Goal: Communication & Community: Answer question/provide support

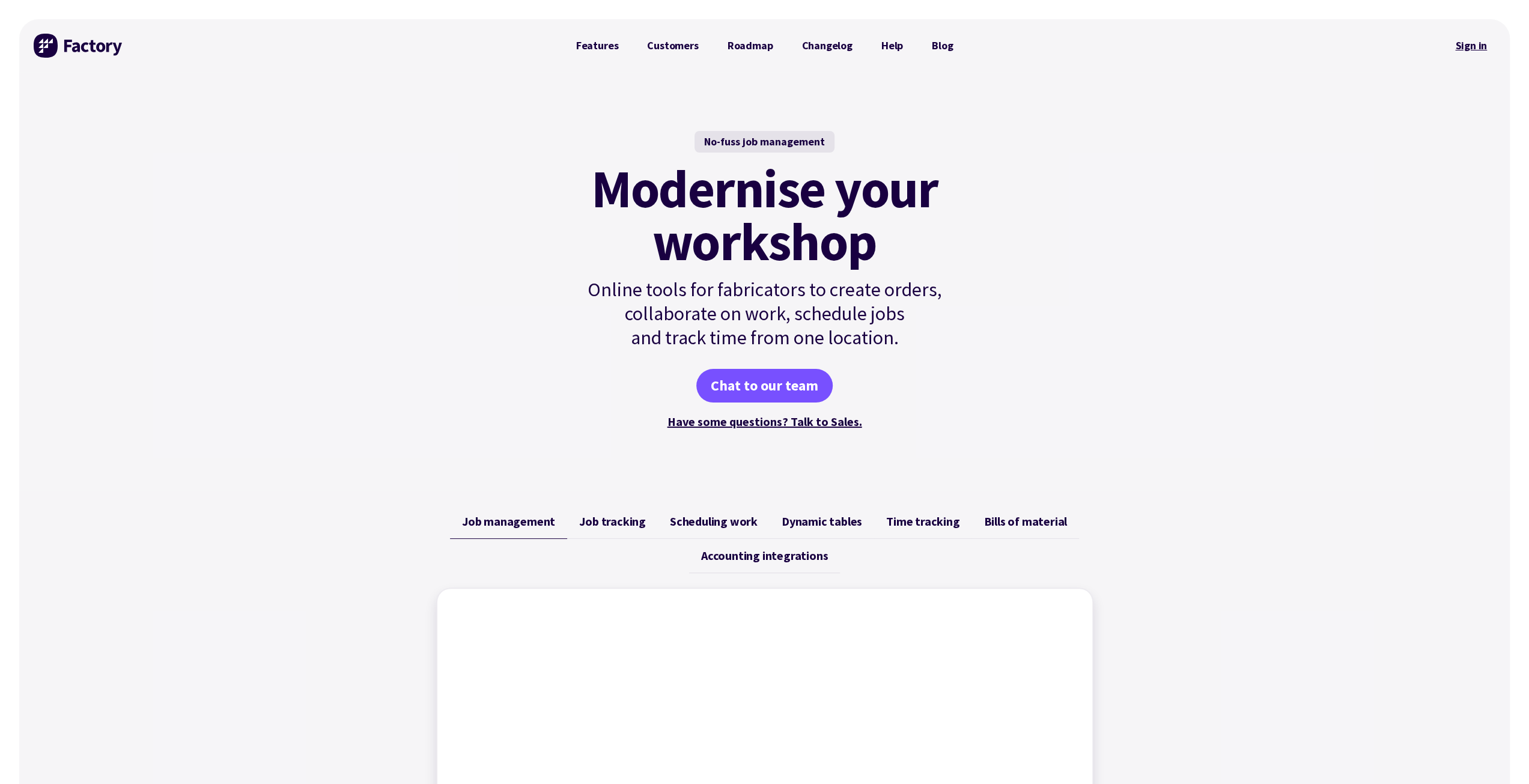
click at [1465, 46] on link "Sign in" at bounding box center [1470, 45] width 49 height 27
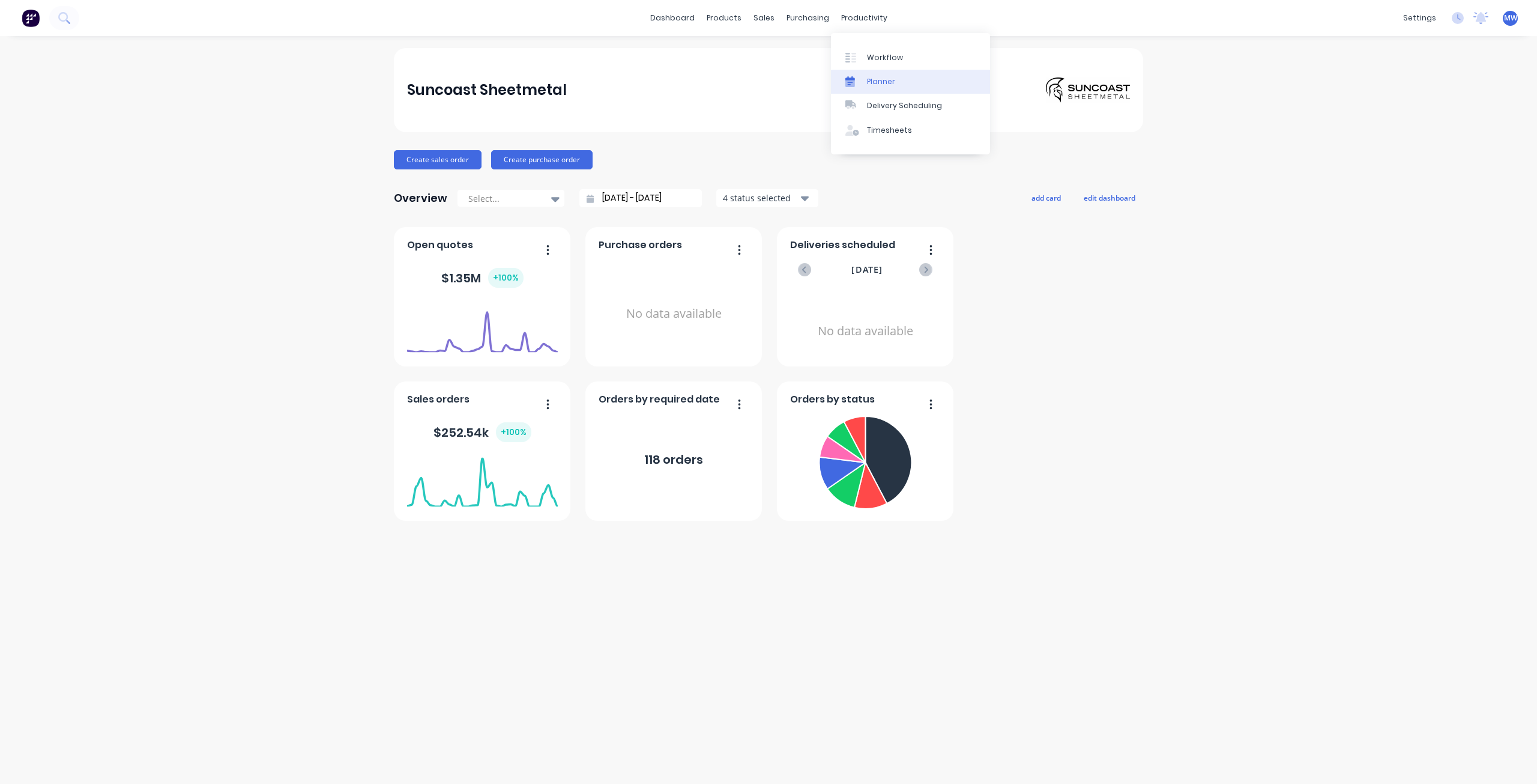
click at [869, 82] on div "Planner" at bounding box center [881, 82] width 28 height 11
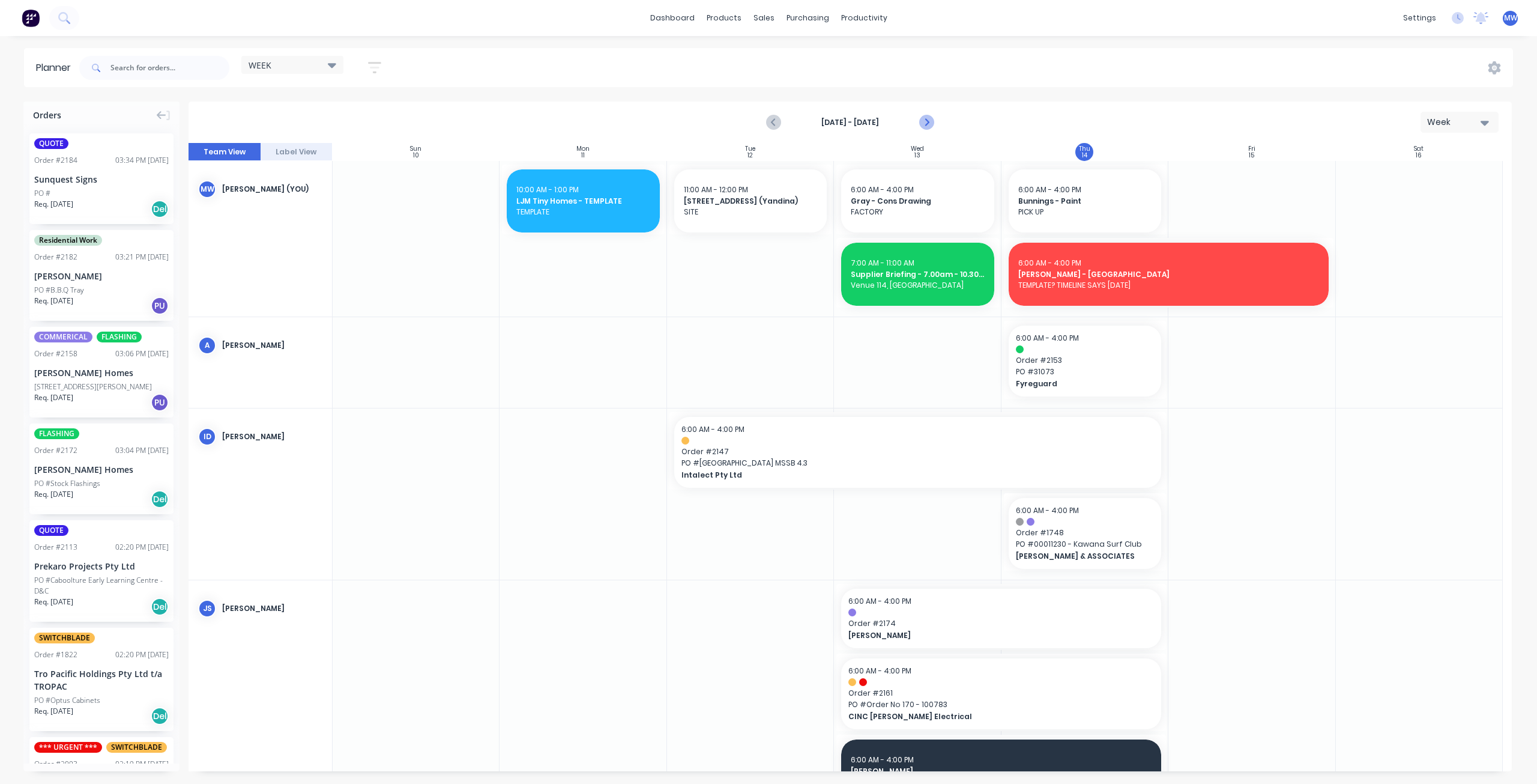
click at [927, 122] on icon "Next page" at bounding box center [927, 122] width 14 height 14
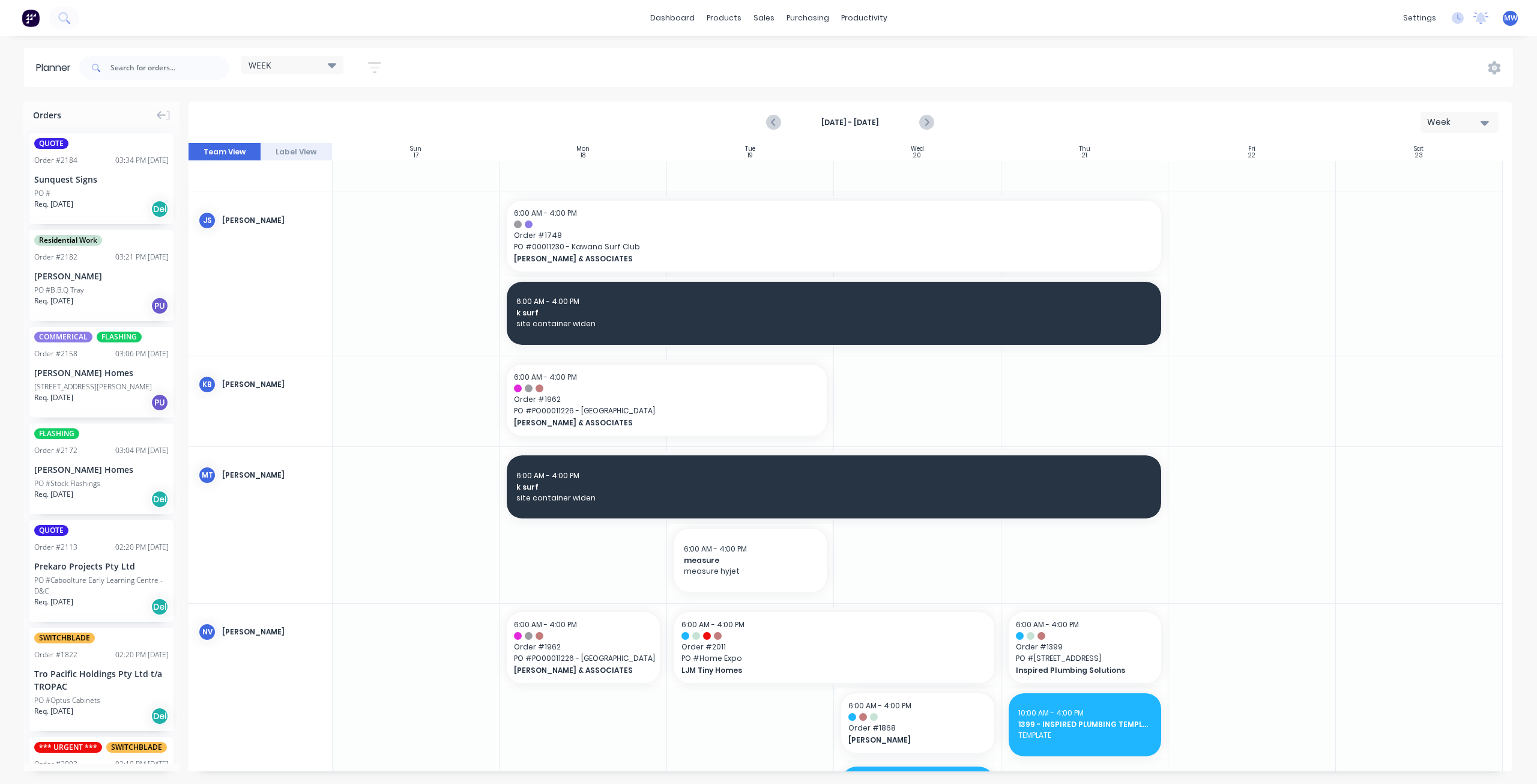
scroll to position [240, 0]
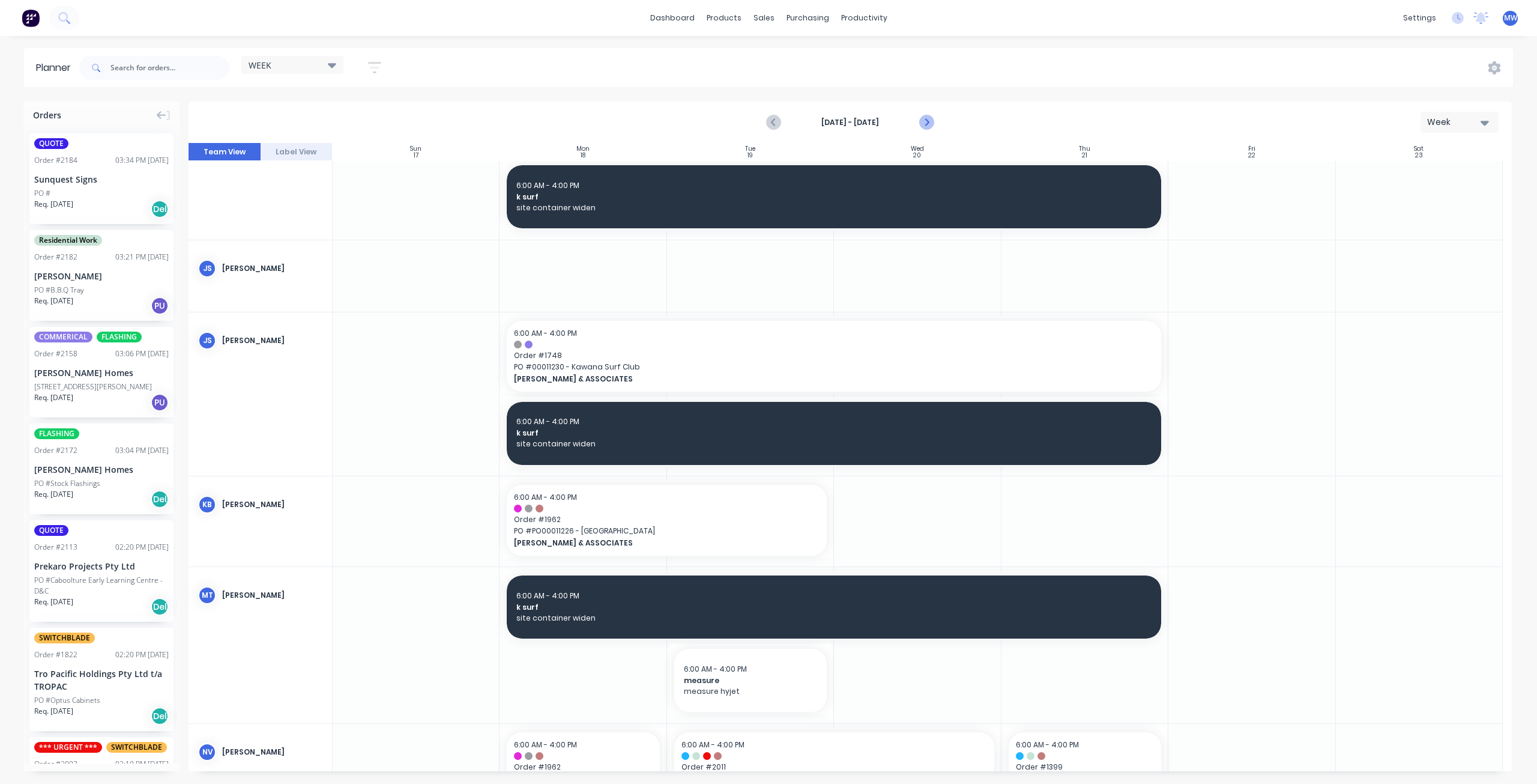
click at [928, 124] on icon "Next page" at bounding box center [927, 122] width 14 height 14
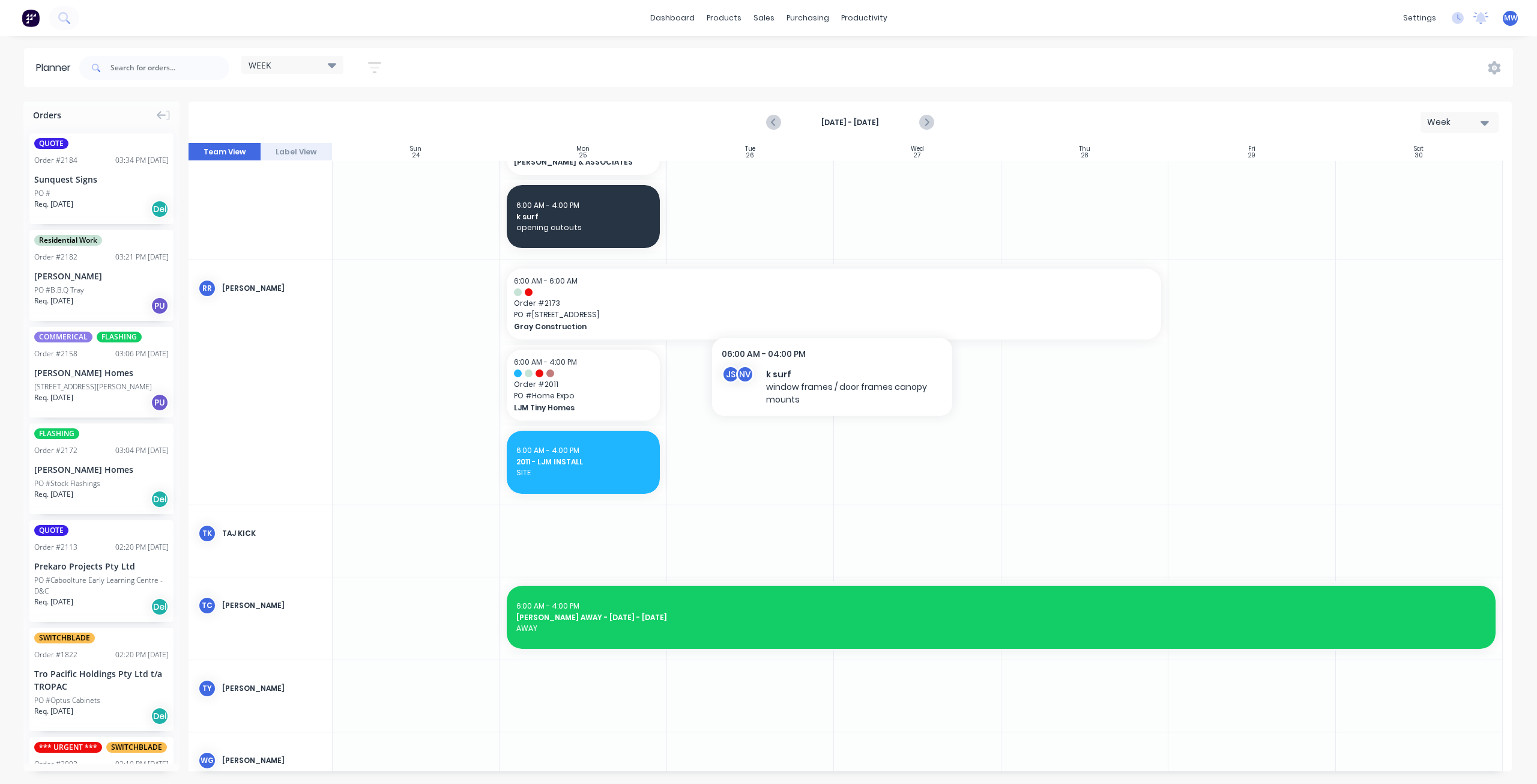
scroll to position [978, 0]
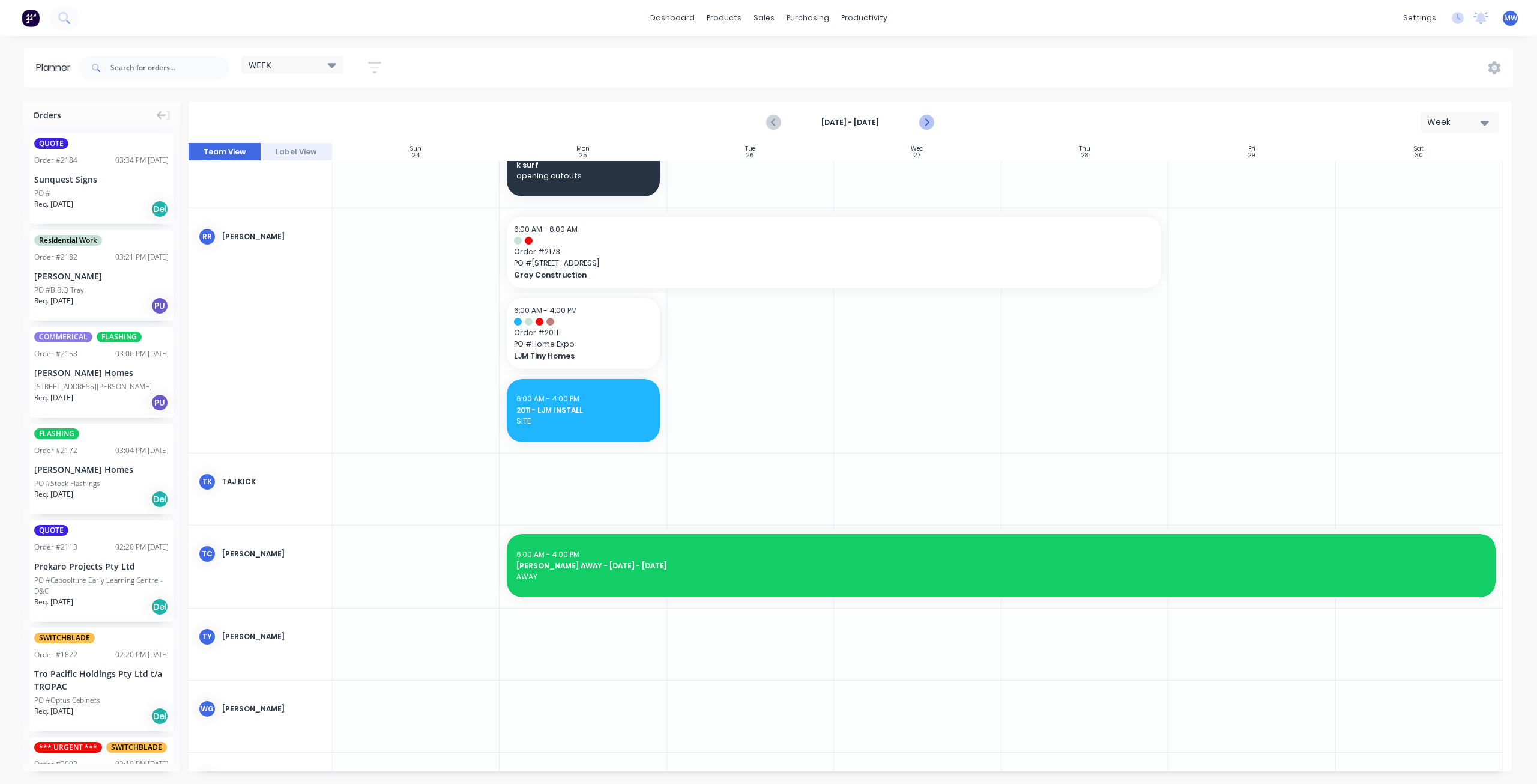
click at [929, 122] on icon "Next page" at bounding box center [927, 122] width 14 height 14
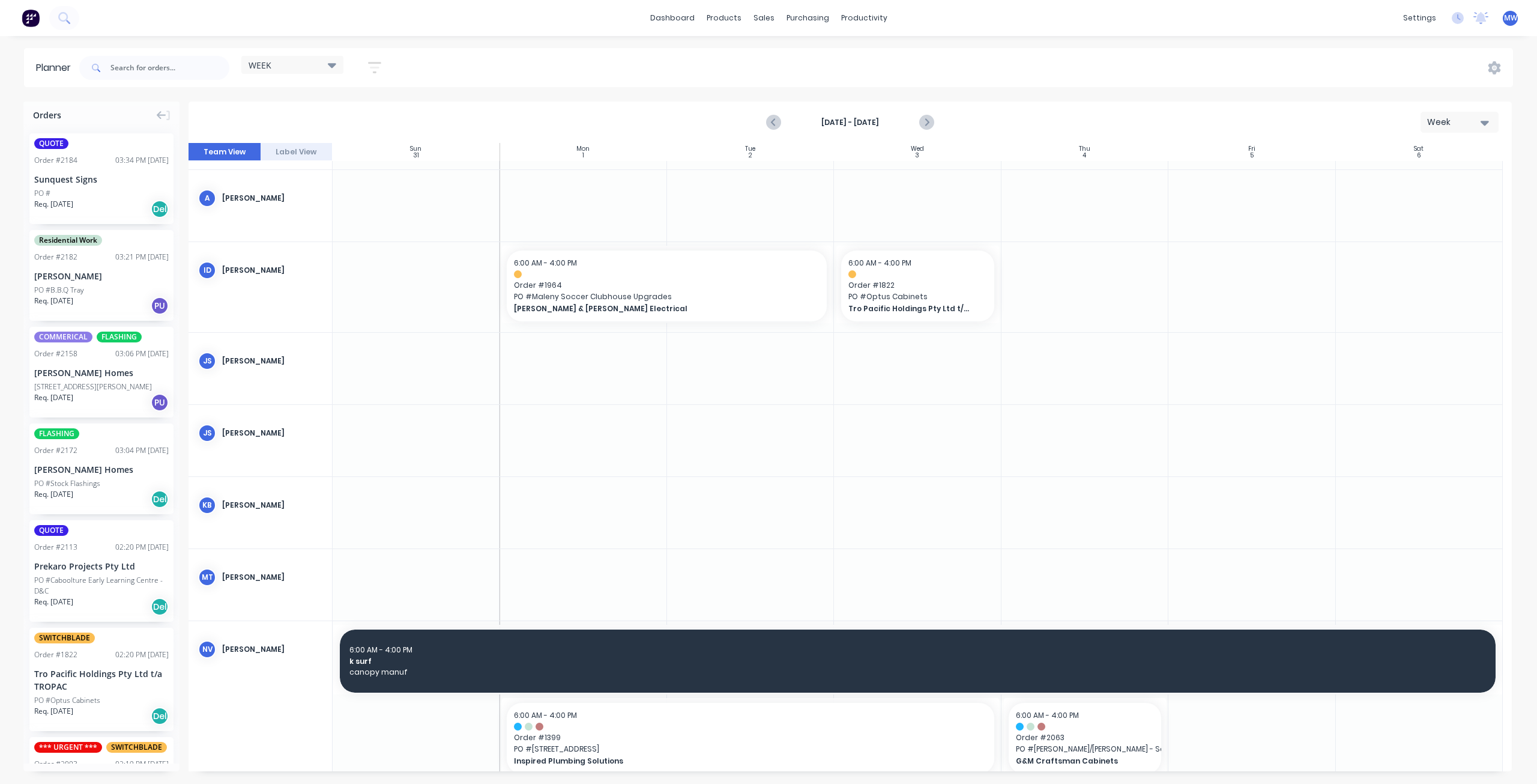
scroll to position [0, 0]
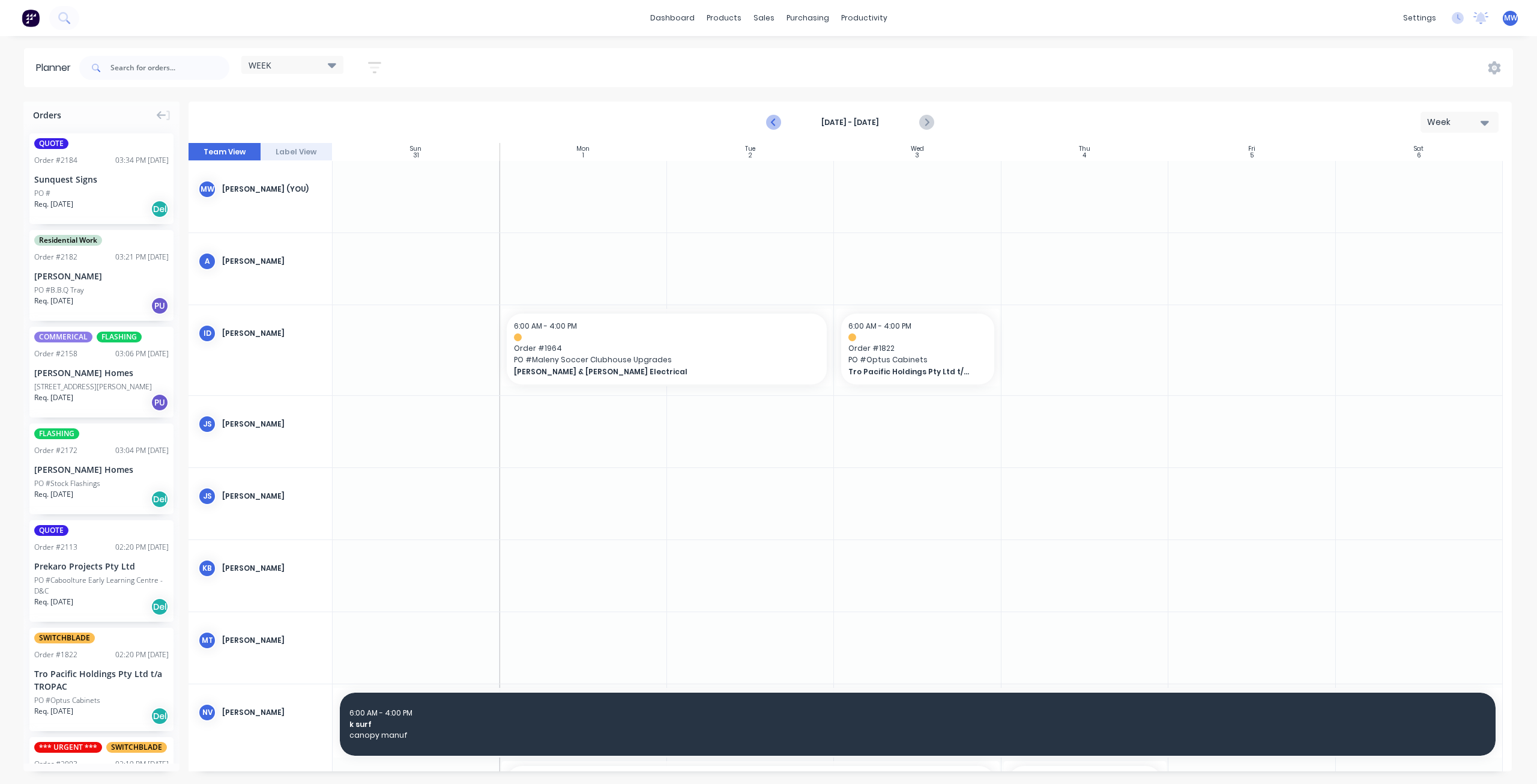
click at [772, 123] on icon "Previous page" at bounding box center [774, 122] width 14 height 14
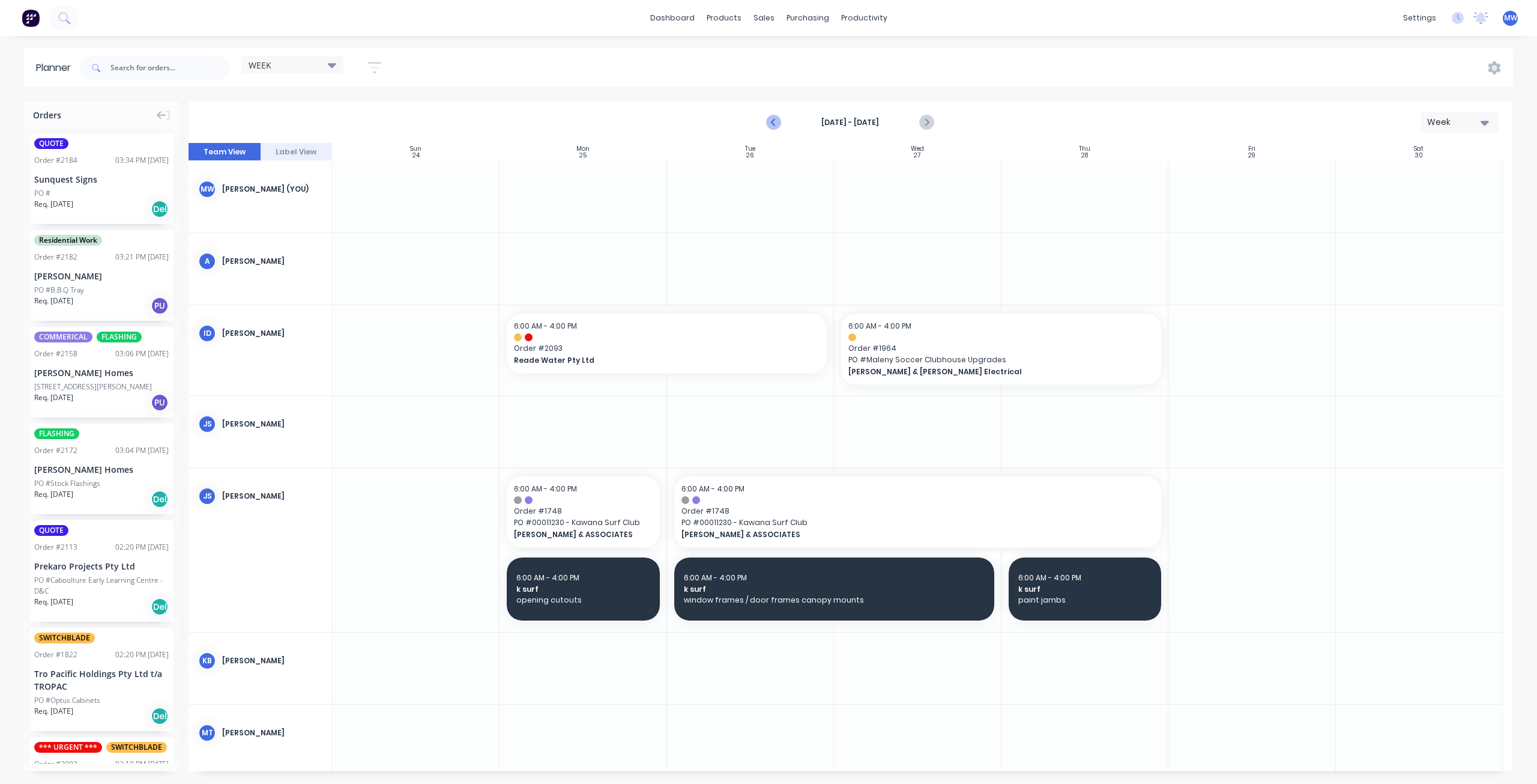
click at [774, 126] on icon "Previous page" at bounding box center [774, 122] width 14 height 14
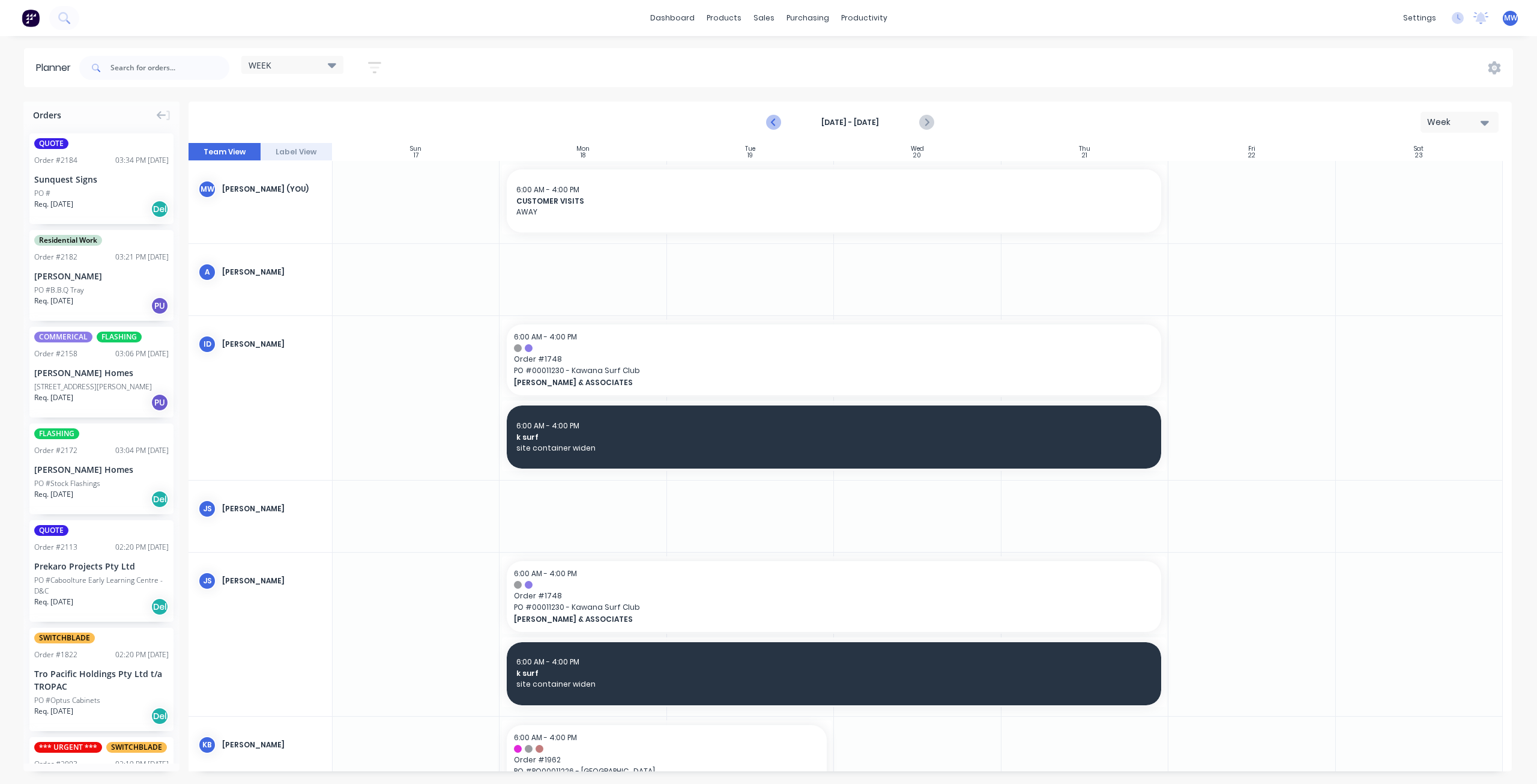
click at [774, 126] on icon "Previous page" at bounding box center [774, 122] width 14 height 14
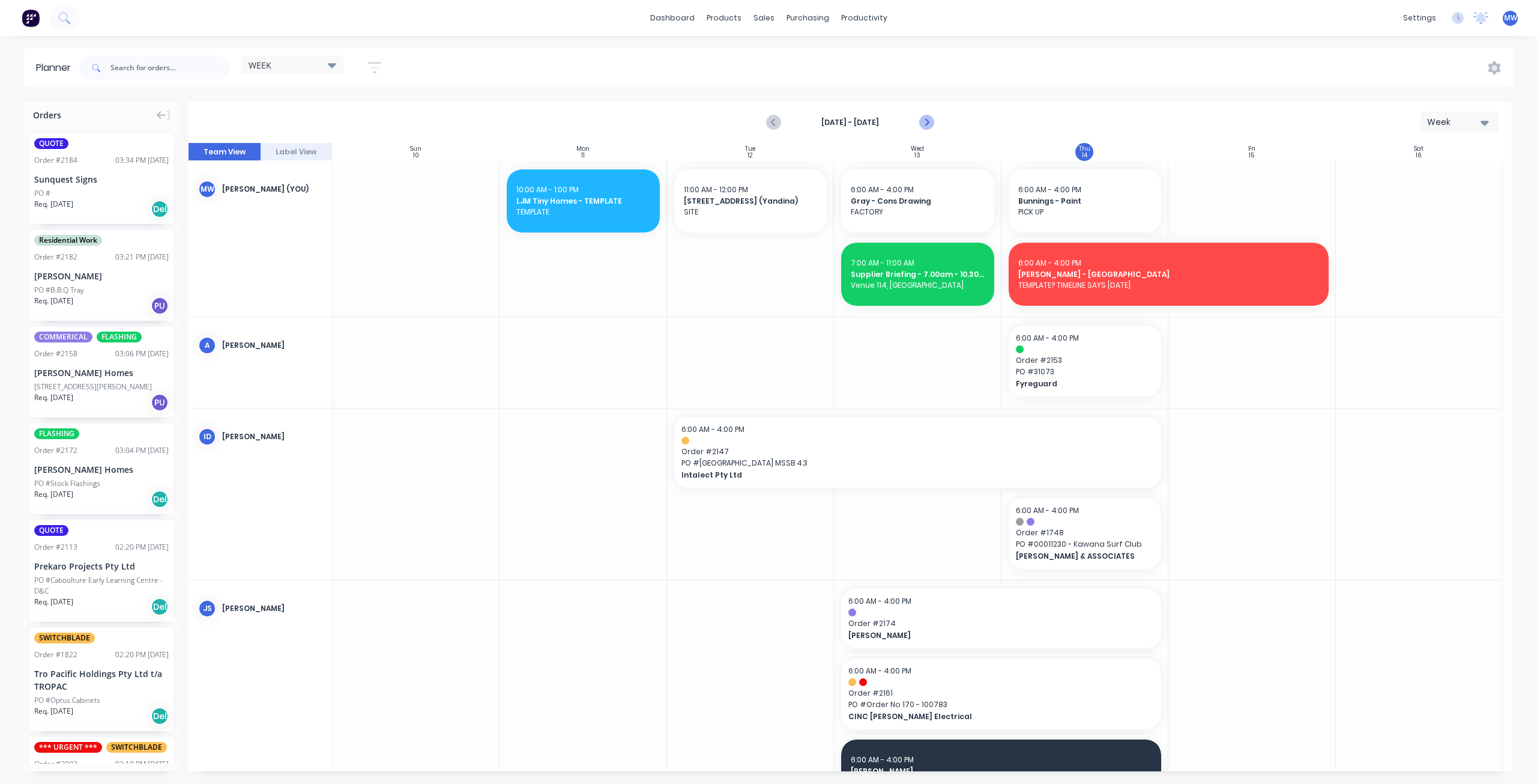
click at [924, 120] on icon "Next page" at bounding box center [927, 122] width 14 height 14
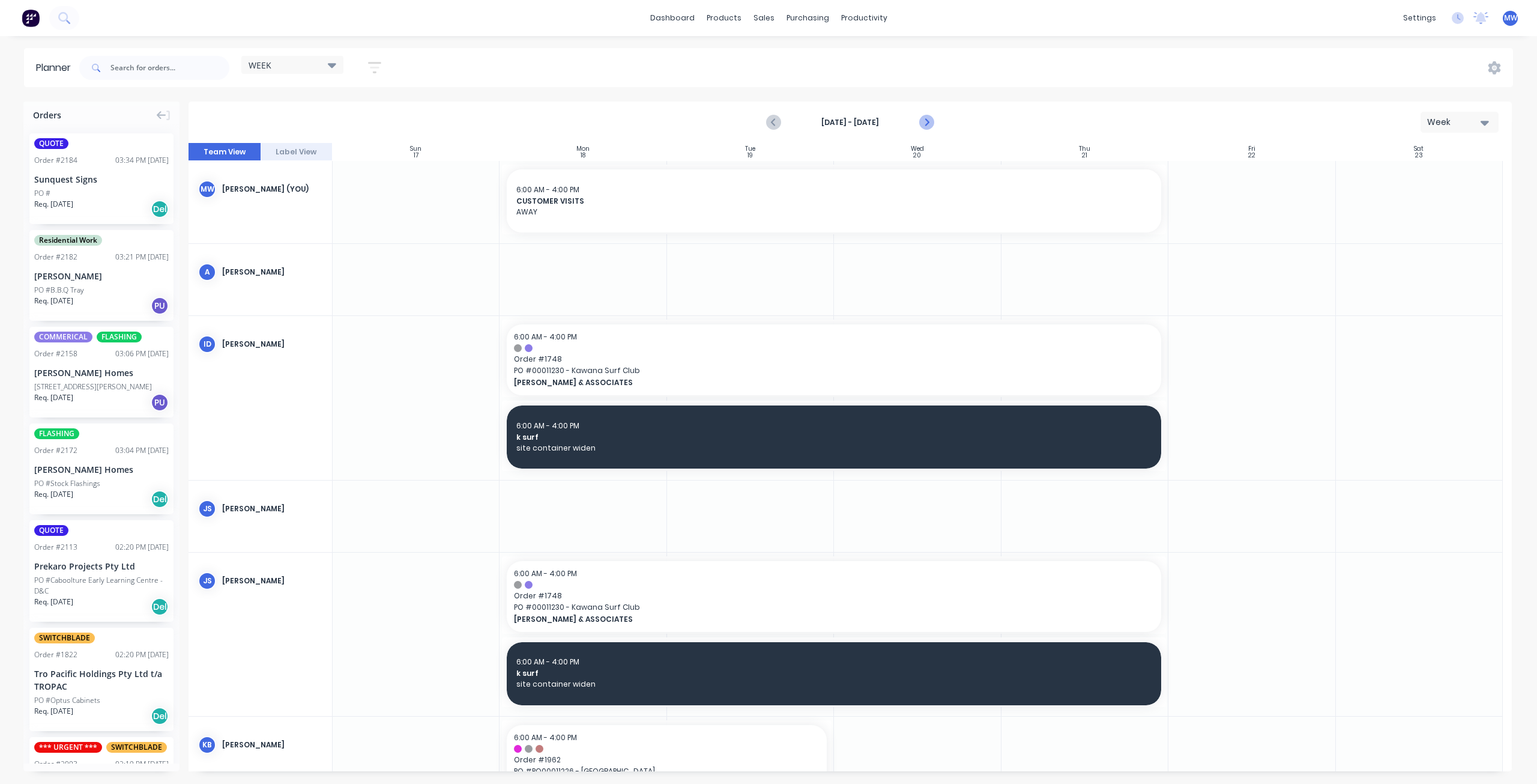
click at [931, 126] on icon "Next page" at bounding box center [927, 122] width 14 height 14
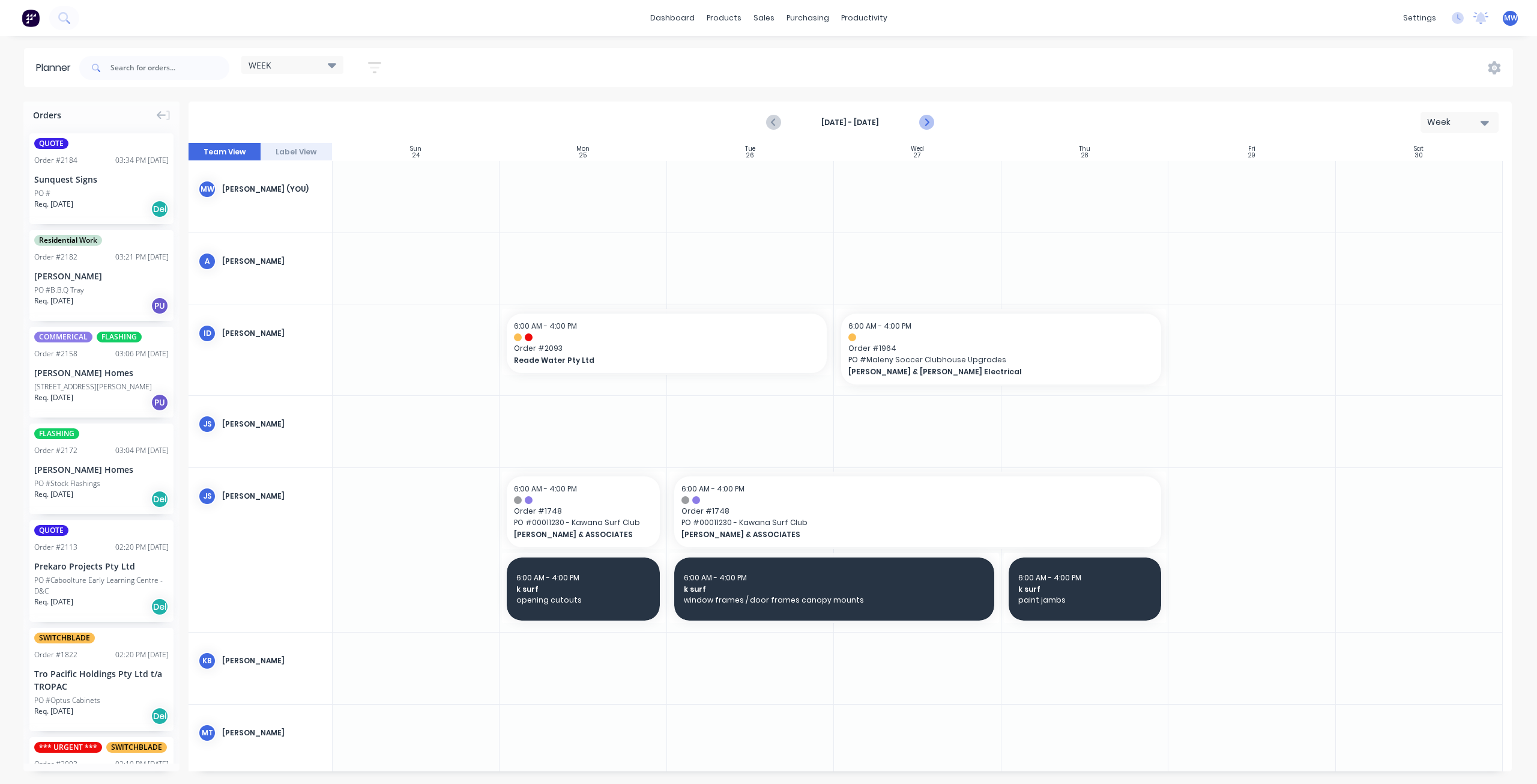
click at [926, 124] on icon "Next page" at bounding box center [927, 122] width 5 height 10
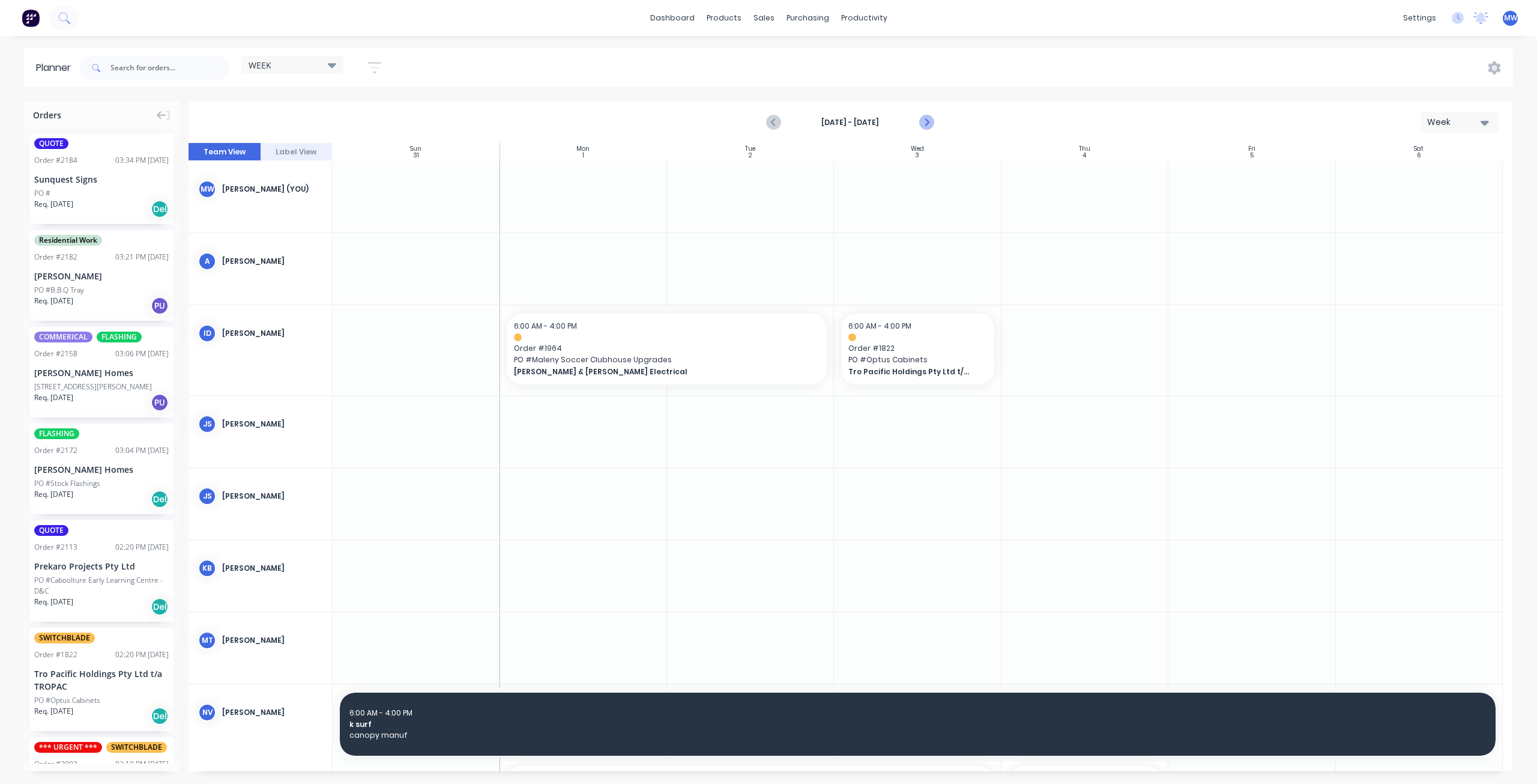
click at [927, 121] on icon "Next page" at bounding box center [927, 122] width 5 height 10
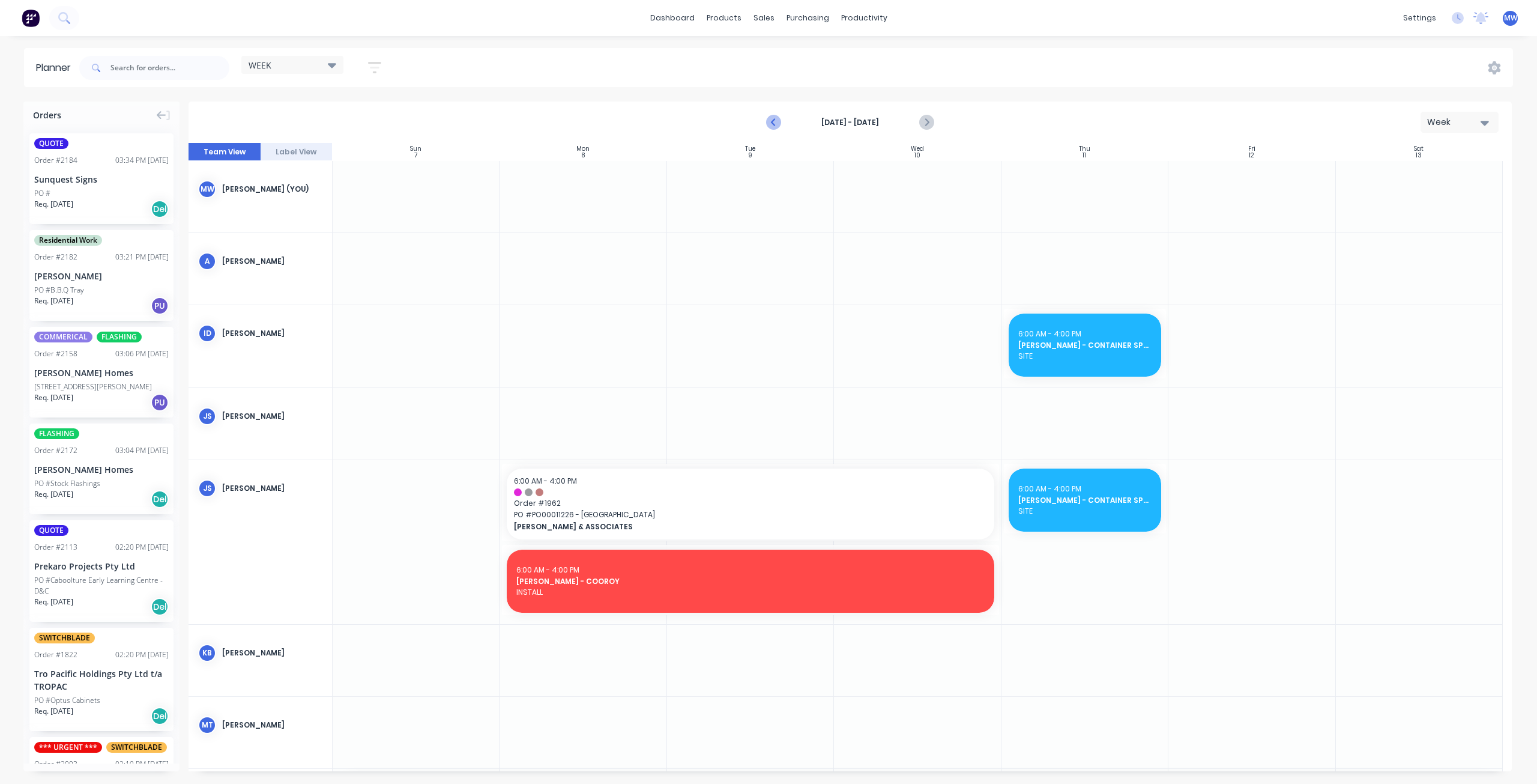
click at [776, 123] on icon "Previous page" at bounding box center [774, 122] width 14 height 14
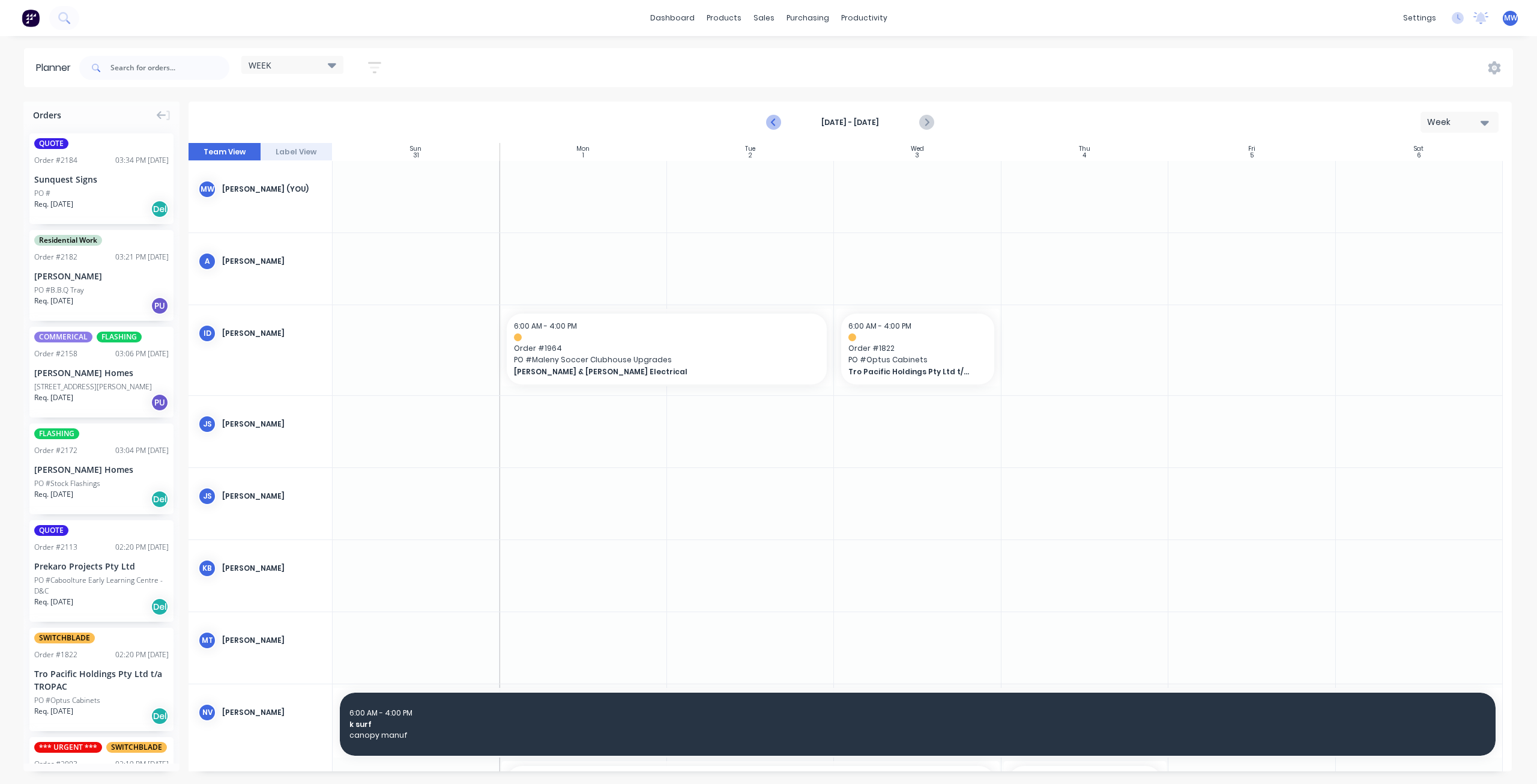
click at [776, 123] on icon "Previous page" at bounding box center [774, 122] width 14 height 14
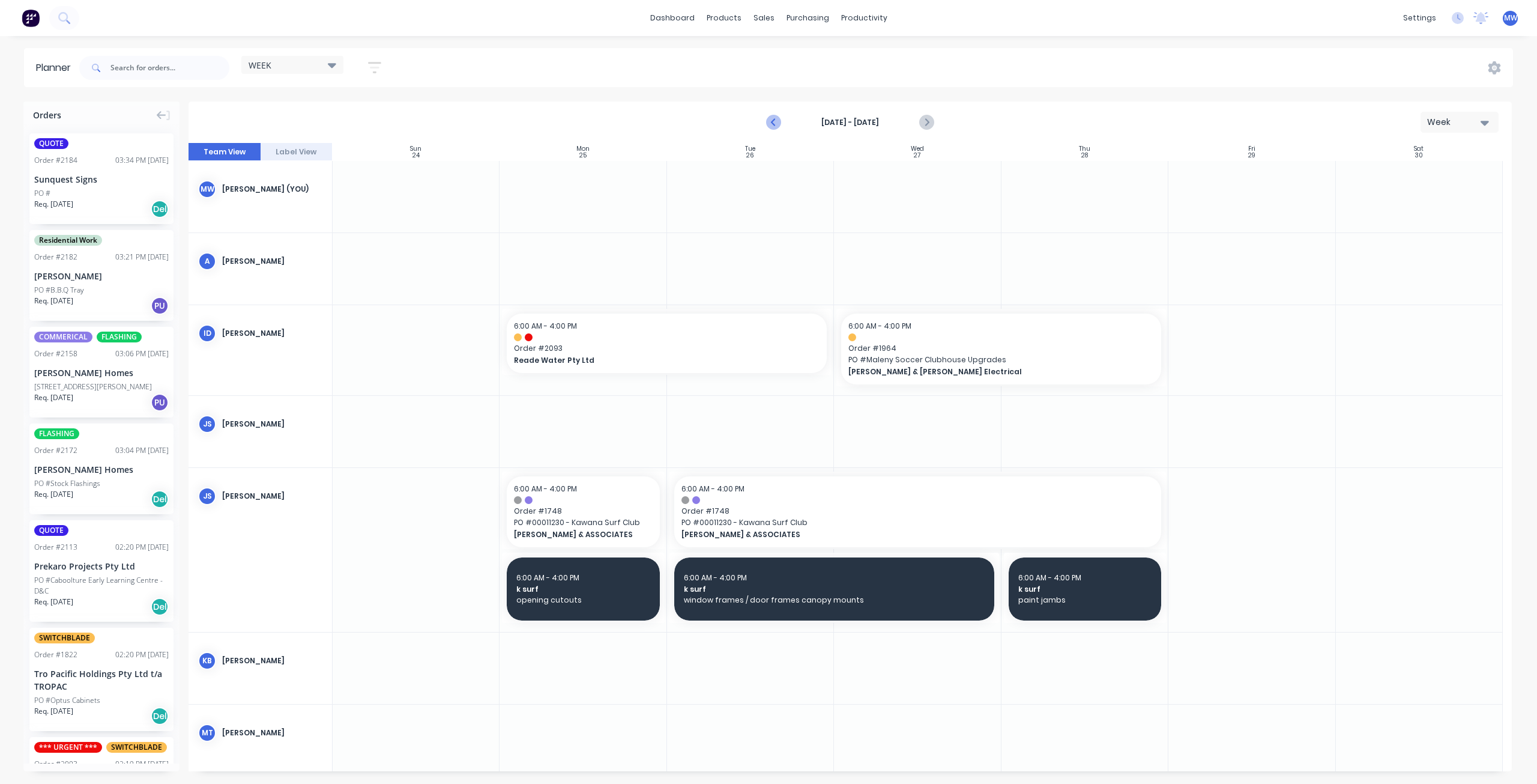
click at [776, 124] on icon "Previous page" at bounding box center [774, 122] width 14 height 14
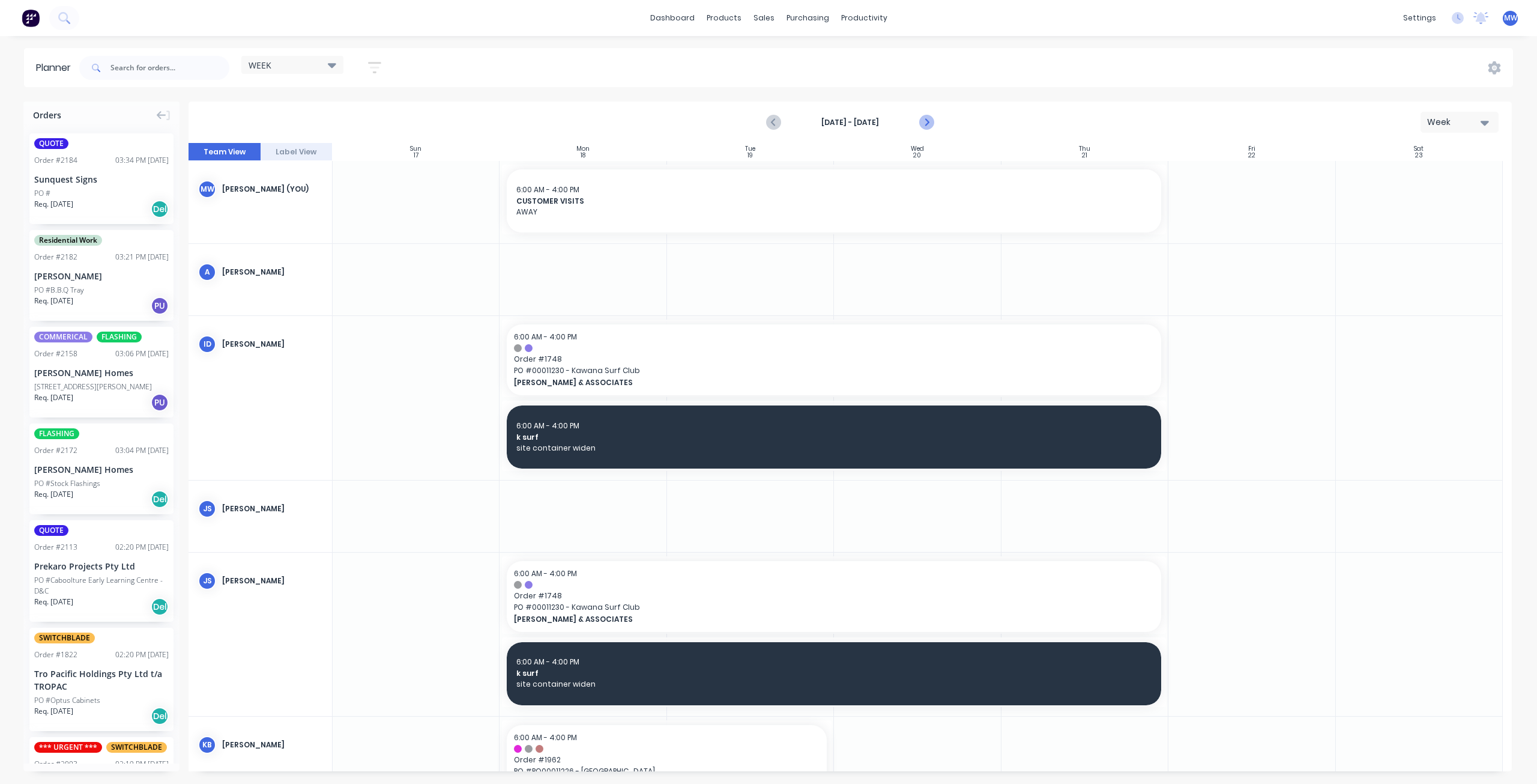
click at [926, 120] on icon "Next page" at bounding box center [927, 122] width 5 height 10
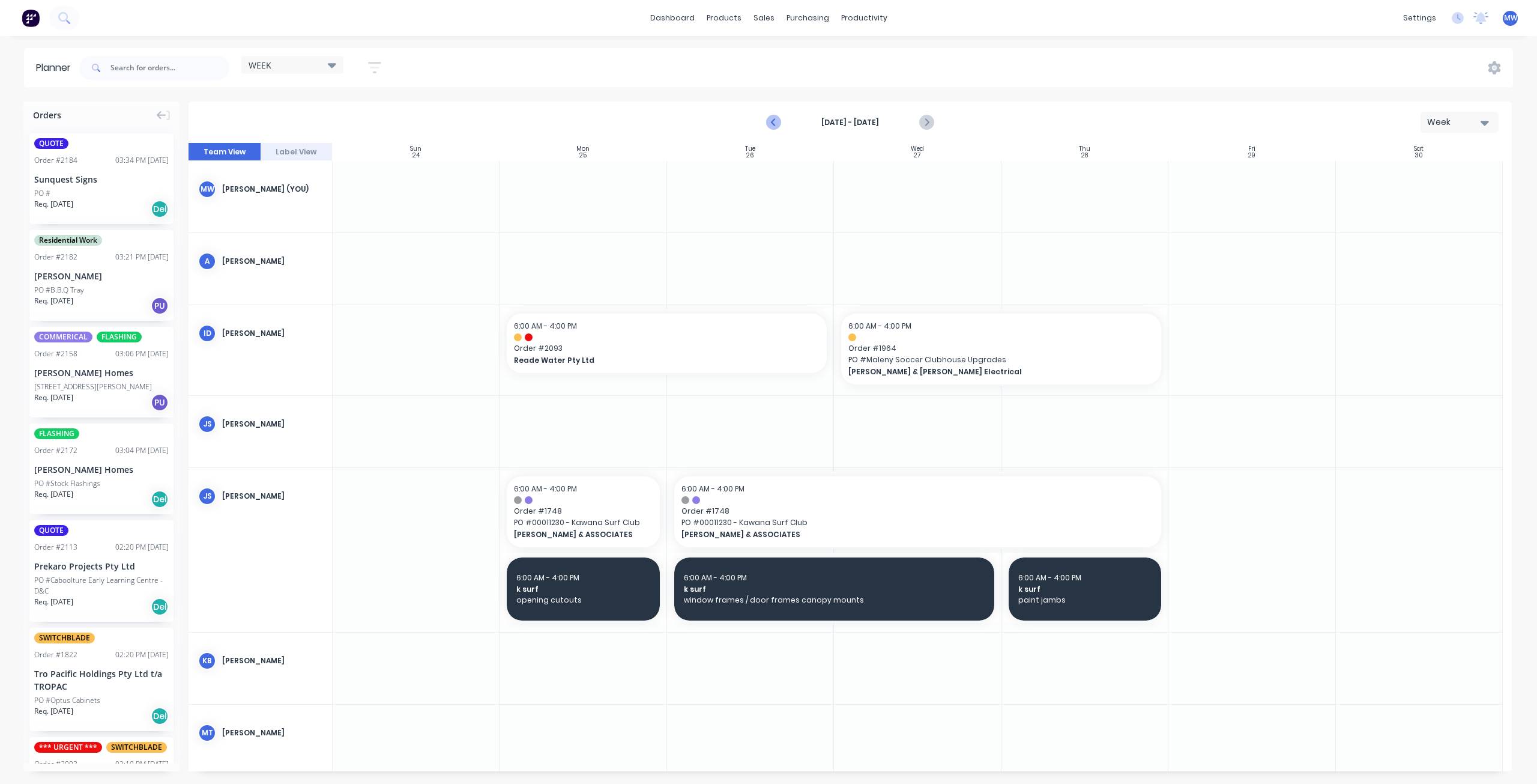
click at [776, 124] on icon "Previous page" at bounding box center [774, 122] width 14 height 14
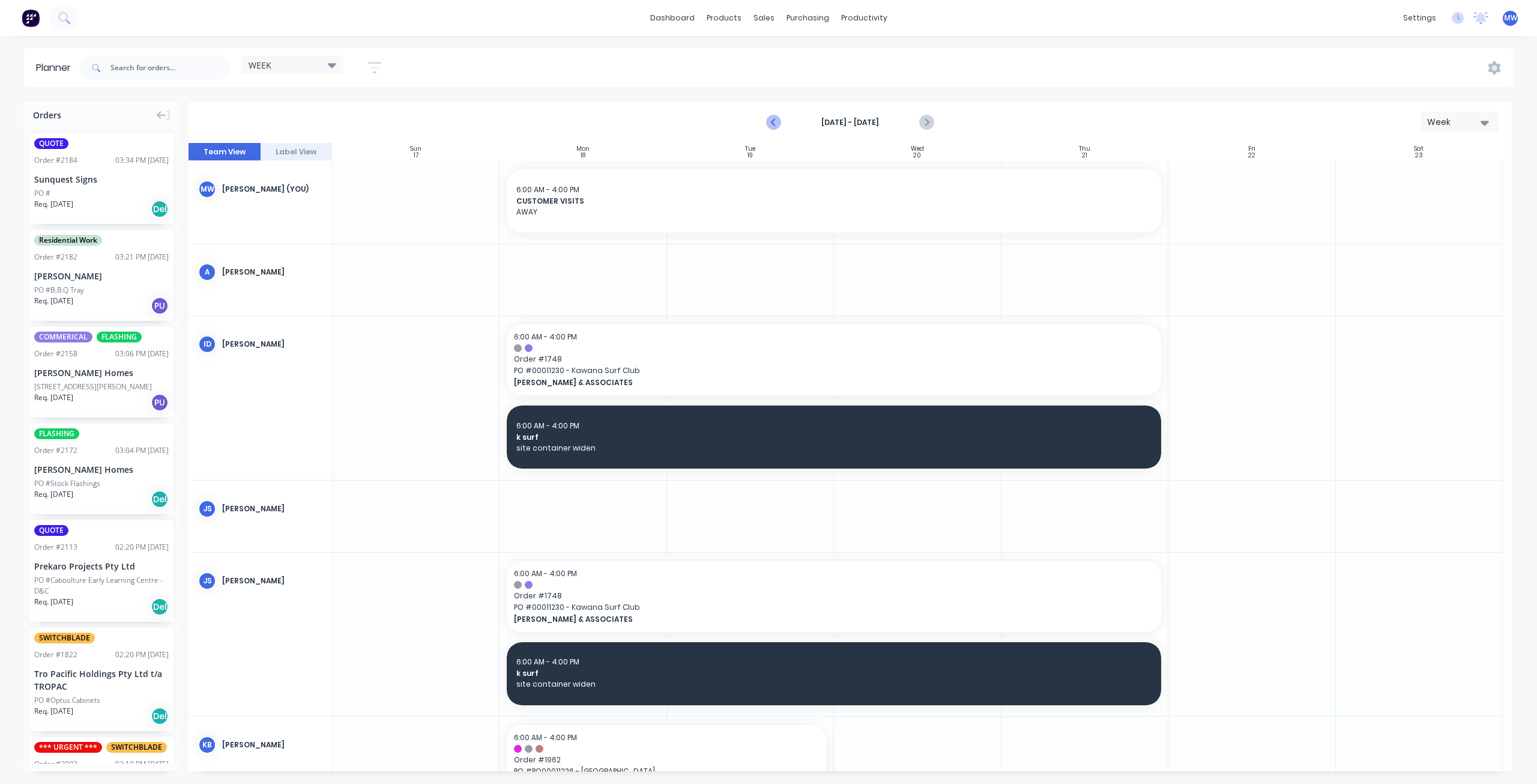
click at [772, 128] on icon "Previous page" at bounding box center [774, 122] width 14 height 14
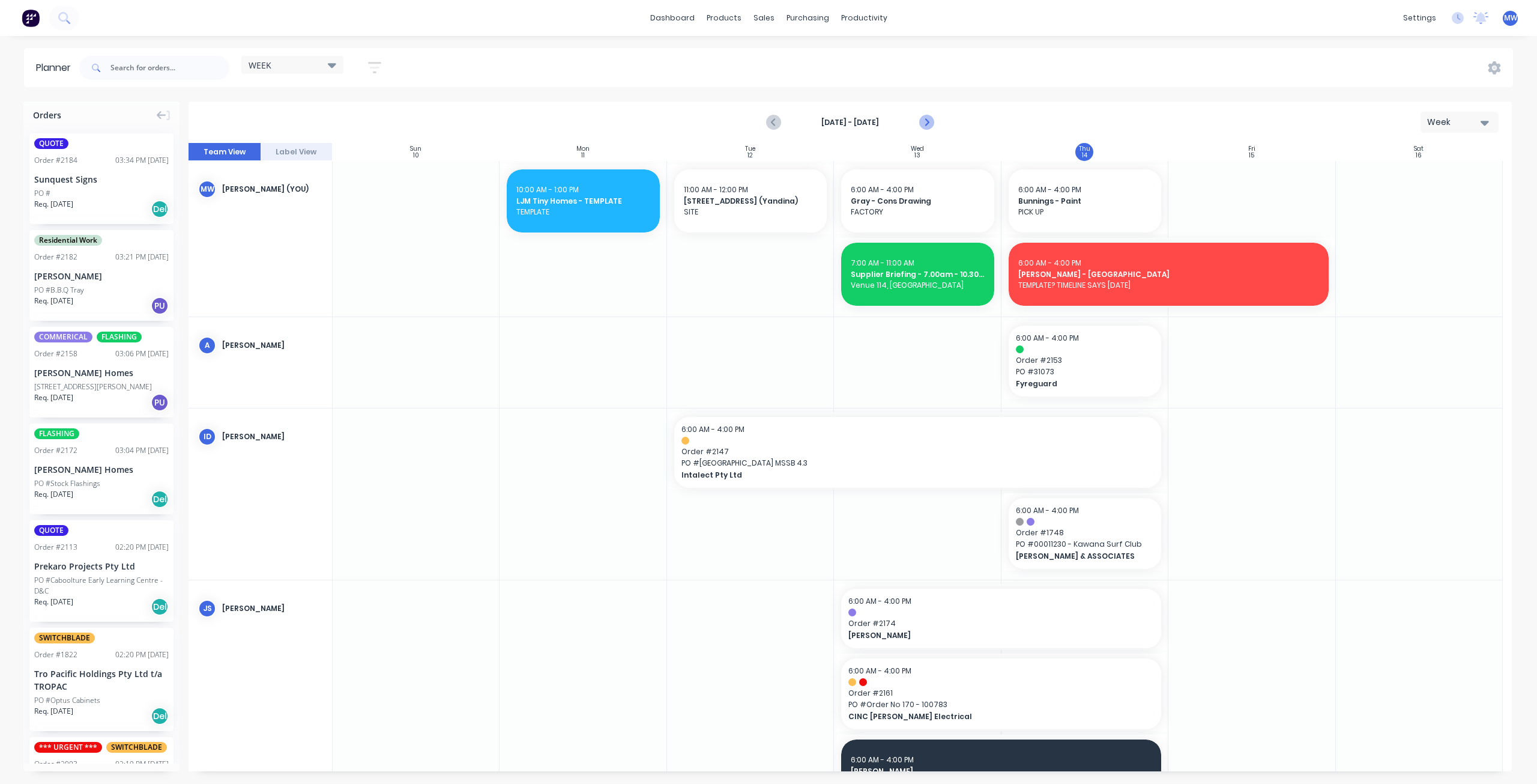
click at [928, 126] on icon "Next page" at bounding box center [927, 122] width 14 height 14
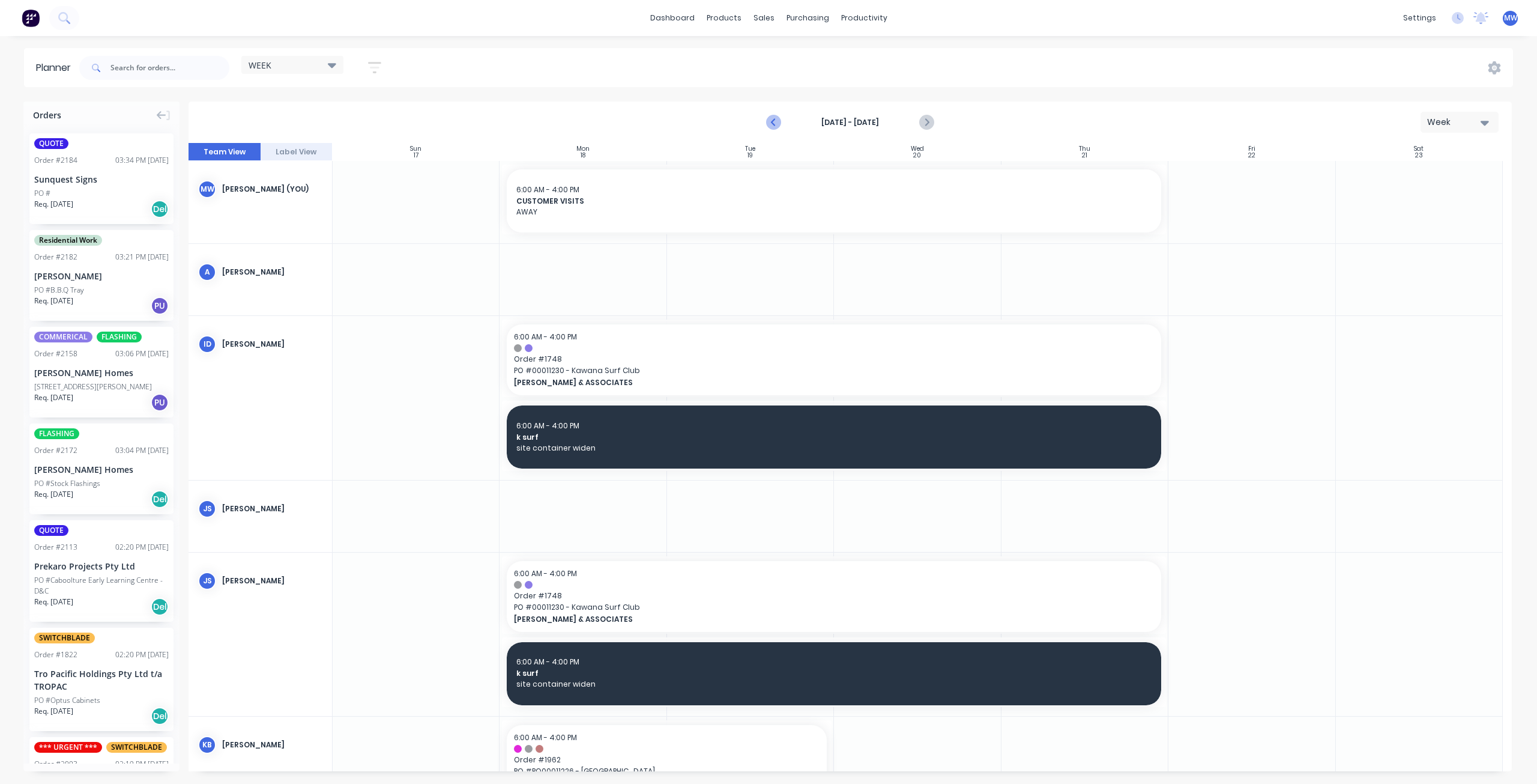
click at [778, 122] on icon "Previous page" at bounding box center [774, 122] width 14 height 14
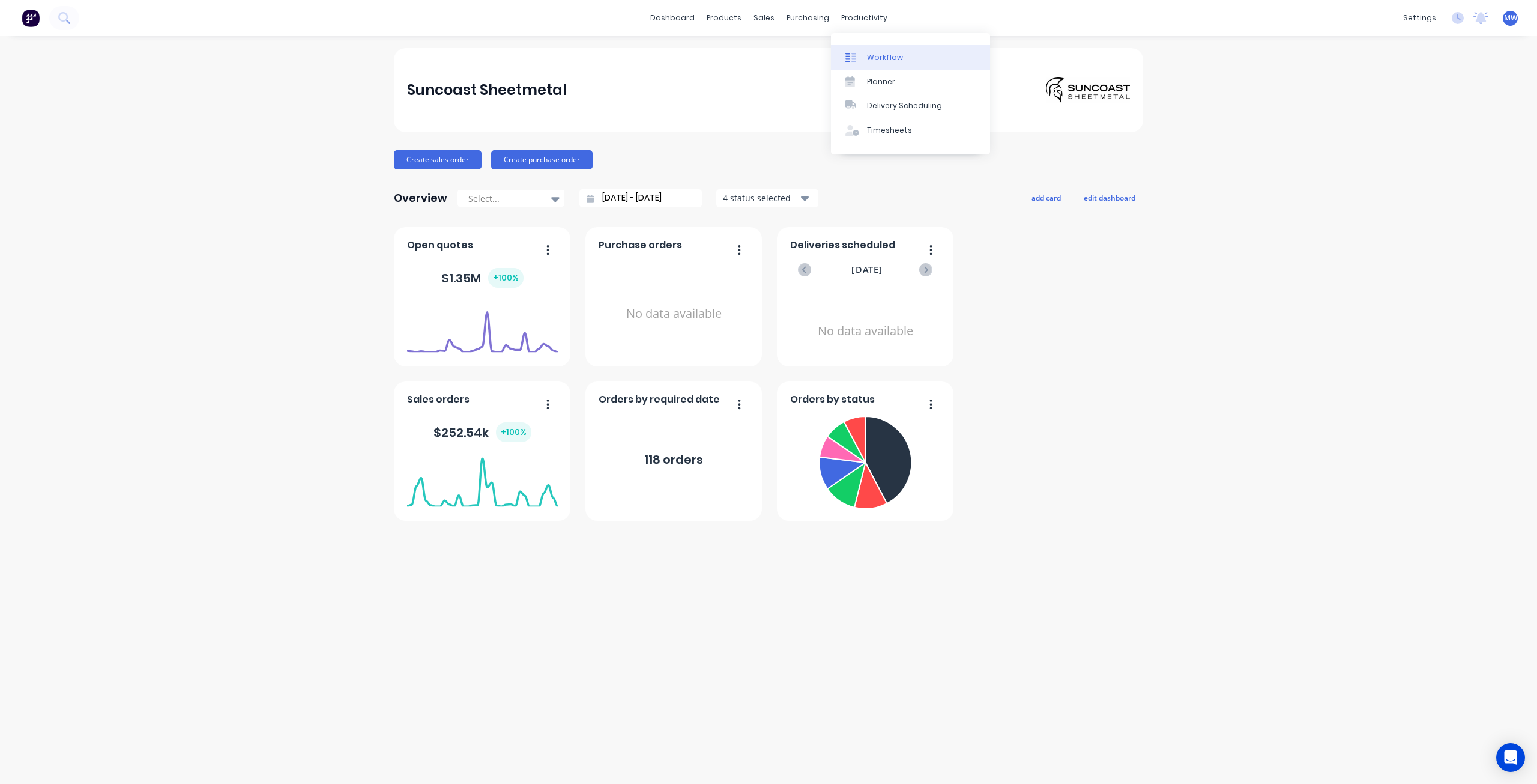
drag, startPoint x: 889, startPoint y: 56, endPoint x: 881, endPoint y: 55, distance: 8.1
click at [889, 56] on div "Workflow" at bounding box center [885, 58] width 36 height 11
click at [790, 62] on div "Sales Orders" at bounding box center [809, 58] width 50 height 11
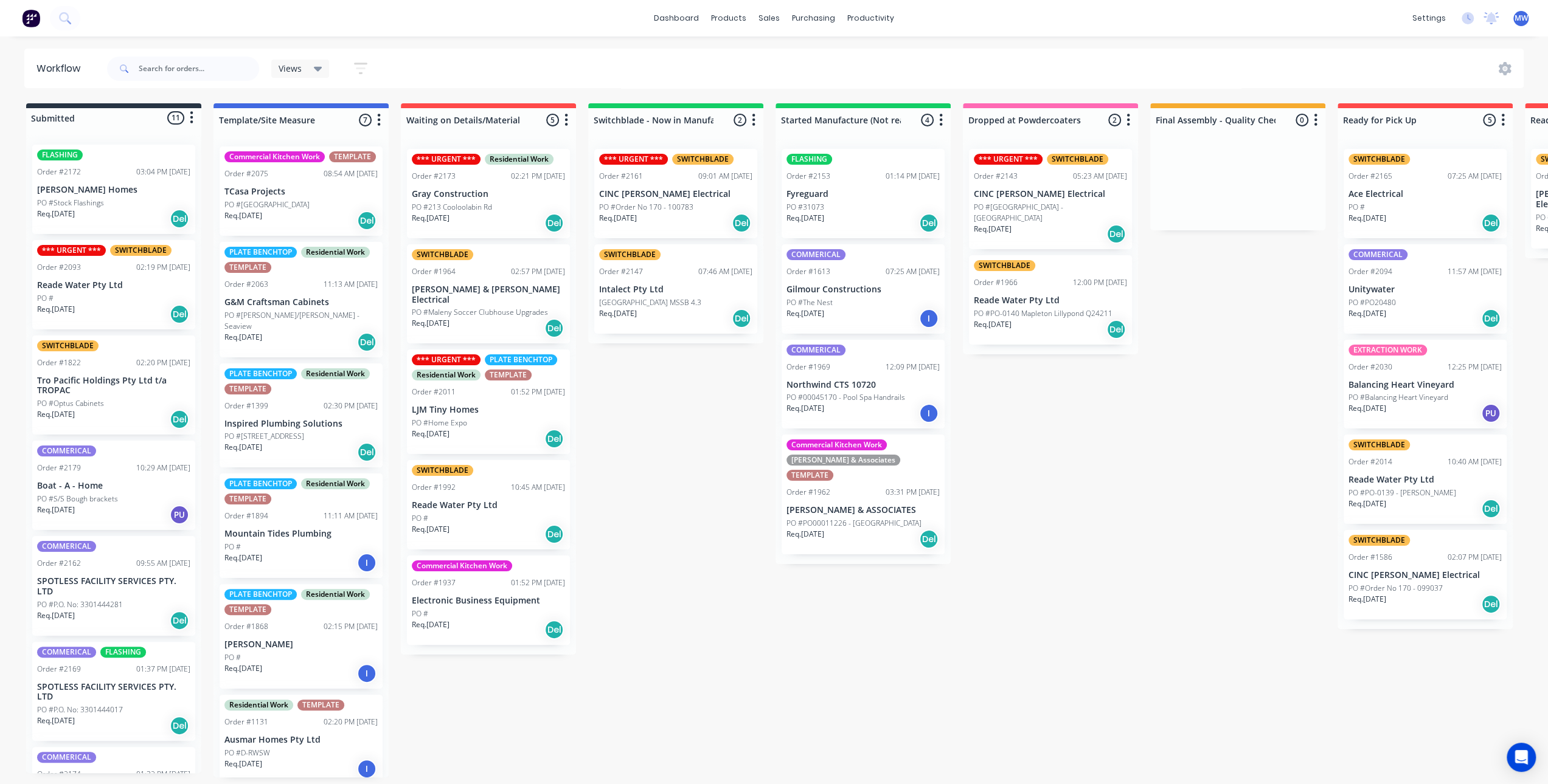
click at [722, 629] on div "Submitted 11 Status colour #273444 hex #273444 Save Cancel Summaries Total orde…" at bounding box center [1005, 440] width 2029 height 675
click at [692, 621] on div "Submitted 11 Status colour #273444 hex #273444 Save Cancel Summaries Total orde…" at bounding box center [1005, 440] width 2029 height 675
click at [690, 618] on div "Submitted 11 Status colour #273444 hex #273444 Save Cancel Summaries Total orde…" at bounding box center [1005, 440] width 2029 height 675
drag, startPoint x: 609, startPoint y: 434, endPoint x: 713, endPoint y: 76, distance: 372.8
click at [609, 433] on div "Submitted 11 Status colour #273444 hex #273444 Save Cancel Summaries Total orde…" at bounding box center [1005, 440] width 2029 height 675
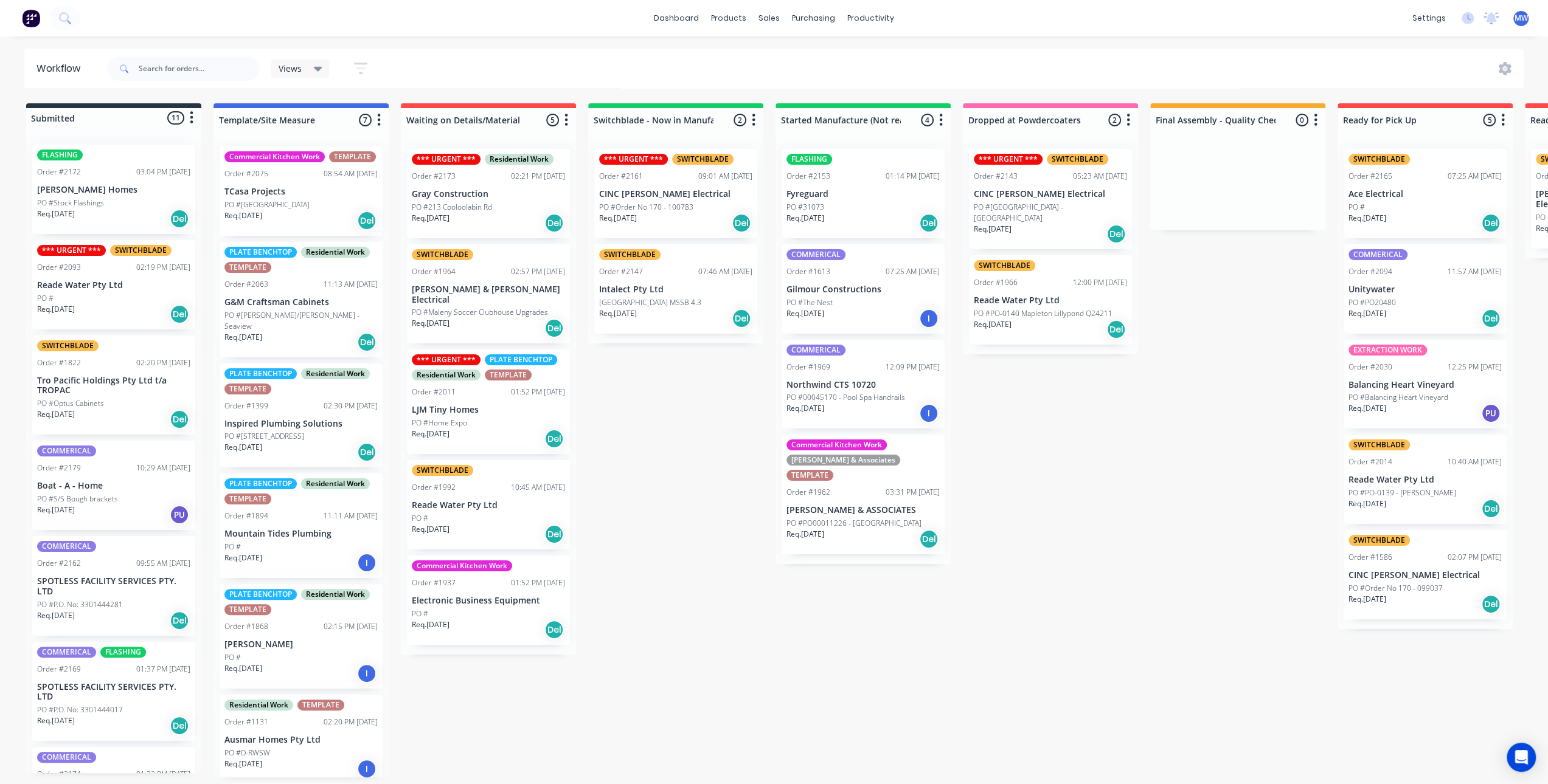
click at [652, 466] on div "Submitted 11 Status colour #273444 hex #273444 Save Cancel Summaries Total orde…" at bounding box center [1005, 440] width 2029 height 675
click at [660, 459] on div "Submitted 11 Status colour #273444 hex #273444 Save Cancel Summaries Total orde…" at bounding box center [1005, 440] width 2029 height 675
click at [301, 452] on div "Req. 30/09/25 Del" at bounding box center [301, 455] width 153 height 21
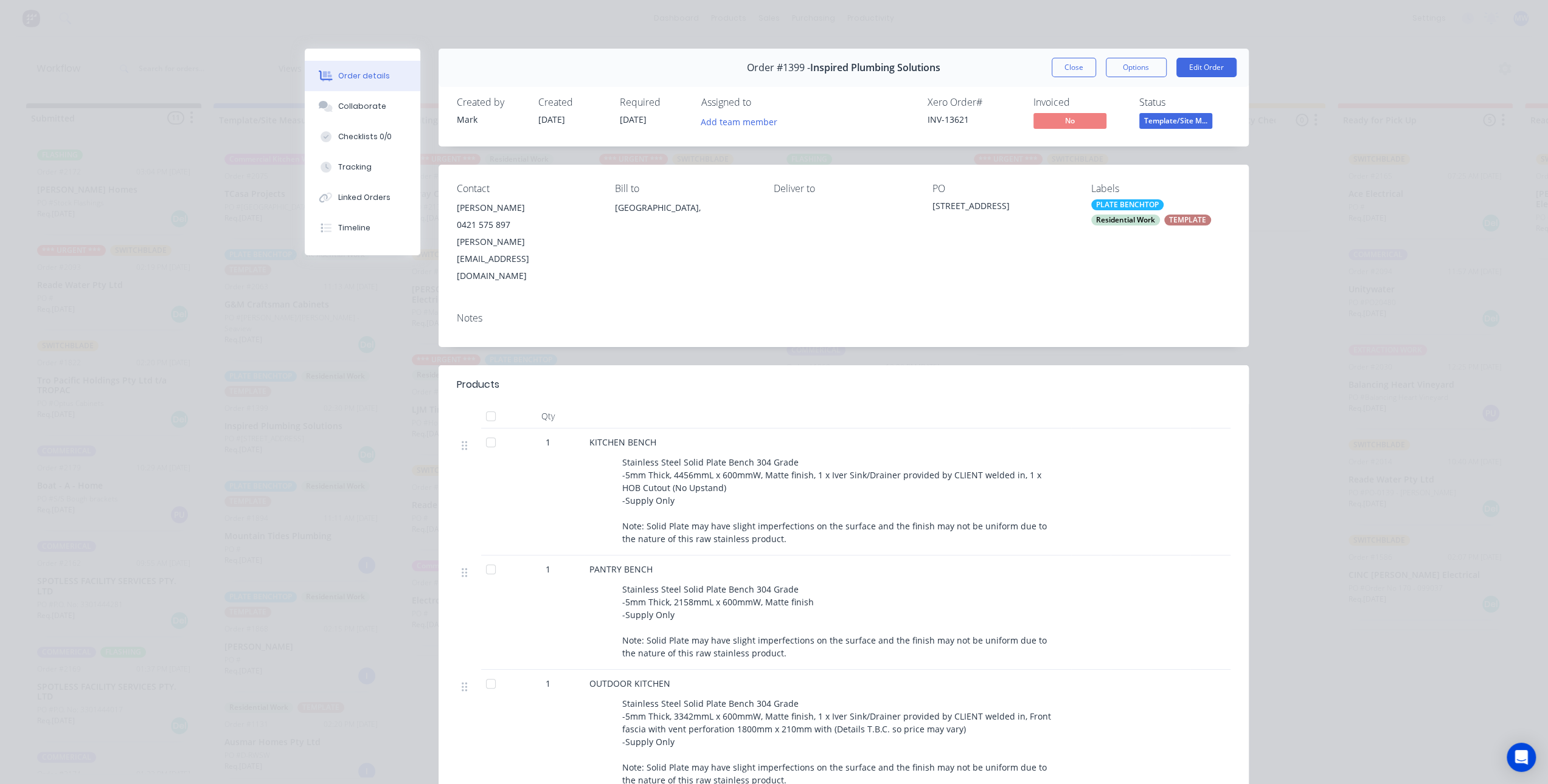
click at [1064, 73] on button "Close" at bounding box center [1073, 67] width 44 height 20
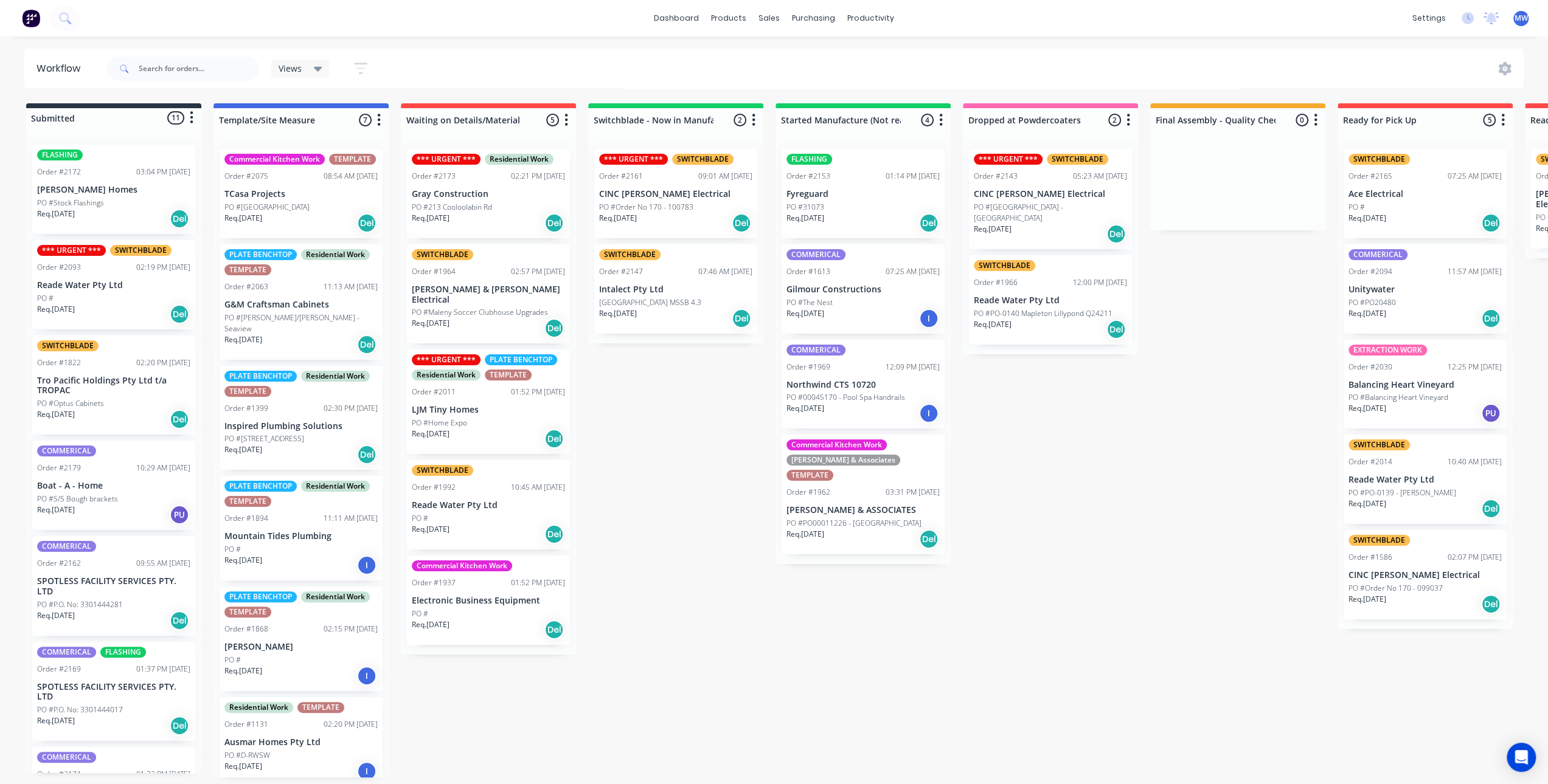
click at [729, 532] on div "Submitted 11 Status colour #273444 hex #273444 Save Cancel Summaries Total orde…" at bounding box center [1005, 440] width 2029 height 675
click at [686, 561] on div "Submitted 11 Status colour #273444 hex #273444 Save Cancel Summaries Total orde…" at bounding box center [1005, 440] width 2029 height 675
click at [623, 563] on div "Submitted 11 Status colour #273444 hex #273444 Save Cancel Summaries Total orde…" at bounding box center [1005, 440] width 2029 height 675
click at [1008, 194] on p "CINC [PERSON_NAME] Electrical" at bounding box center [1050, 195] width 153 height 11
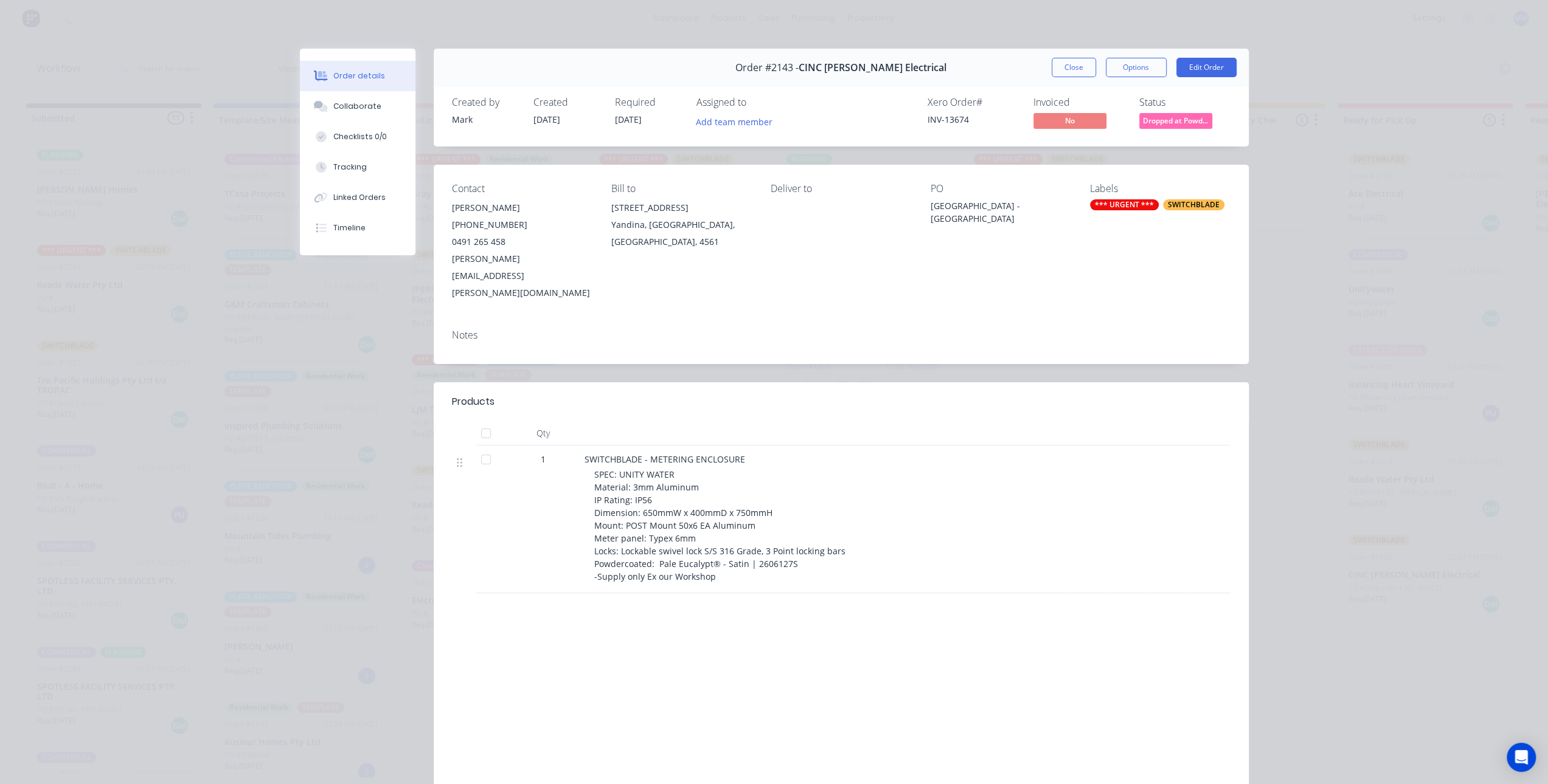
click at [1052, 69] on button "Close" at bounding box center [1073, 67] width 44 height 20
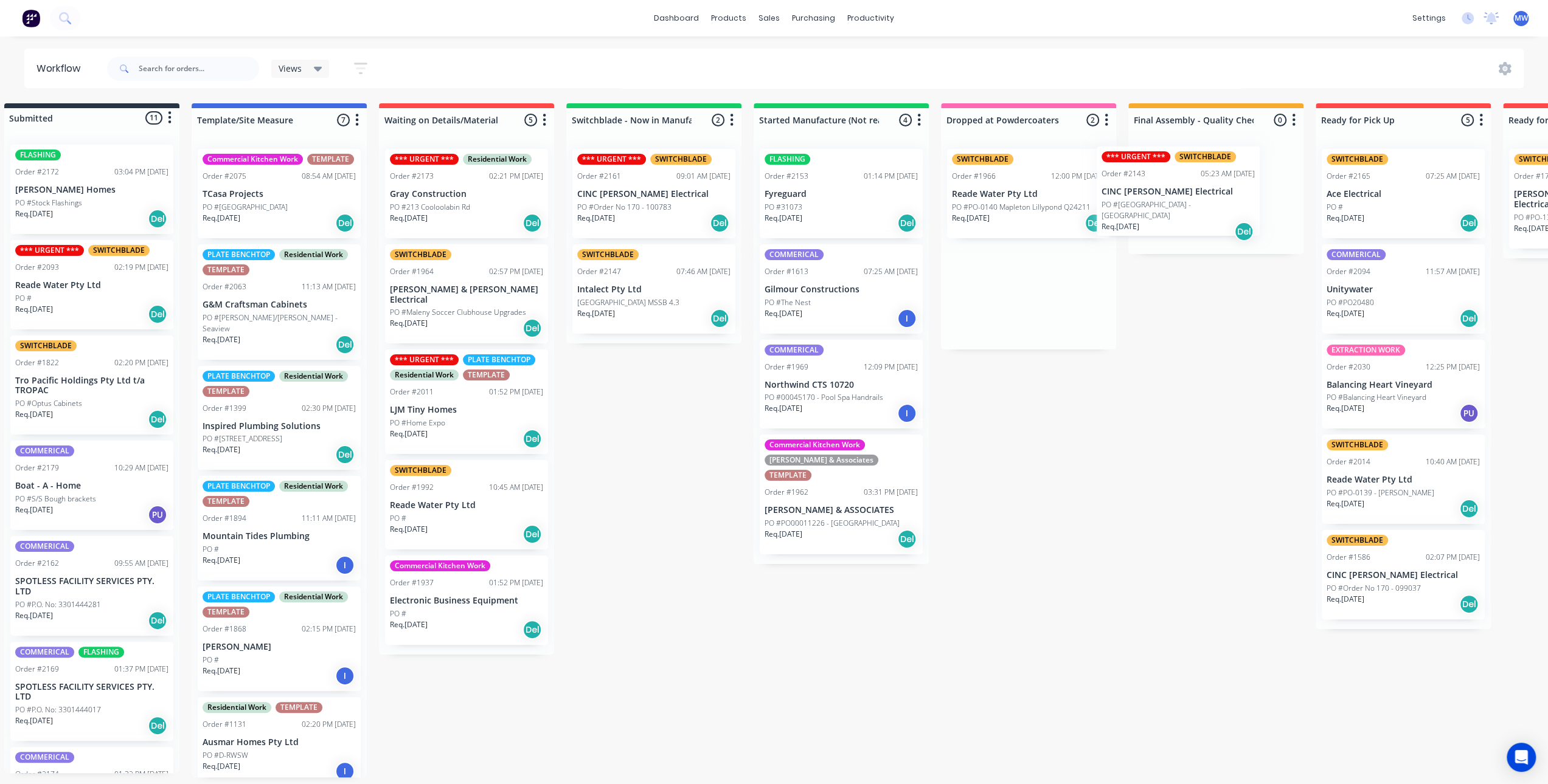
drag, startPoint x: 1058, startPoint y: 186, endPoint x: 1195, endPoint y: 186, distance: 137.0
click at [1195, 186] on div "Submitted 11 Status colour #273444 hex #273444 Save Cancel Summaries Total orde…" at bounding box center [983, 440] width 2029 height 675
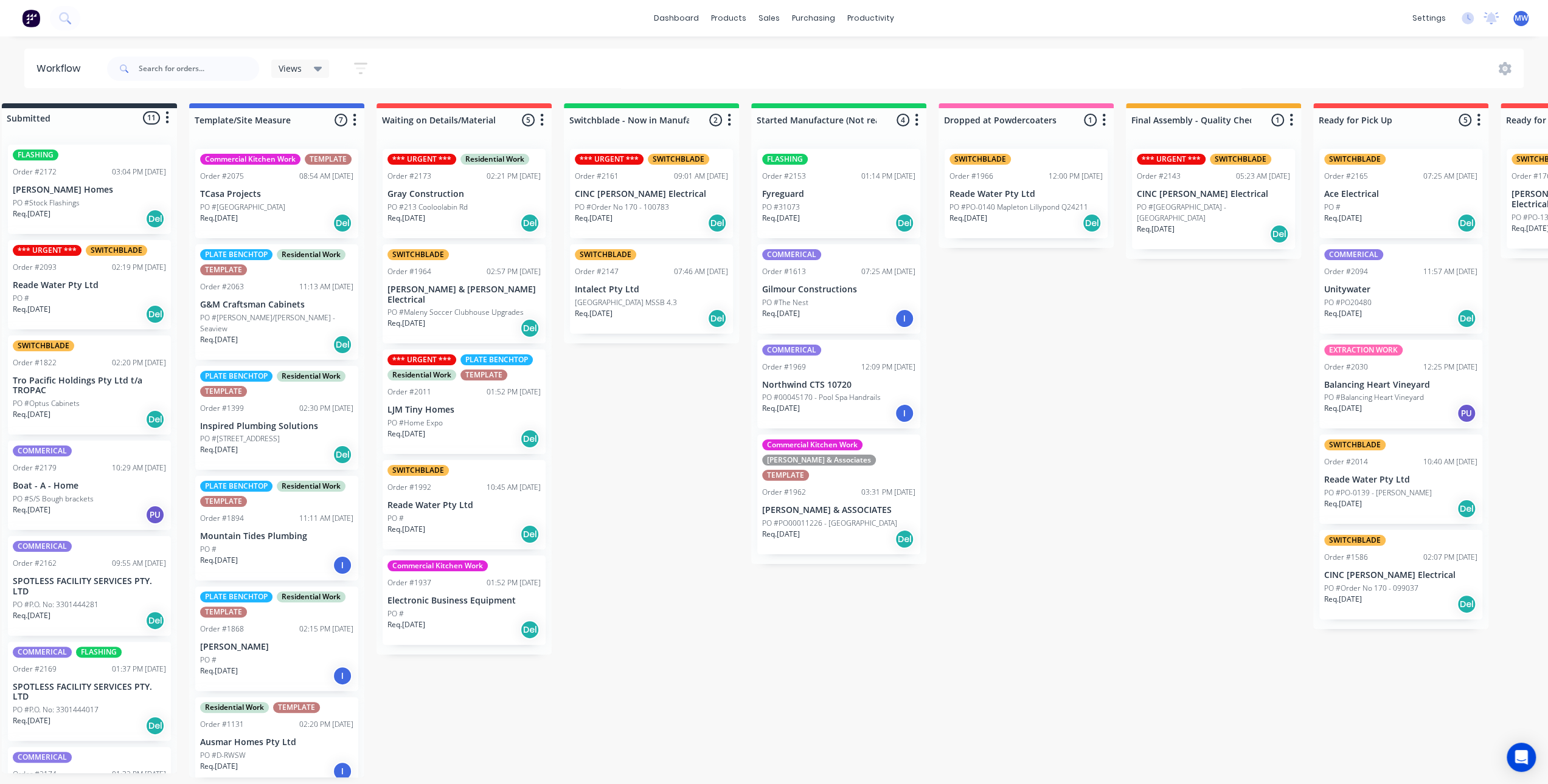
drag, startPoint x: 1060, startPoint y: 518, endPoint x: 1045, endPoint y: 509, distance: 17.5
click at [1050, 511] on div "Submitted 11 Status colour #273444 hex #273444 Save Cancel Summaries Total orde…" at bounding box center [981, 440] width 2029 height 675
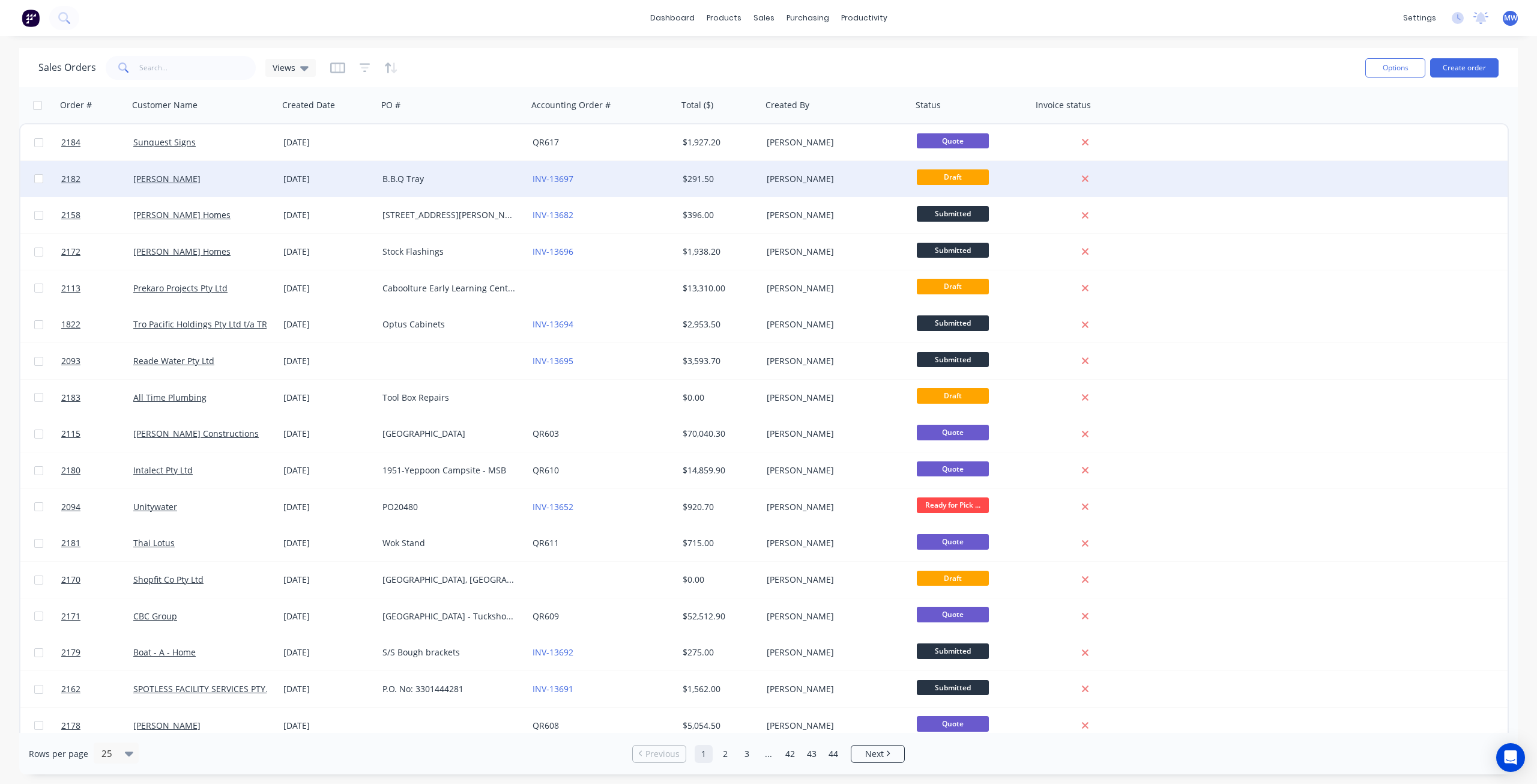
click at [357, 187] on div "[DATE]" at bounding box center [329, 179] width 99 height 36
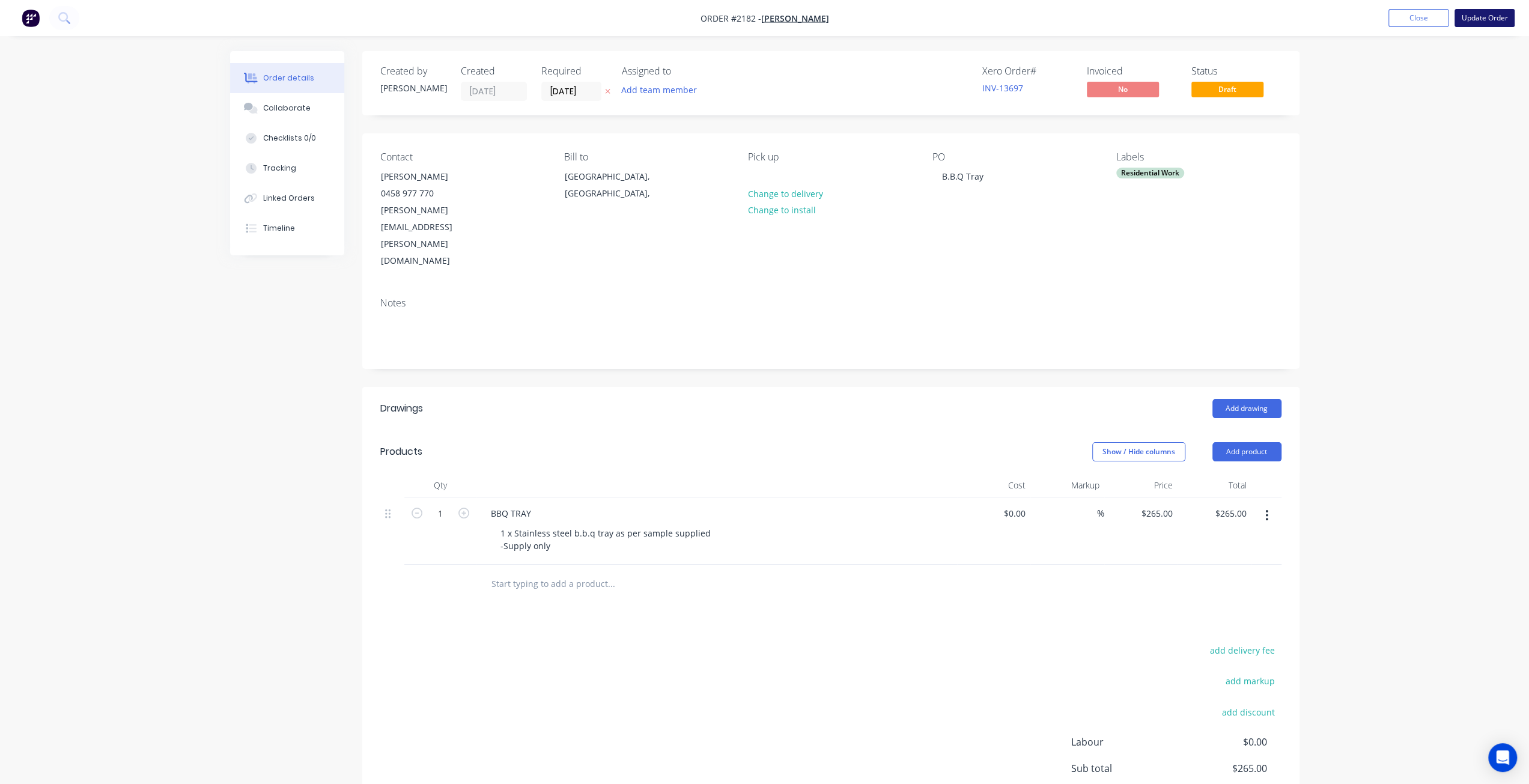
click at [1482, 21] on button "Update Order" at bounding box center [1485, 18] width 60 height 18
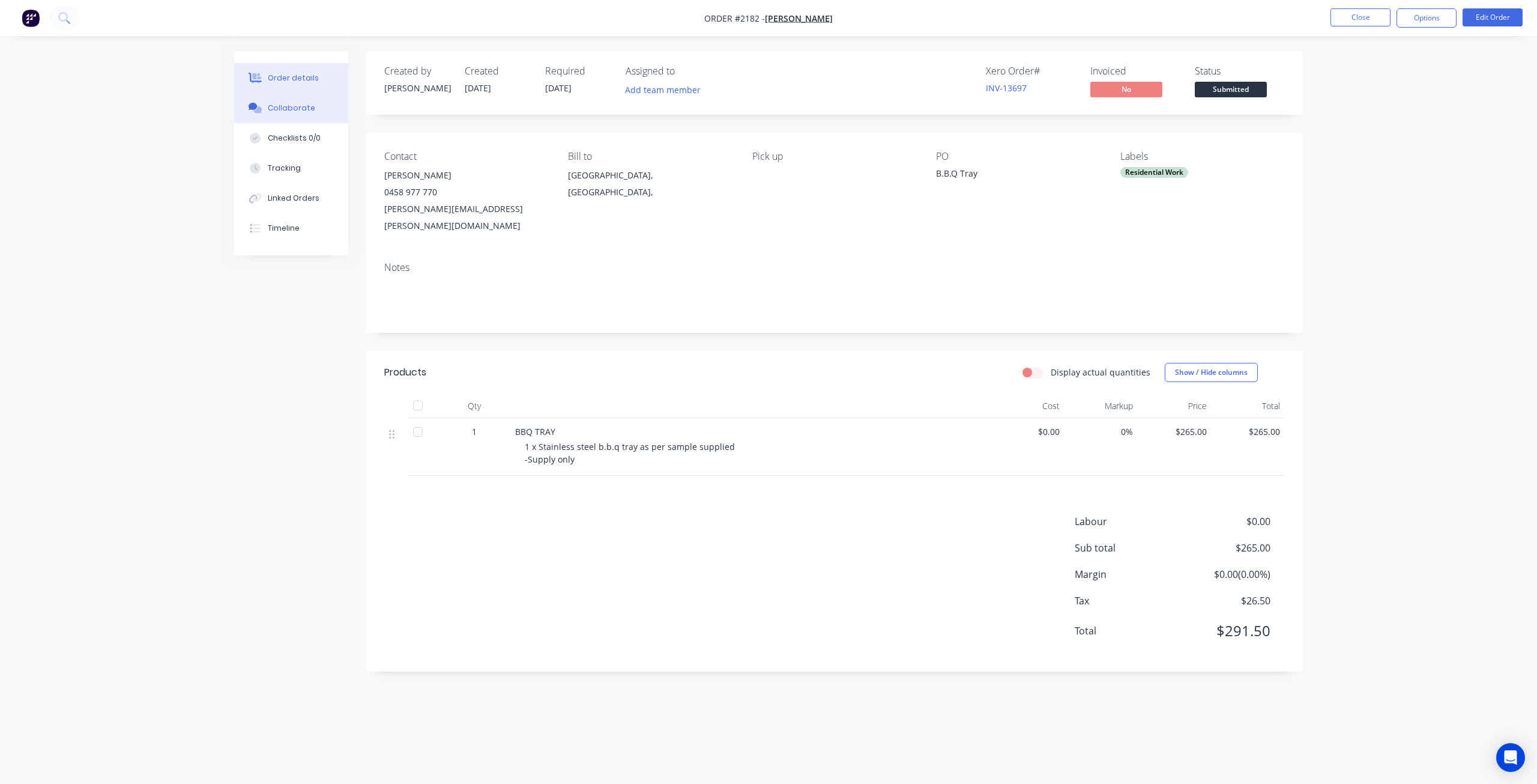
click at [286, 112] on div "Collaborate" at bounding box center [291, 108] width 48 height 11
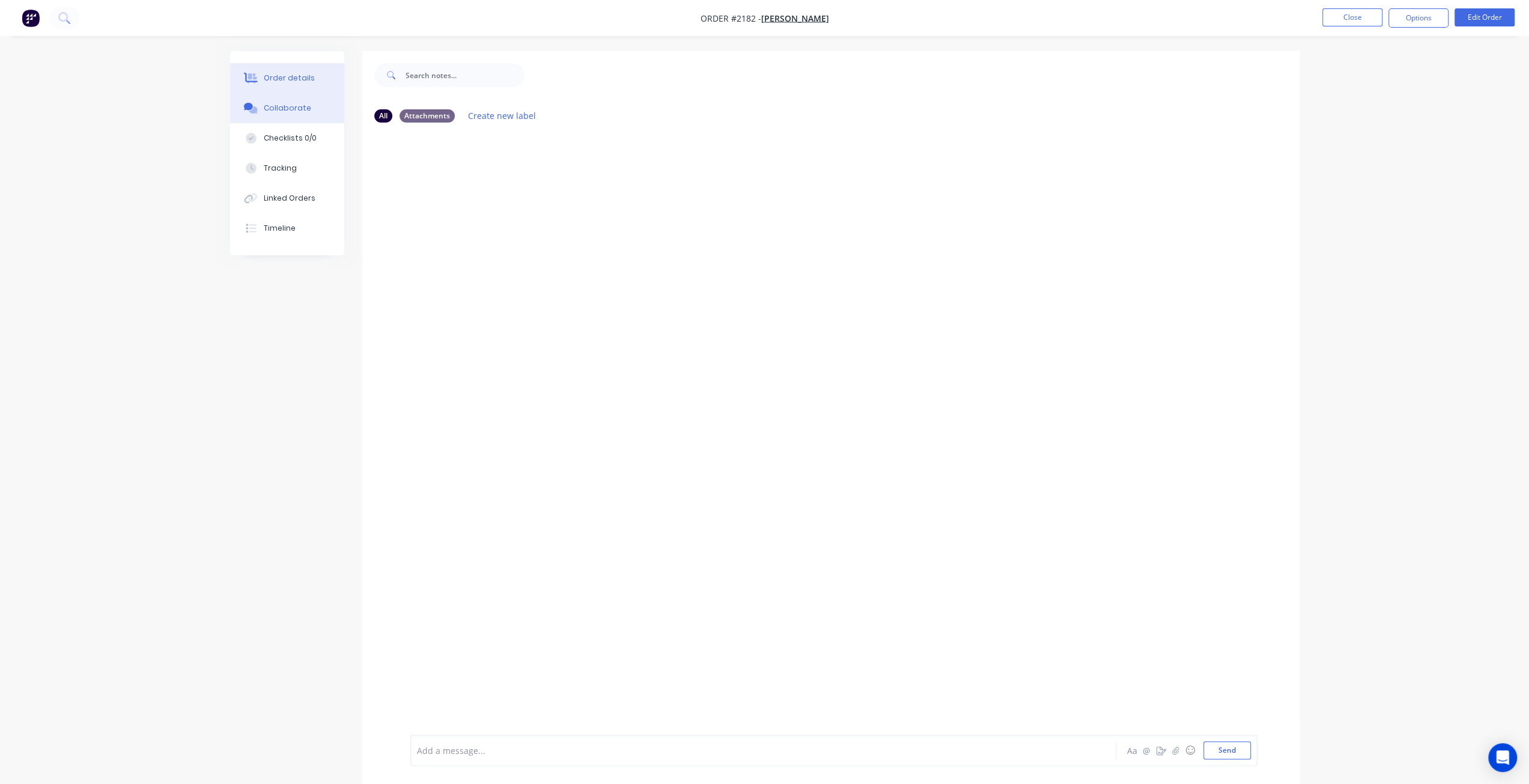
click at [297, 80] on div "Order details" at bounding box center [289, 78] width 51 height 11
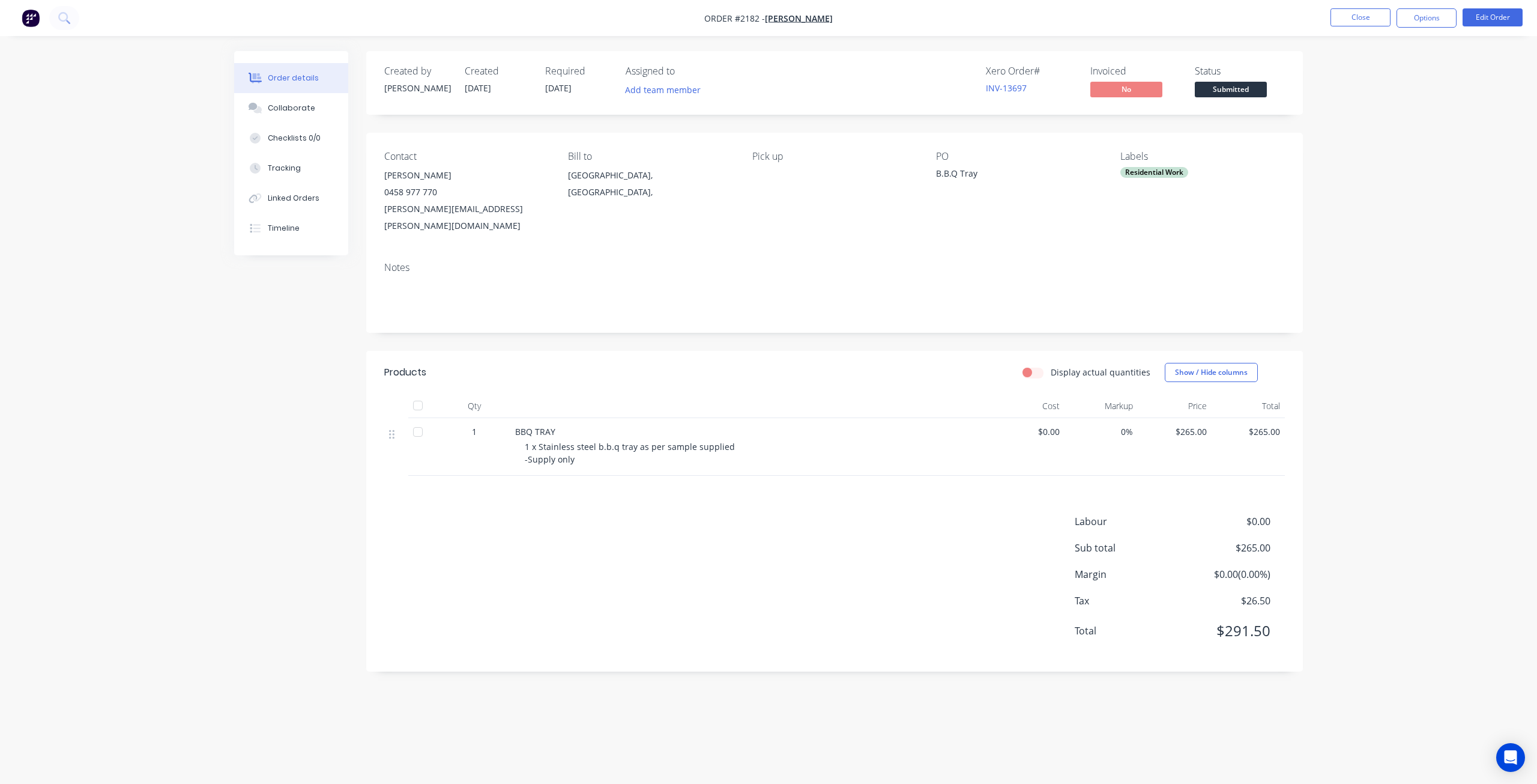
click at [1335, 133] on div "Order details Collaborate Checklists 0/0 Tracking Linked Orders Timeline Order …" at bounding box center [768, 392] width 1537 height 784
click at [1448, 17] on button "Options" at bounding box center [1427, 18] width 60 height 19
click at [1393, 143] on div "Work Order" at bounding box center [1391, 145] width 111 height 18
click at [1387, 120] on div "Without pricing" at bounding box center [1391, 121] width 111 height 18
click at [1367, 18] on button "Close" at bounding box center [1361, 17] width 60 height 18
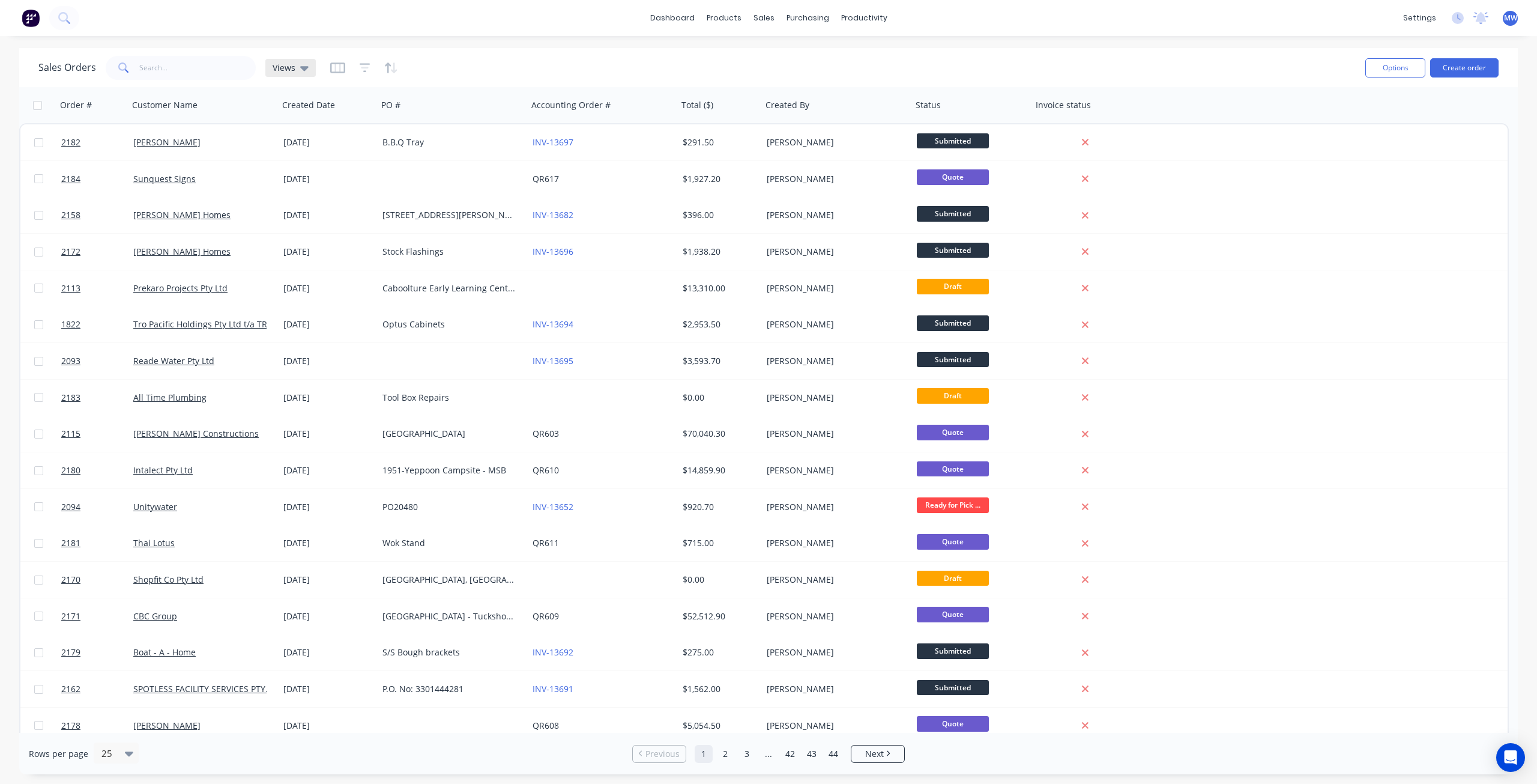
click at [300, 66] on icon at bounding box center [304, 67] width 8 height 13
click at [307, 193] on button "DRAFT QUOTES" at bounding box center [338, 194] width 137 height 14
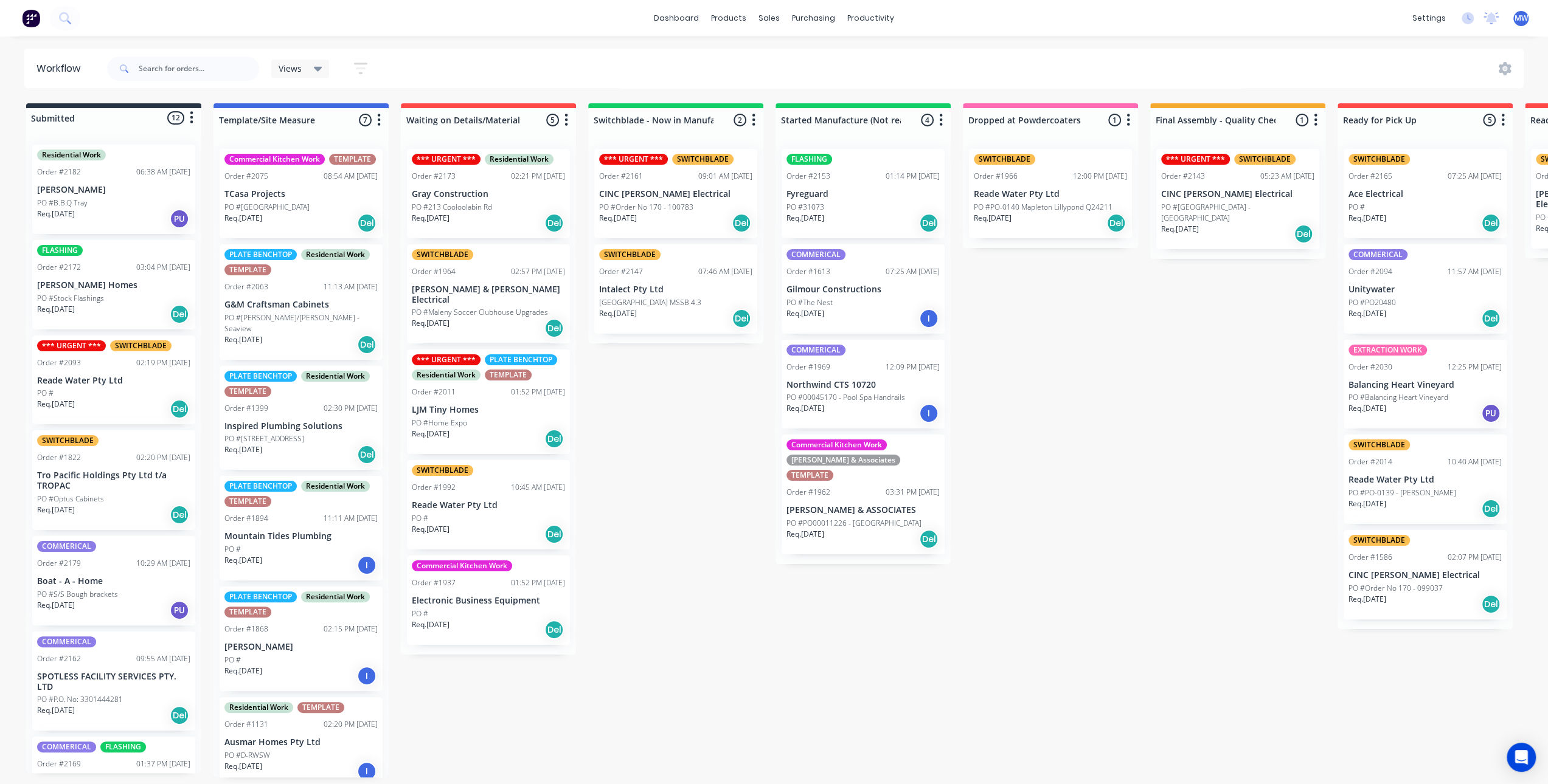
click at [1122, 388] on div "Submitted 12 Status colour #273444 hex #273444 Save Cancel Summaries Total orde…" at bounding box center [1005, 440] width 2029 height 675
click at [1063, 305] on div "Submitted 12 Status colour #273444 hex #273444 Save Cancel Summaries Total orde…" at bounding box center [1005, 440] width 2029 height 675
click at [1444, 501] on div "Req. [DATE] Del" at bounding box center [1425, 509] width 153 height 21
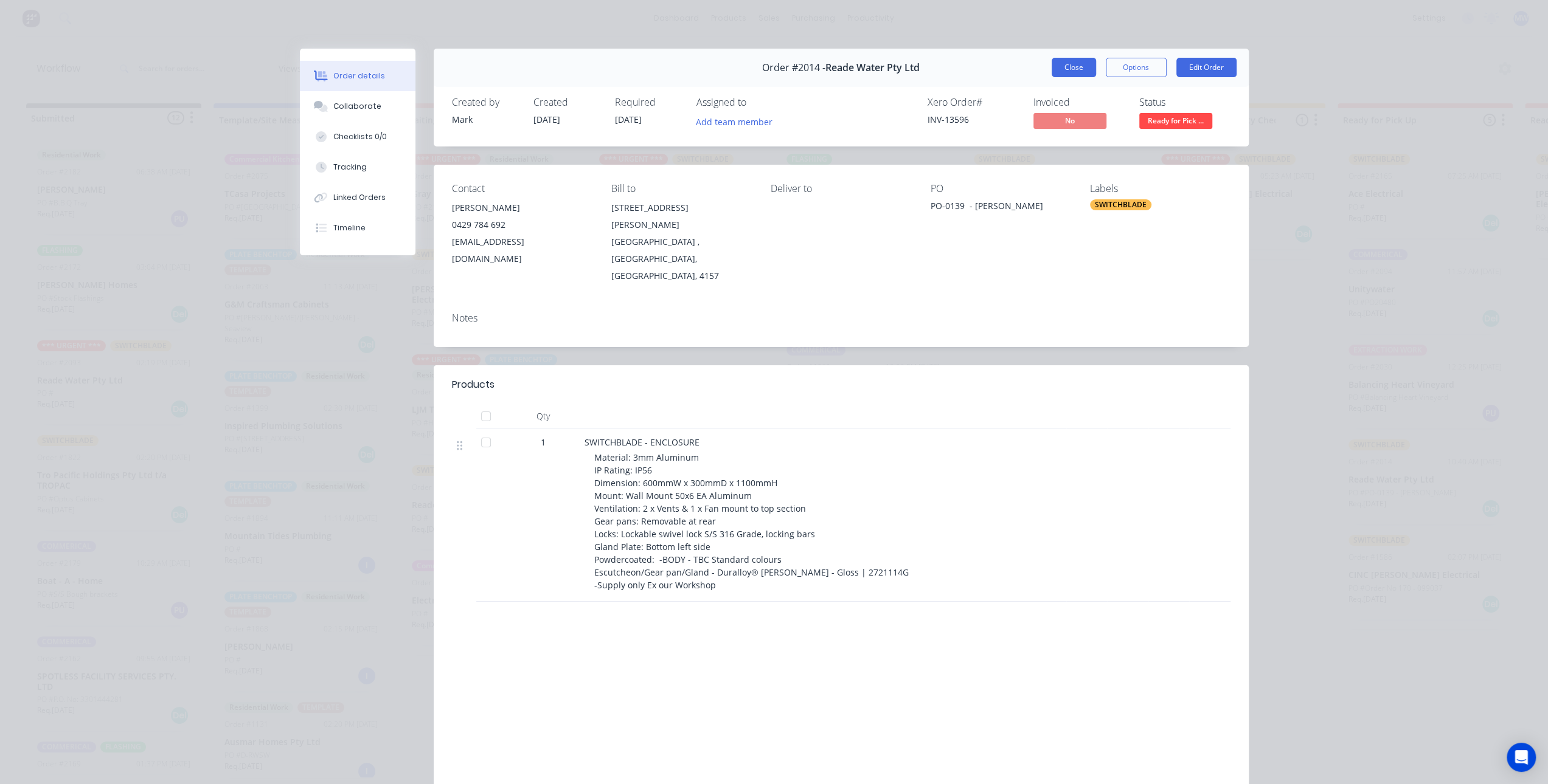
click at [1073, 69] on button "Close" at bounding box center [1073, 67] width 44 height 20
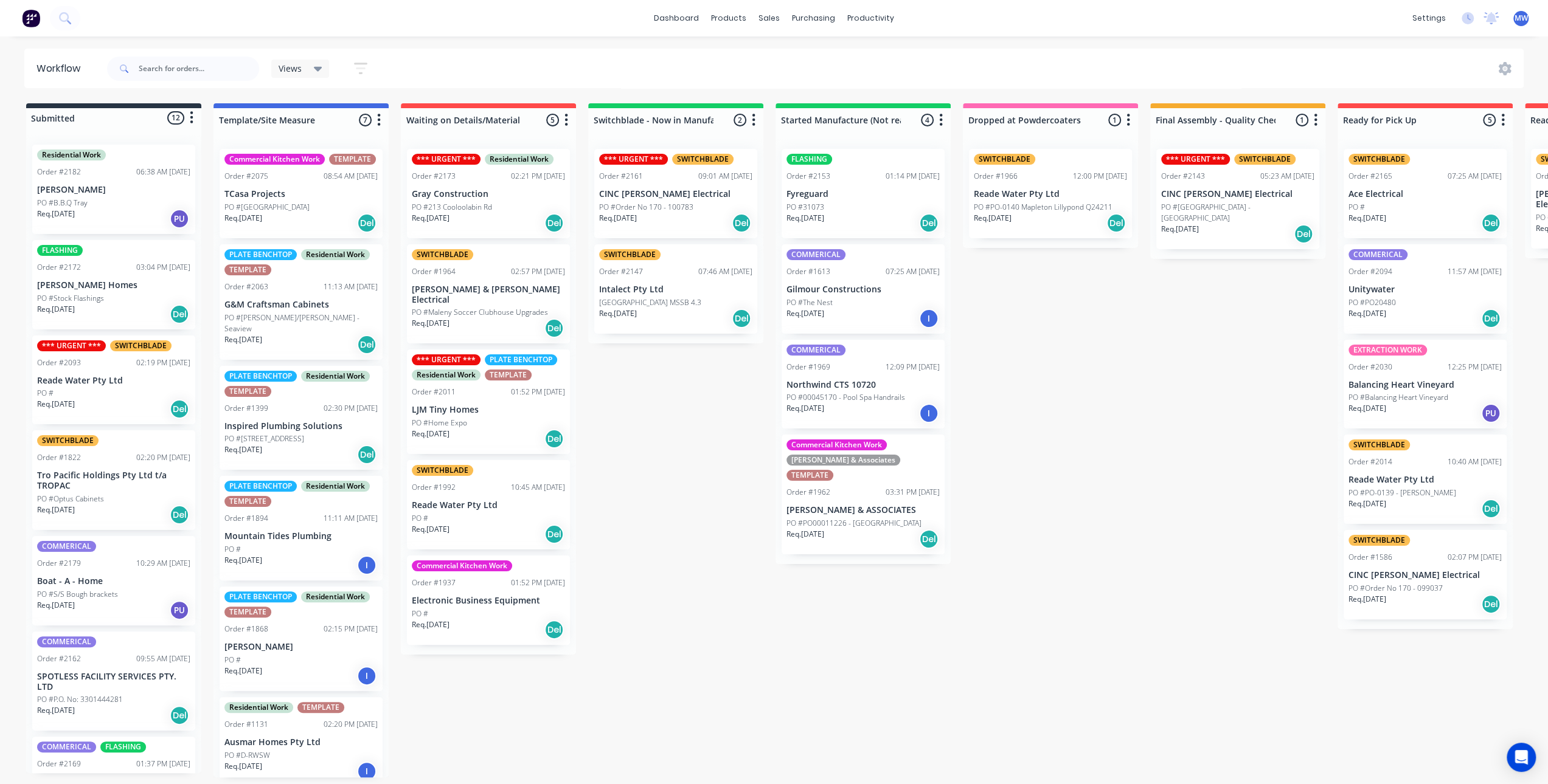
click at [1424, 496] on p "PO #PO-0139 - [PERSON_NAME]" at bounding box center [1403, 493] width 108 height 11
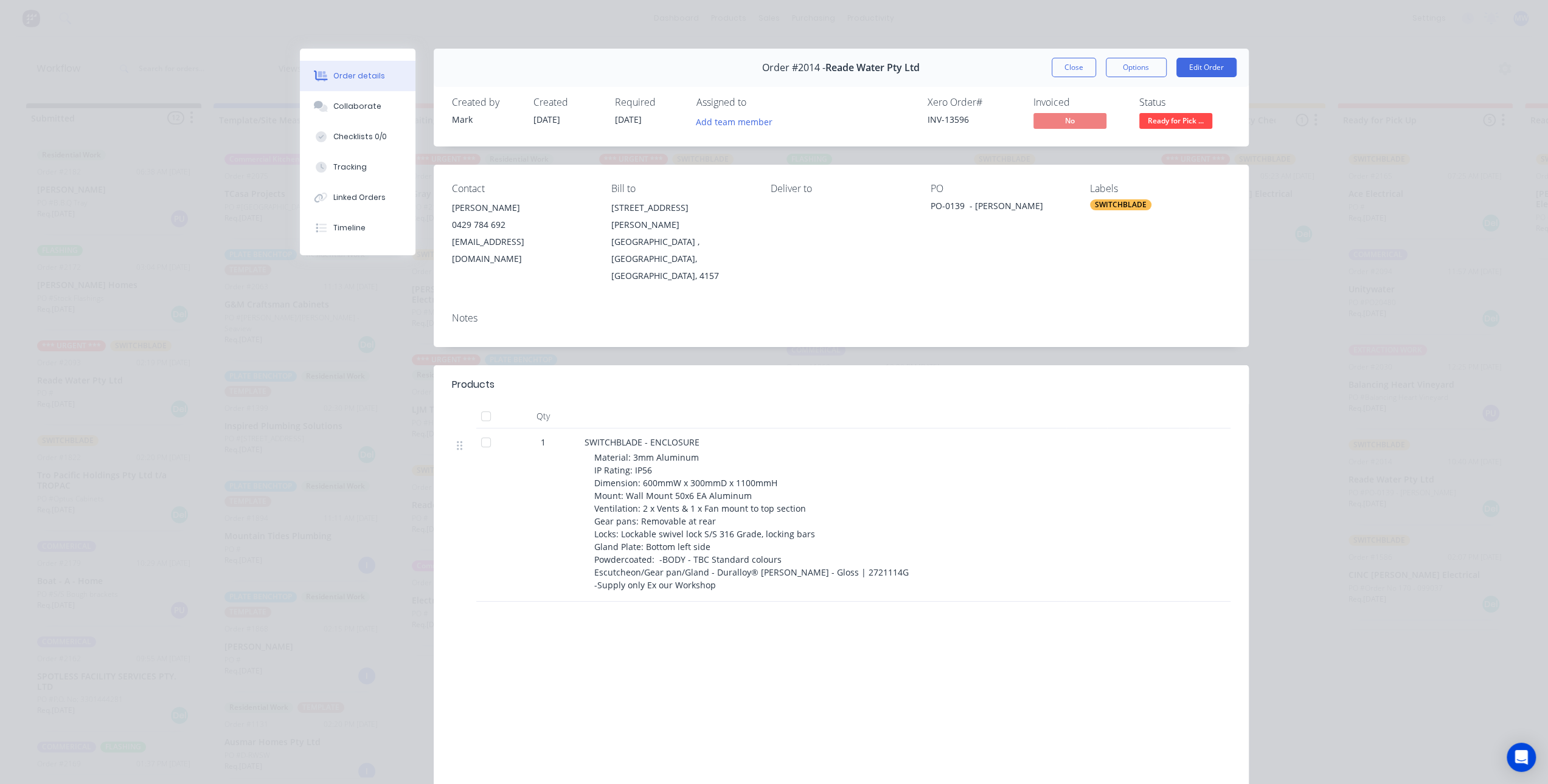
click at [1070, 71] on button "Close" at bounding box center [1073, 67] width 44 height 20
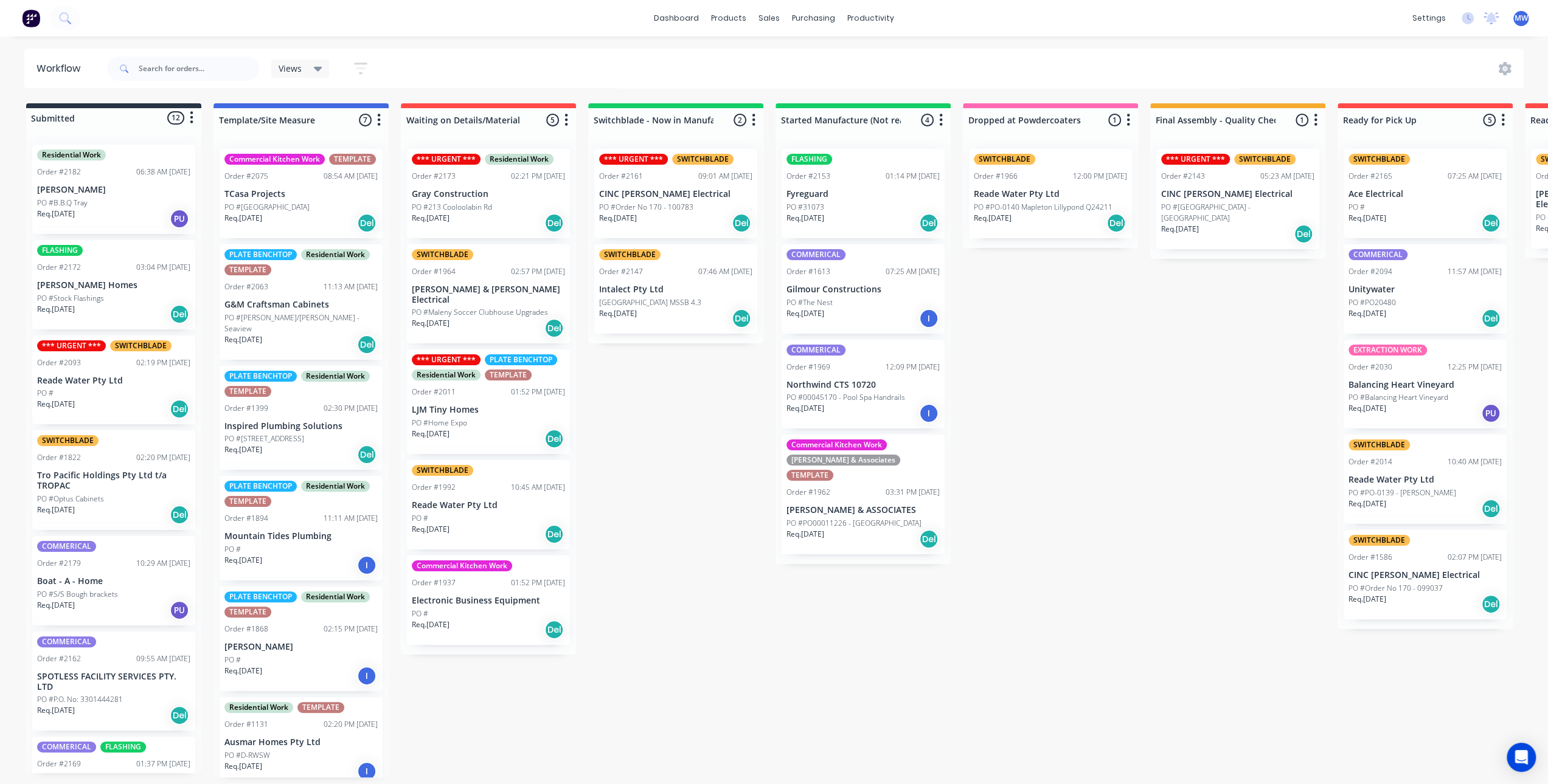
click at [1106, 480] on div "Submitted 12 Status colour #273444 hex #273444 Save Cancel Summaries Total orde…" at bounding box center [1005, 440] width 2029 height 675
drag, startPoint x: 611, startPoint y: 405, endPoint x: 568, endPoint y: 363, distance: 60.1
click at [611, 405] on div "Submitted 12 Status colour #273444 hex #273444 Save Cancel Summaries Total orde…" at bounding box center [1005, 440] width 2029 height 675
click at [690, 501] on div "Submitted 12 Status colour #273444 hex #273444 Save Cancel Summaries Total orde…" at bounding box center [1005, 440] width 2029 height 675
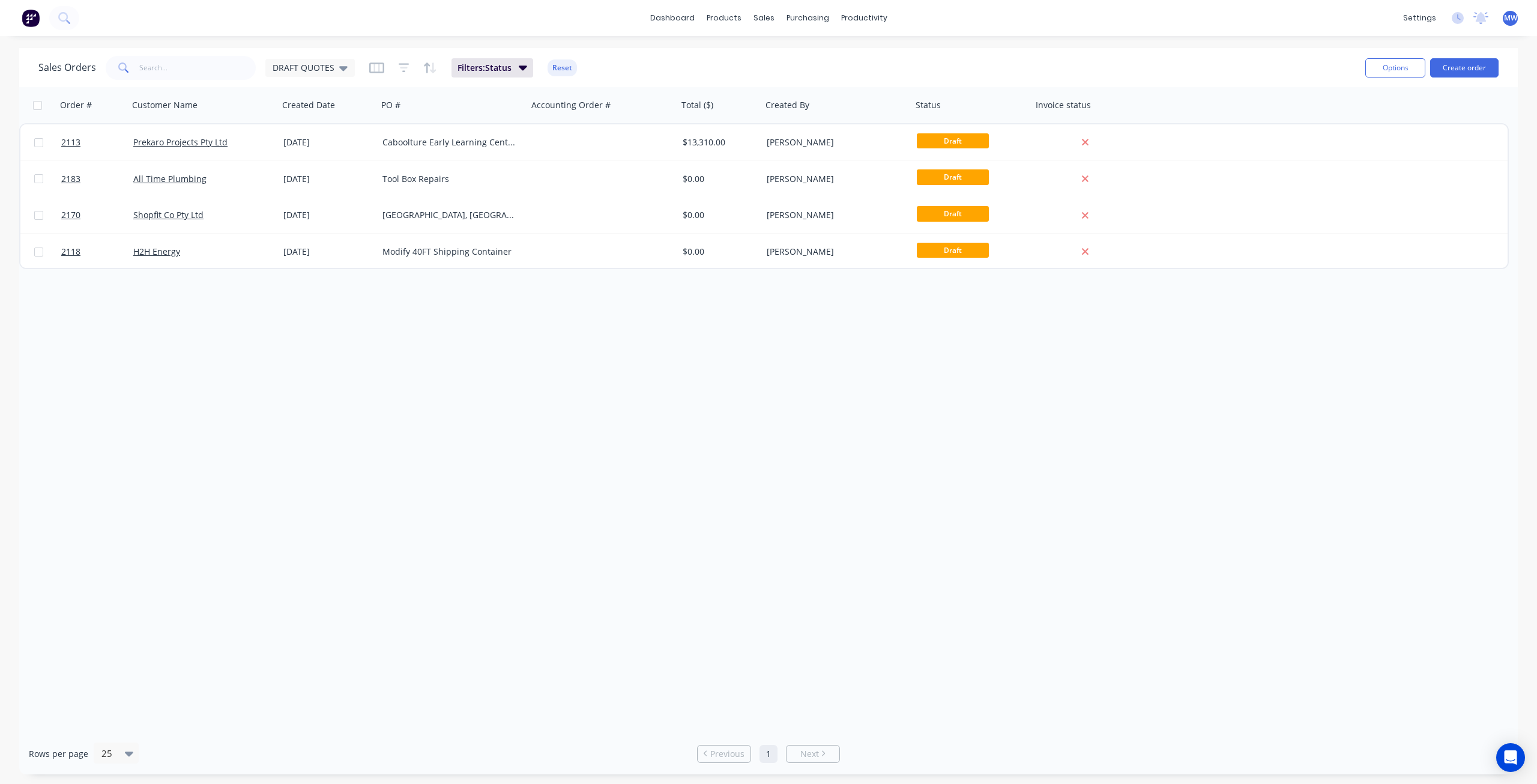
click at [531, 401] on div "Order # Customer Name Created Date PO # Accounting Order # Total ($) Created By…" at bounding box center [769, 409] width 1499 height 646
click at [530, 394] on div "Order # Customer Name Created Date PO # Accounting Order # Total ($) Created By…" at bounding box center [769, 409] width 1499 height 646
click at [796, 50] on link "Sales Orders" at bounding box center [828, 57] width 159 height 24
click at [324, 68] on span "DRAFT QUOTES" at bounding box center [304, 67] width 62 height 12
click at [319, 167] on button "None (Default)" at bounding box center [338, 170] width 137 height 14
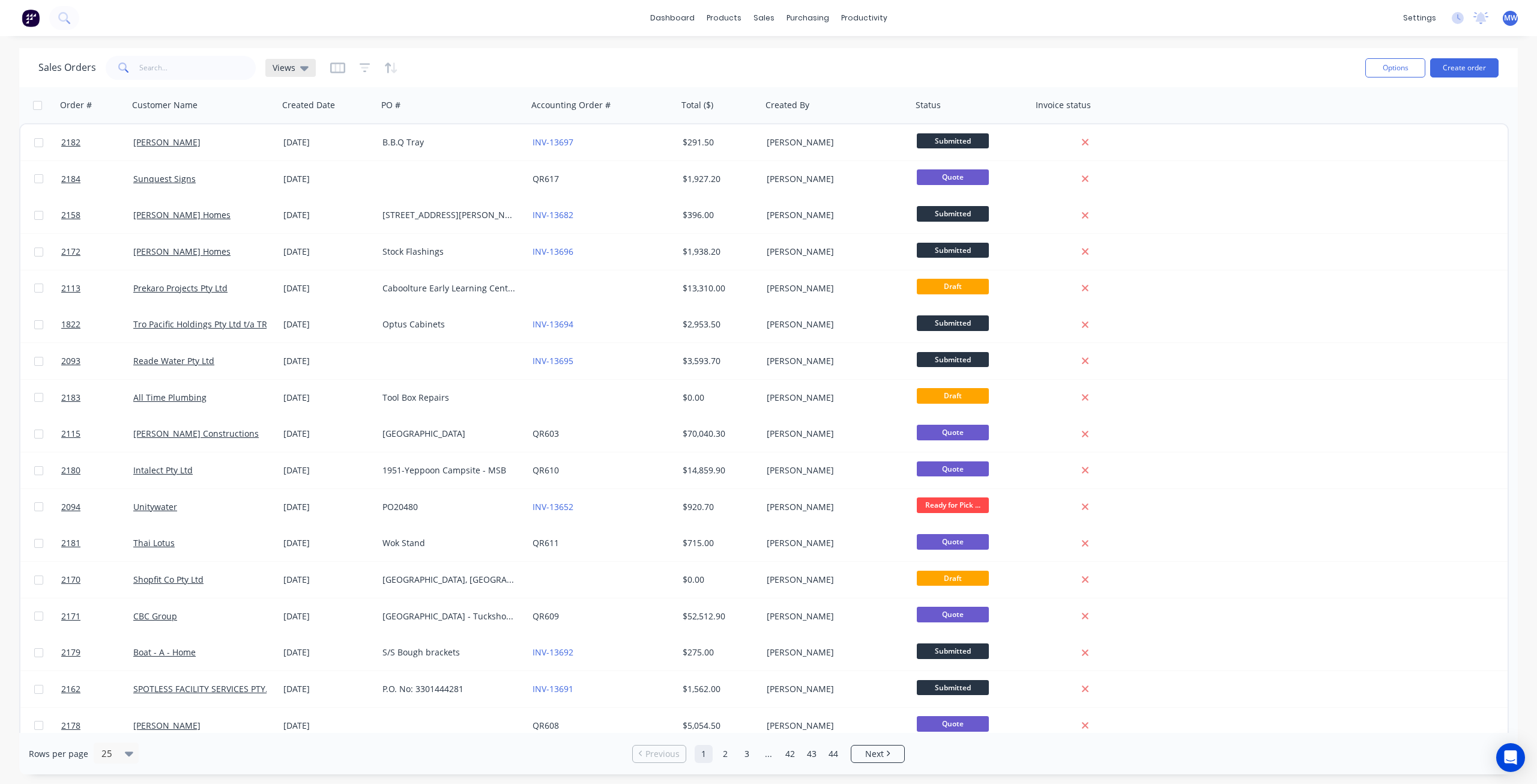
click at [307, 65] on div "Views" at bounding box center [291, 67] width 50 height 18
click at [291, 192] on button "DRAFT QUOTES" at bounding box center [338, 194] width 137 height 14
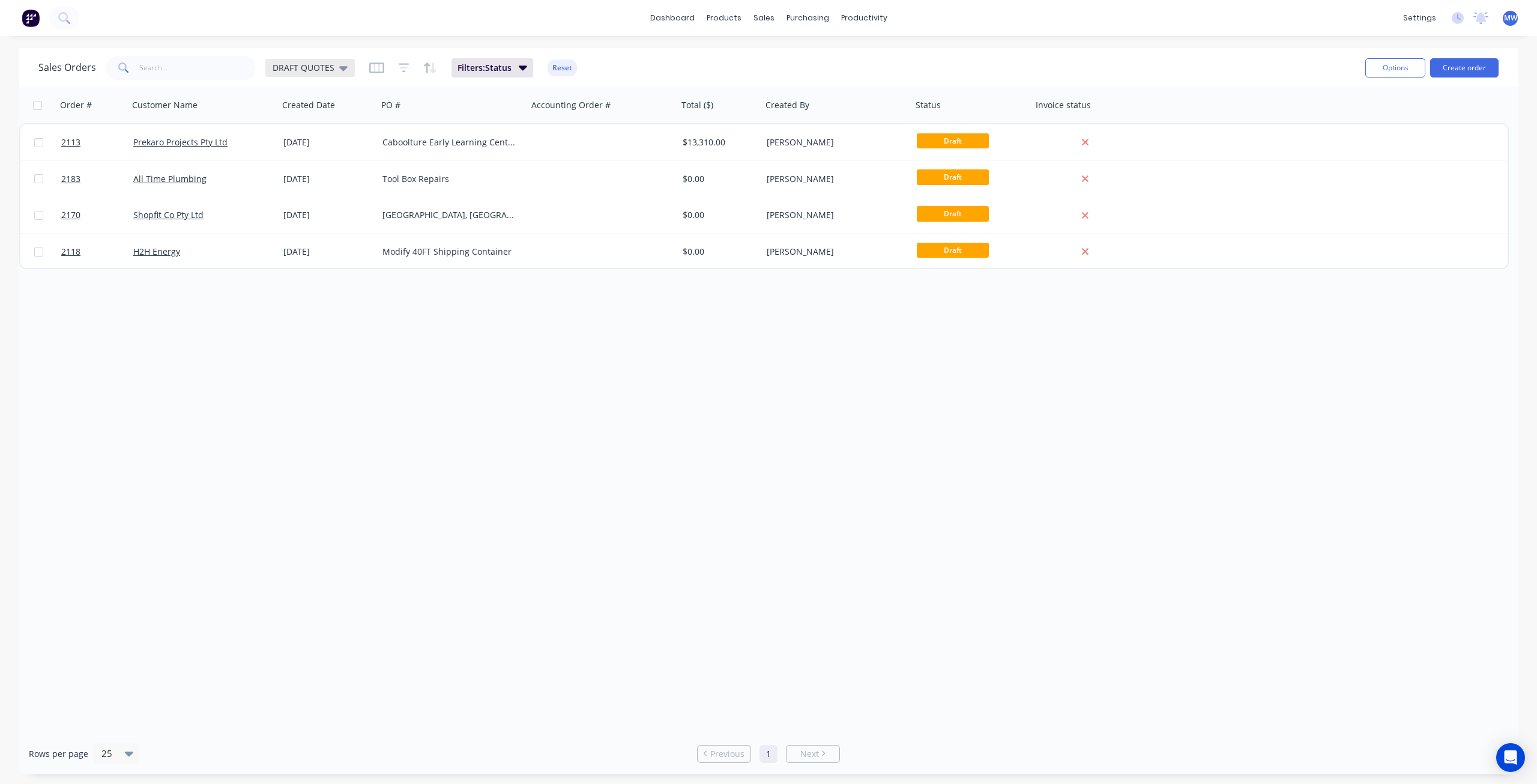
click at [334, 74] on div "DRAFT QUOTES" at bounding box center [310, 67] width 89 height 18
click at [340, 169] on button "None (Default)" at bounding box center [338, 170] width 137 height 14
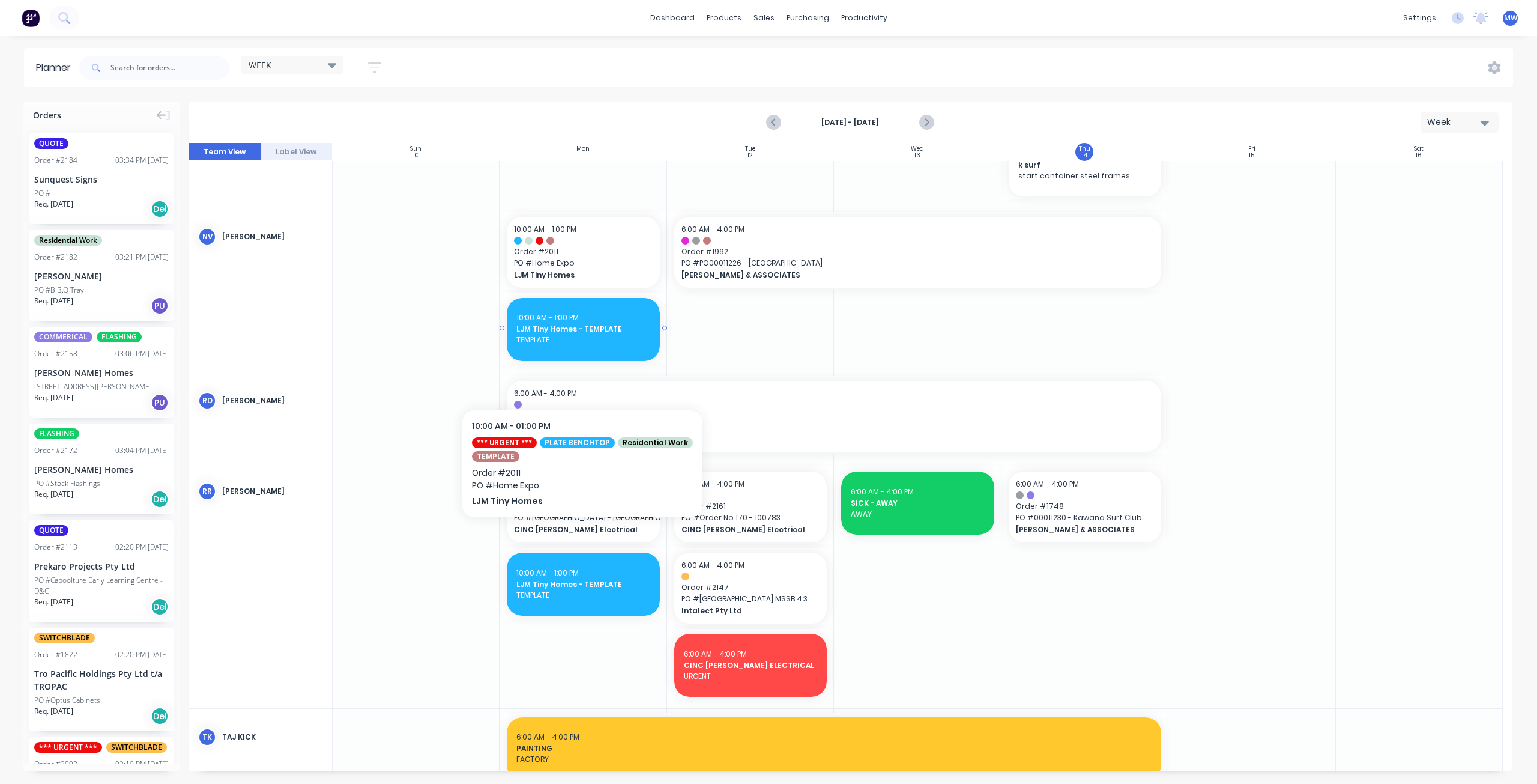
scroll to position [1021, 0]
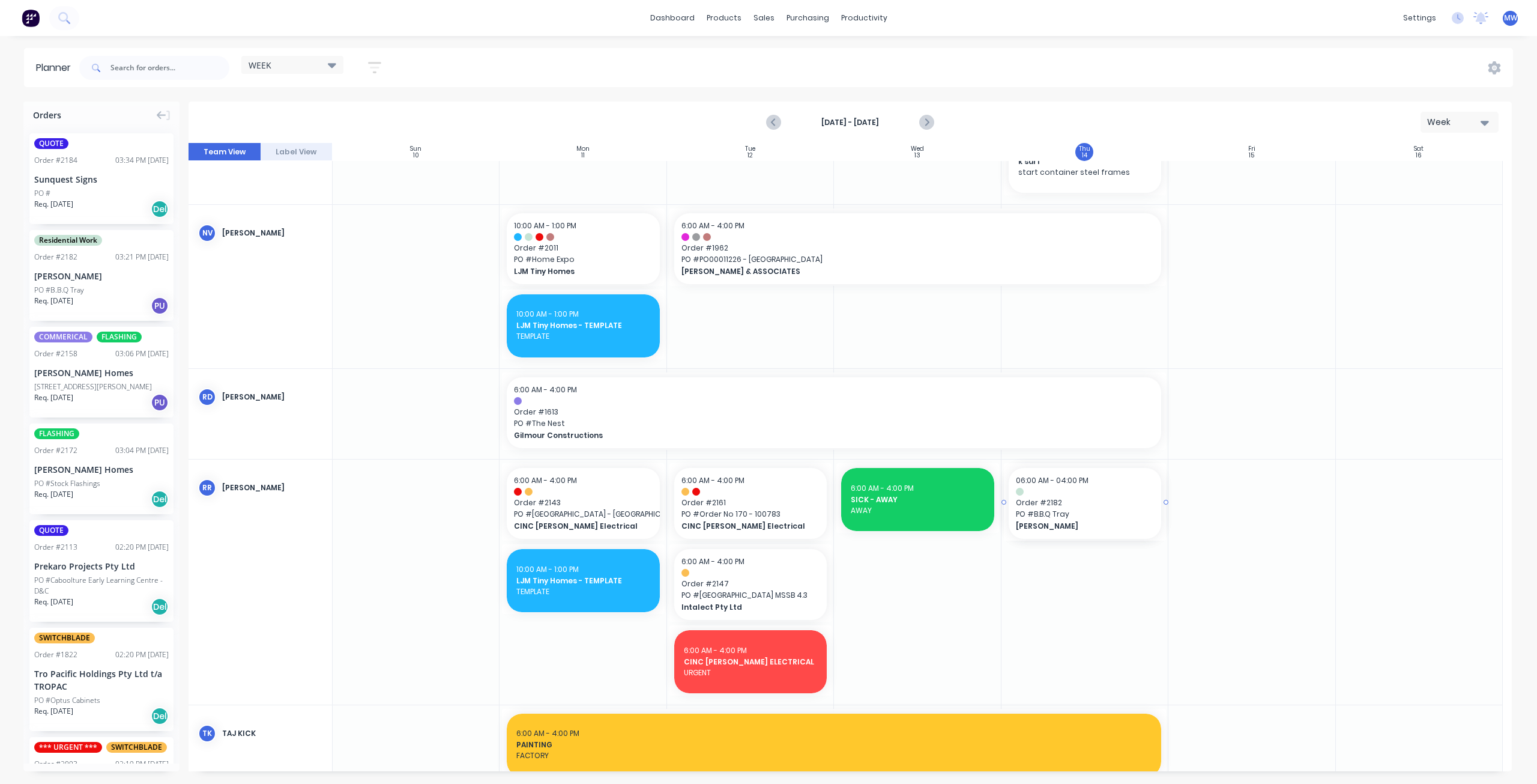
drag, startPoint x: 100, startPoint y: 268, endPoint x: 1104, endPoint y: 590, distance: 1054.4
click at [890, 54] on div "Workflow" at bounding box center [885, 58] width 36 height 11
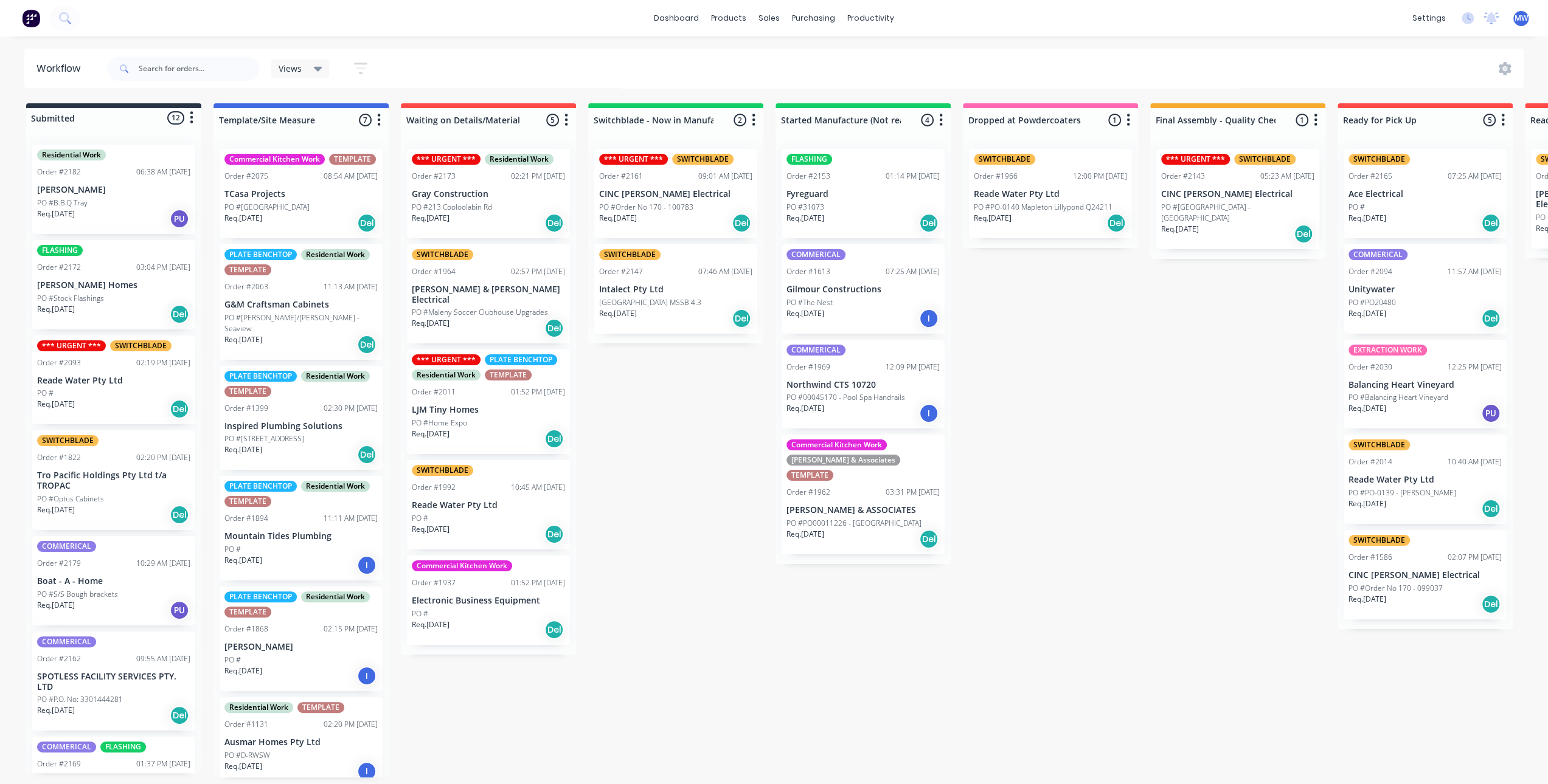
click at [638, 429] on div "Submitted 12 Status colour #273444 hex #273444 Save Cancel Summaries Total orde…" at bounding box center [1005, 440] width 2029 height 675
click at [882, 80] on div "Planner" at bounding box center [888, 83] width 29 height 11
click at [659, 461] on div "Submitted 12 Status colour #273444 hex #273444 Save Cancel Summaries Total orde…" at bounding box center [1005, 440] width 2029 height 675
drag, startPoint x: 652, startPoint y: 450, endPoint x: 643, endPoint y: 435, distance: 17.5
click at [651, 450] on div "Submitted 12 Status colour #273444 hex #273444 Save Cancel Summaries Total orde…" at bounding box center [1005, 440] width 2029 height 675
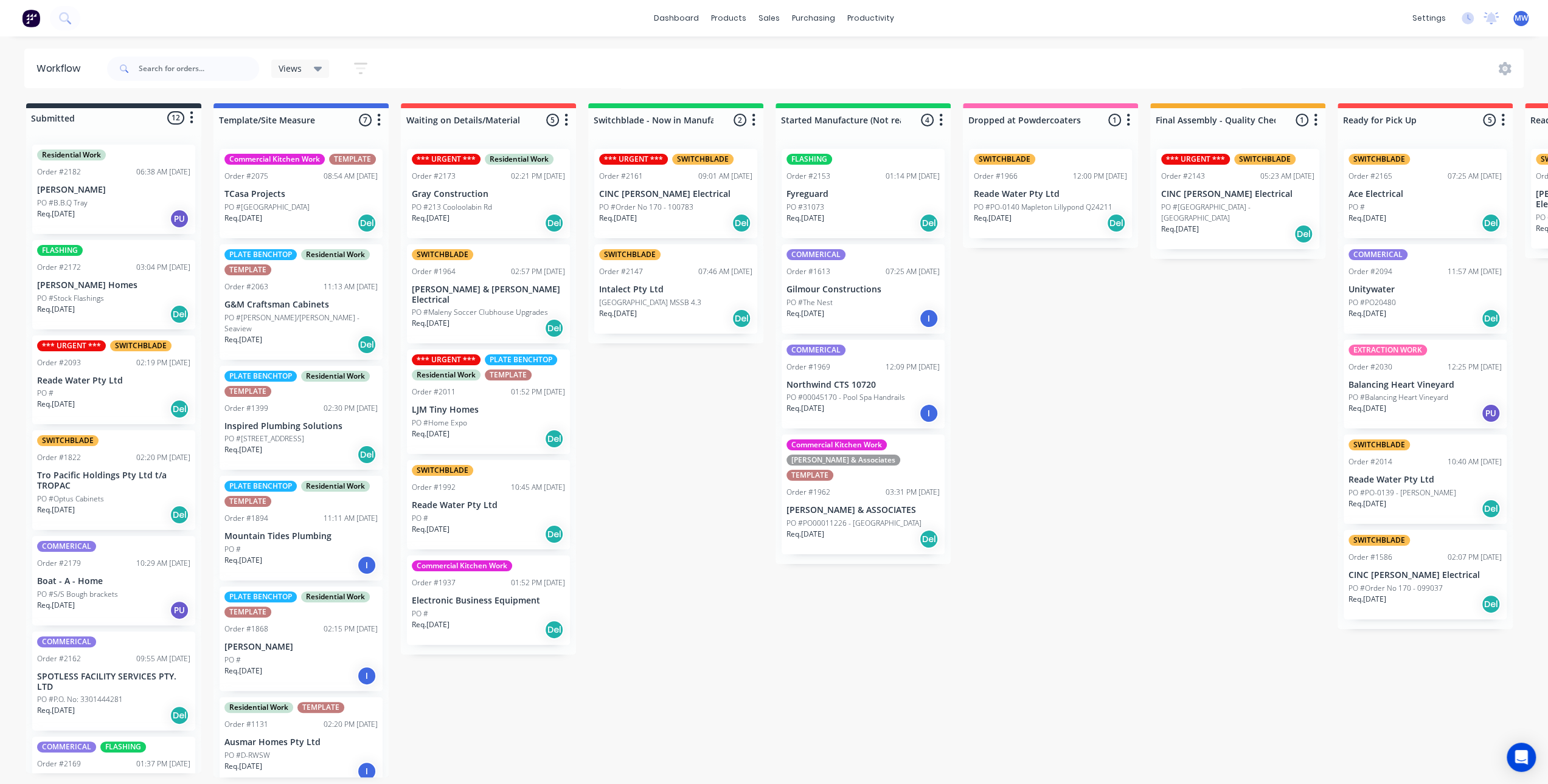
click at [670, 439] on div "Submitted 12 Status colour #273444 hex #273444 Save Cancel Summaries Total orde…" at bounding box center [1005, 440] width 2029 height 675
click at [95, 493] on p "PO #Optus Cabinets" at bounding box center [70, 499] width 67 height 11
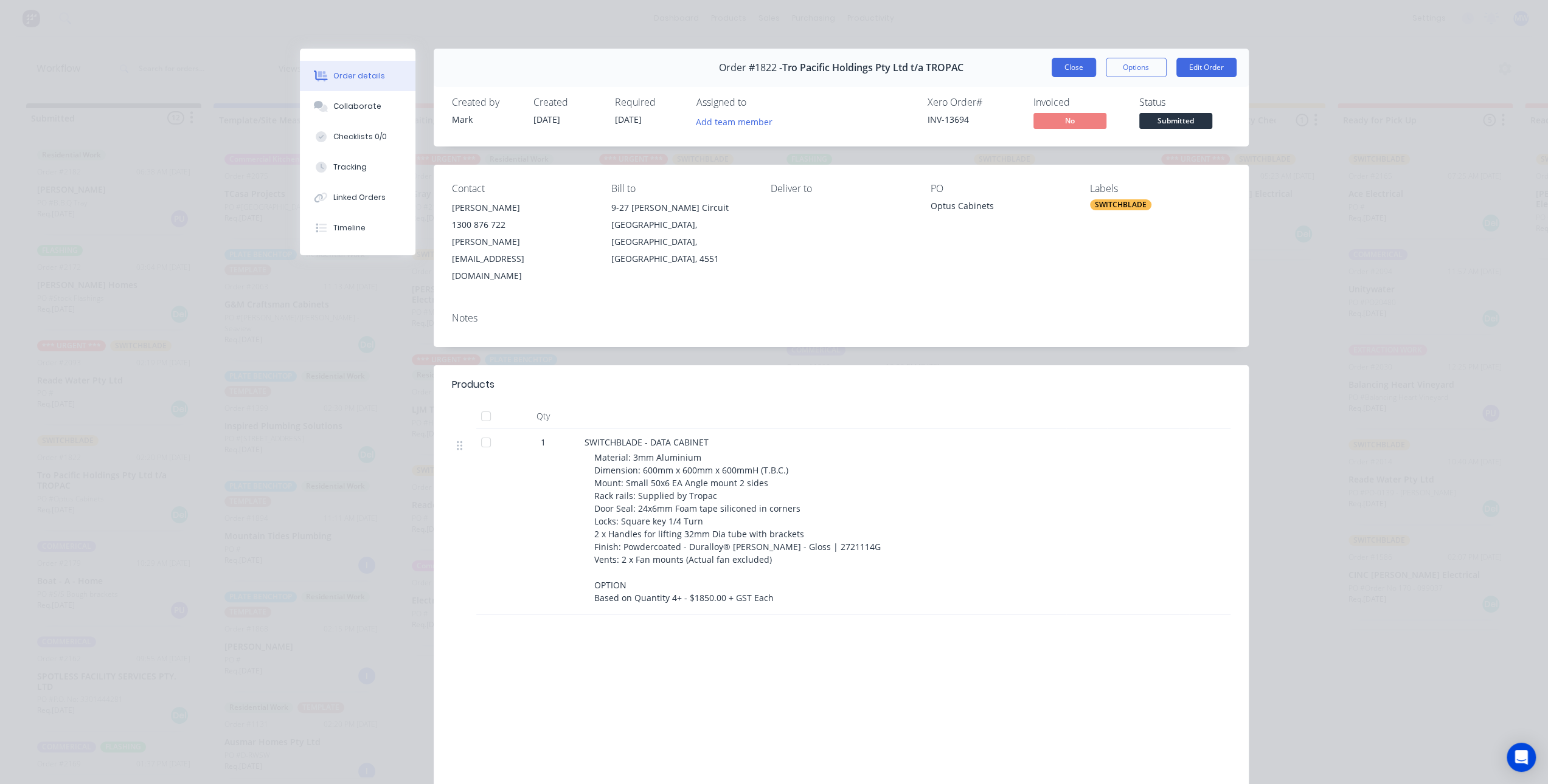
click at [1068, 65] on button "Close" at bounding box center [1073, 67] width 44 height 20
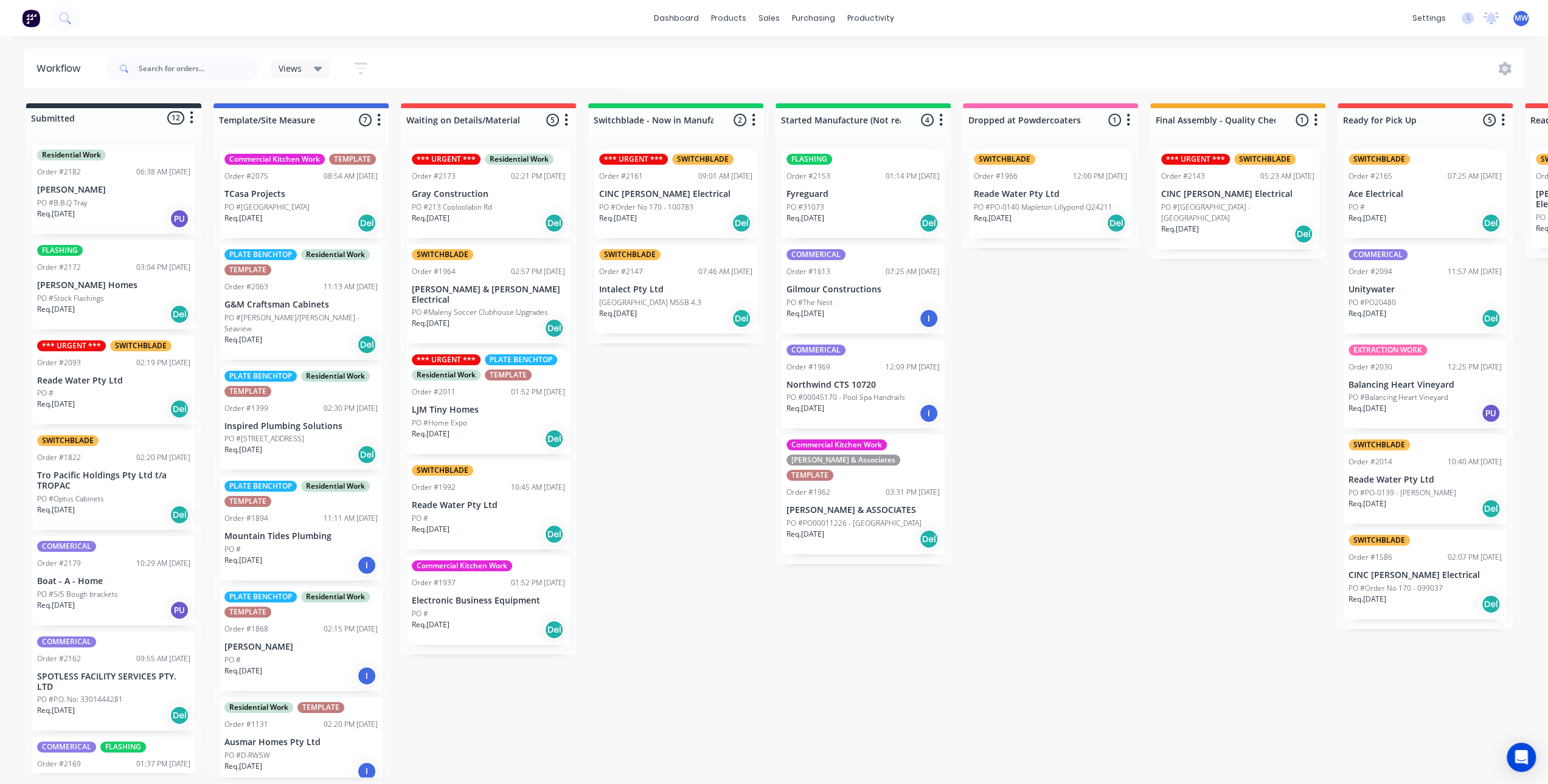
click at [700, 475] on div "Submitted 12 Status colour #273444 hex #273444 Save Cancel Summaries Total orde…" at bounding box center [1005, 440] width 2029 height 675
click at [660, 450] on div "Submitted 12 Status colour #273444 hex #273444 Save Cancel Summaries Total orde…" at bounding box center [1005, 440] width 2029 height 675
click at [1085, 420] on div "Submitted 12 Status colour #273444 hex #273444 Save Cancel Summaries Total orde…" at bounding box center [1005, 440] width 2029 height 675
drag, startPoint x: 736, startPoint y: 527, endPoint x: 725, endPoint y: 530, distance: 11.4
click at [736, 525] on div "Submitted 12 Status colour #273444 hex #273444 Save Cancel Summaries Total orde…" at bounding box center [1005, 440] width 2029 height 675
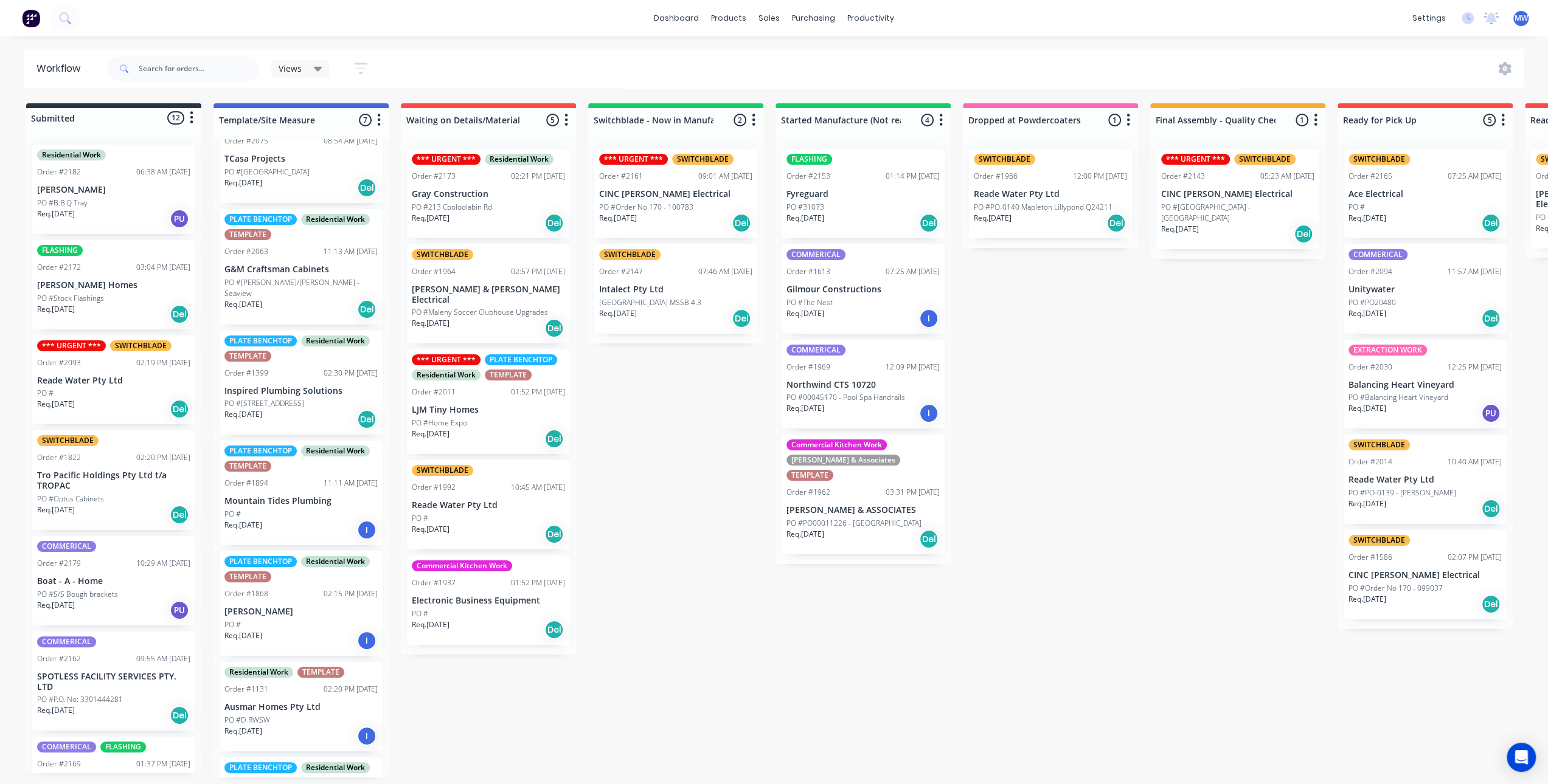
scroll to position [61, 0]
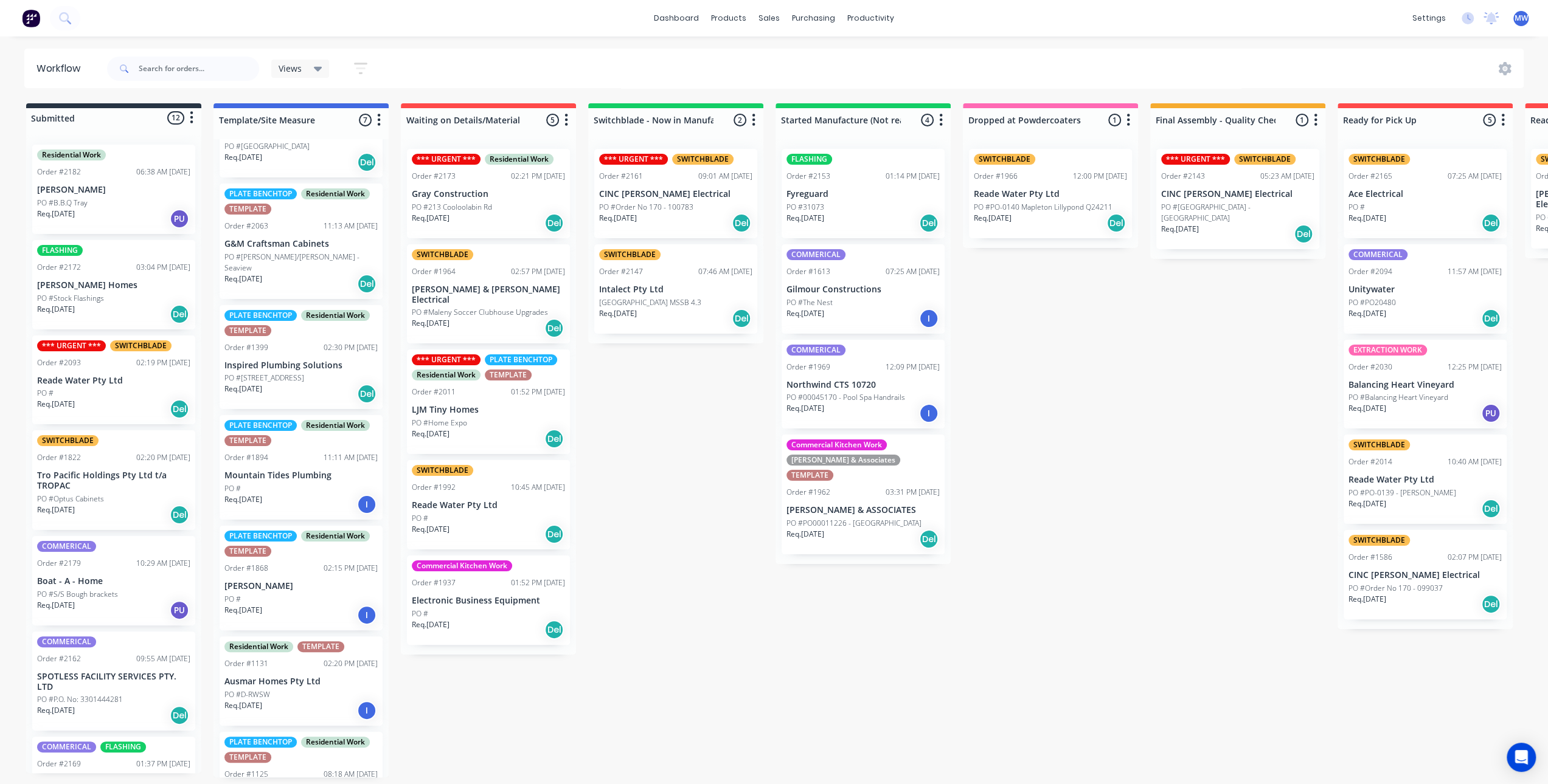
click at [310, 390] on div "Req. 30/09/25 Del" at bounding box center [301, 394] width 153 height 21
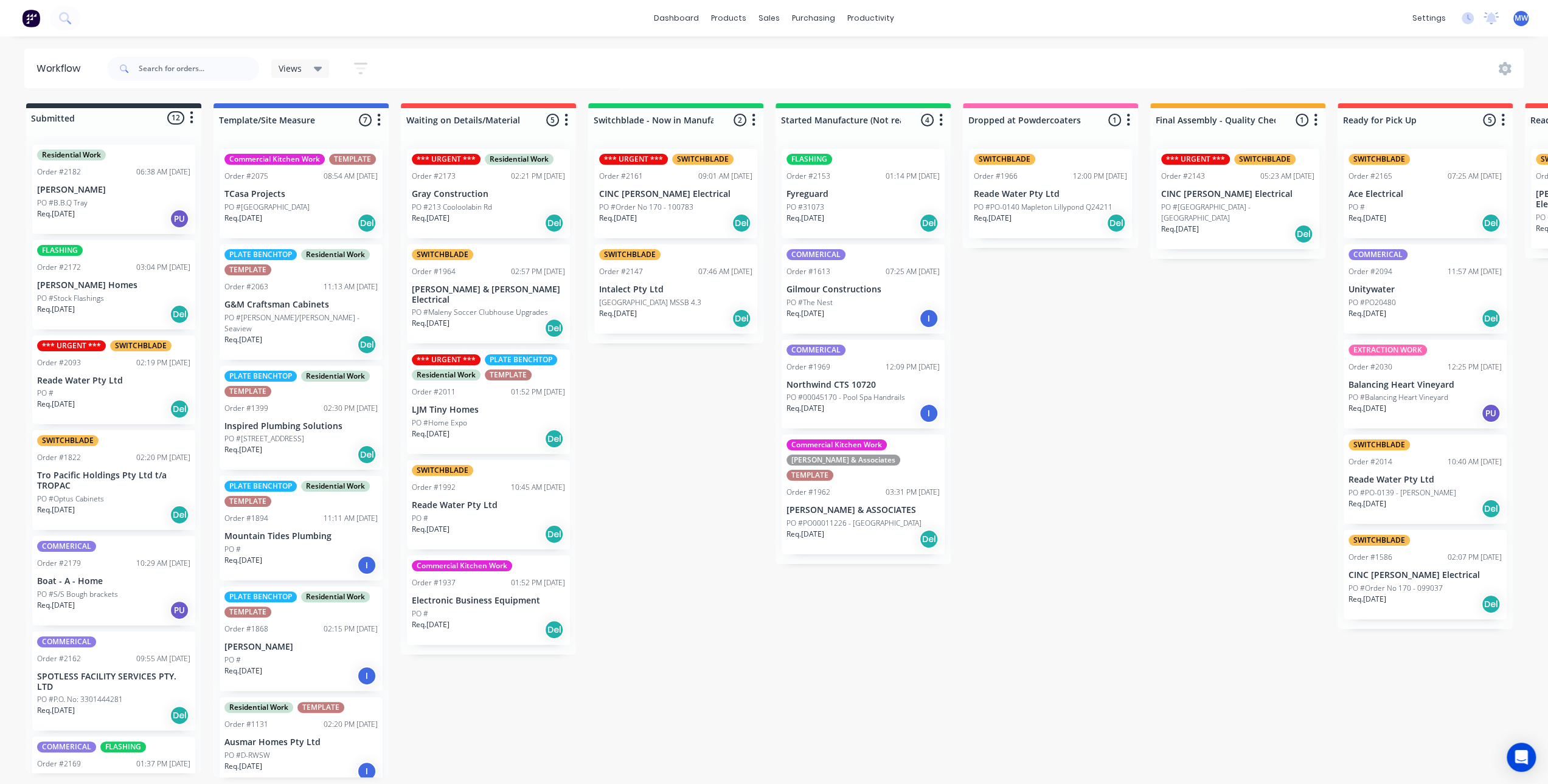
click at [678, 495] on div "Submitted 12 Status colour #273444 hex #273444 Save Cancel Summaries Total orde…" at bounding box center [1005, 440] width 2029 height 675
click at [701, 492] on div "Submitted 12 Status colour #273444 hex #273444 Save Cancel Summaries Total orde…" at bounding box center [1005, 440] width 2029 height 675
click at [677, 447] on div "Submitted 12 Status colour #273444 hex #273444 Save Cancel Summaries Total orde…" at bounding box center [1005, 440] width 2029 height 675
drag, startPoint x: 626, startPoint y: 452, endPoint x: 362, endPoint y: 162, distance: 392.2
click at [626, 452] on div "Submitted 12 Status colour #273444 hex #273444 Save Cancel Summaries Total orde…" at bounding box center [1005, 440] width 2029 height 675
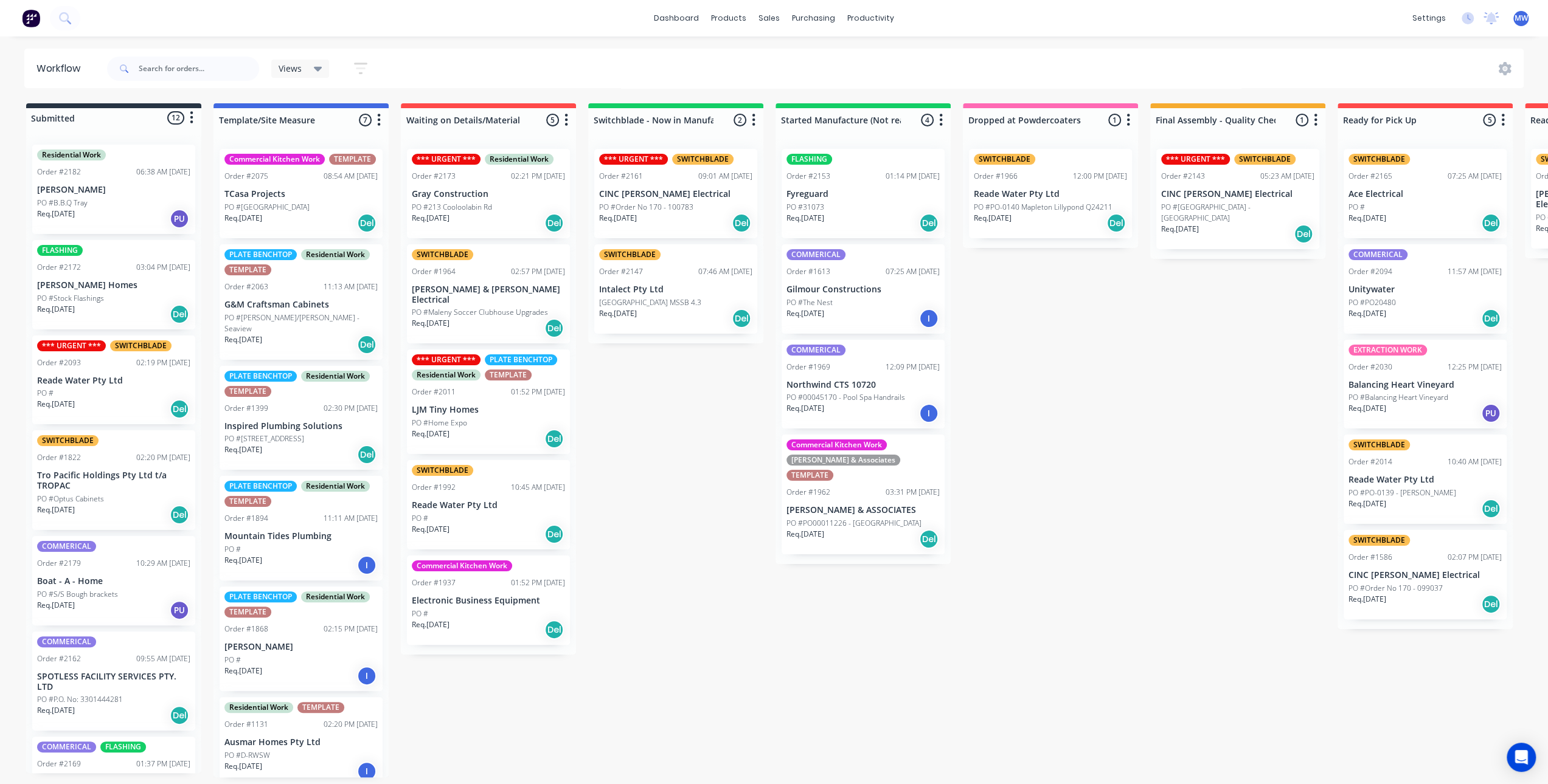
click at [311, 431] on p "Inspired Plumbing Solutions" at bounding box center [301, 427] width 153 height 11
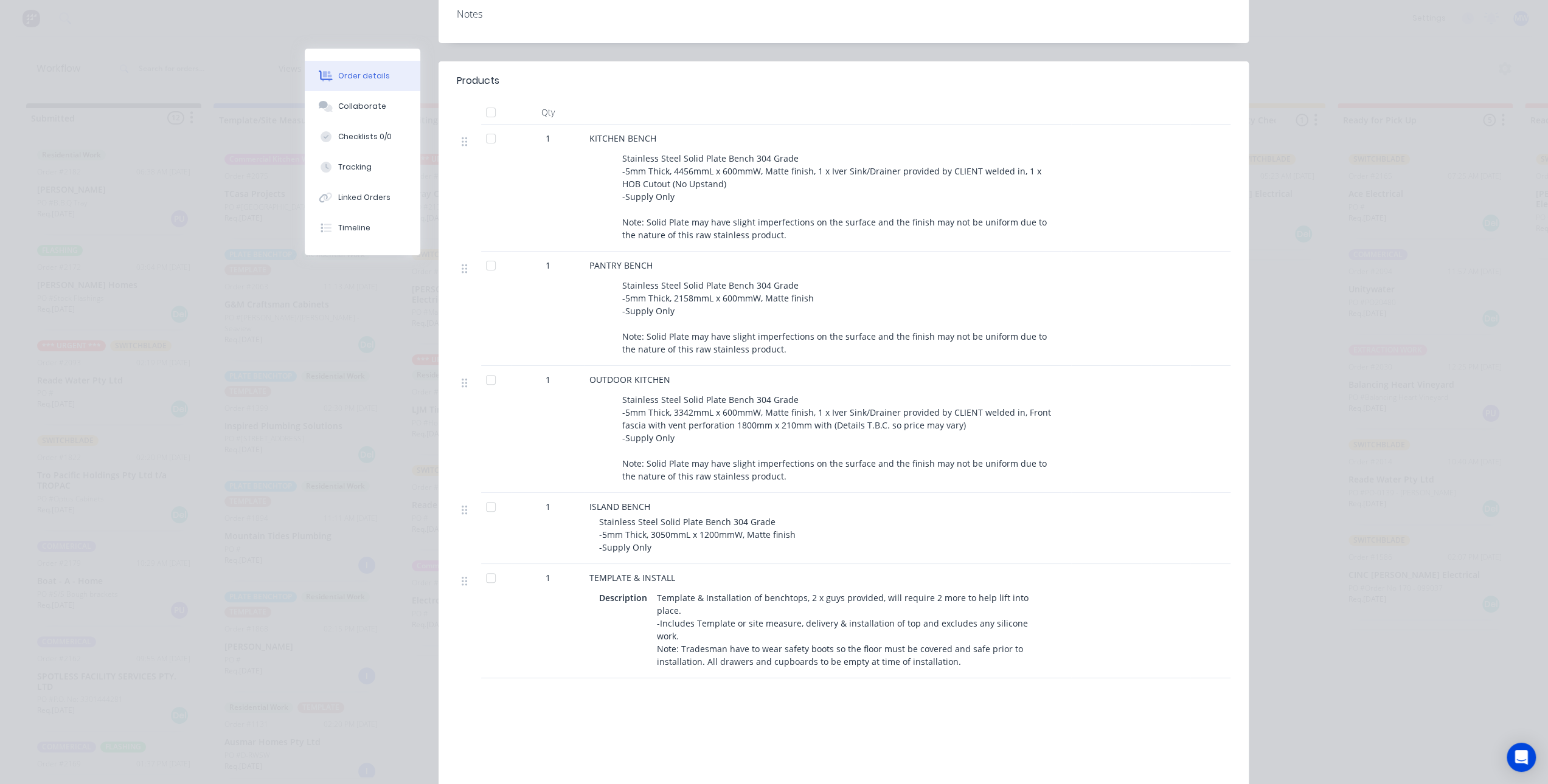
scroll to position [243, 0]
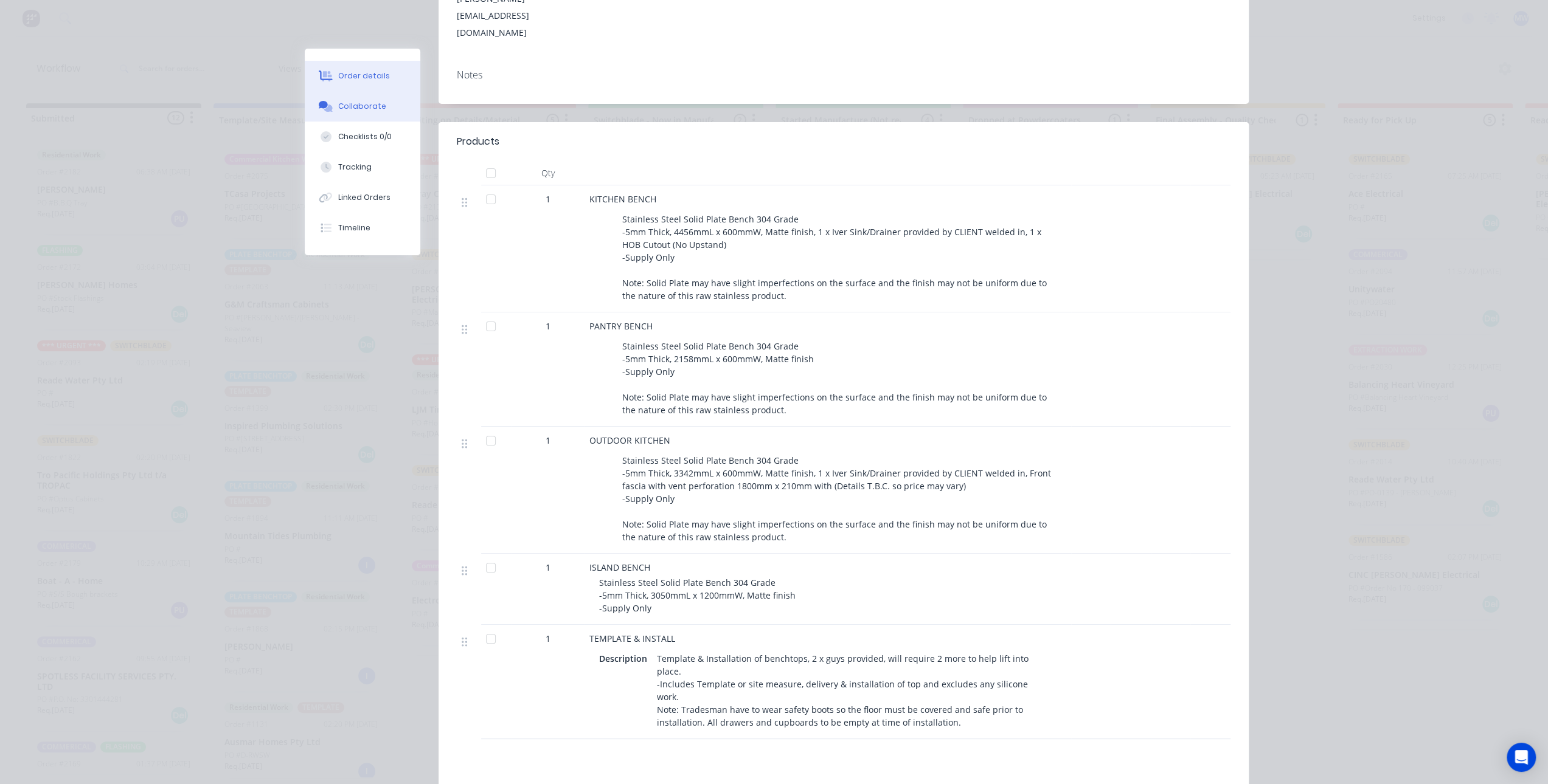
click at [375, 118] on button "Collaborate" at bounding box center [363, 107] width 116 height 30
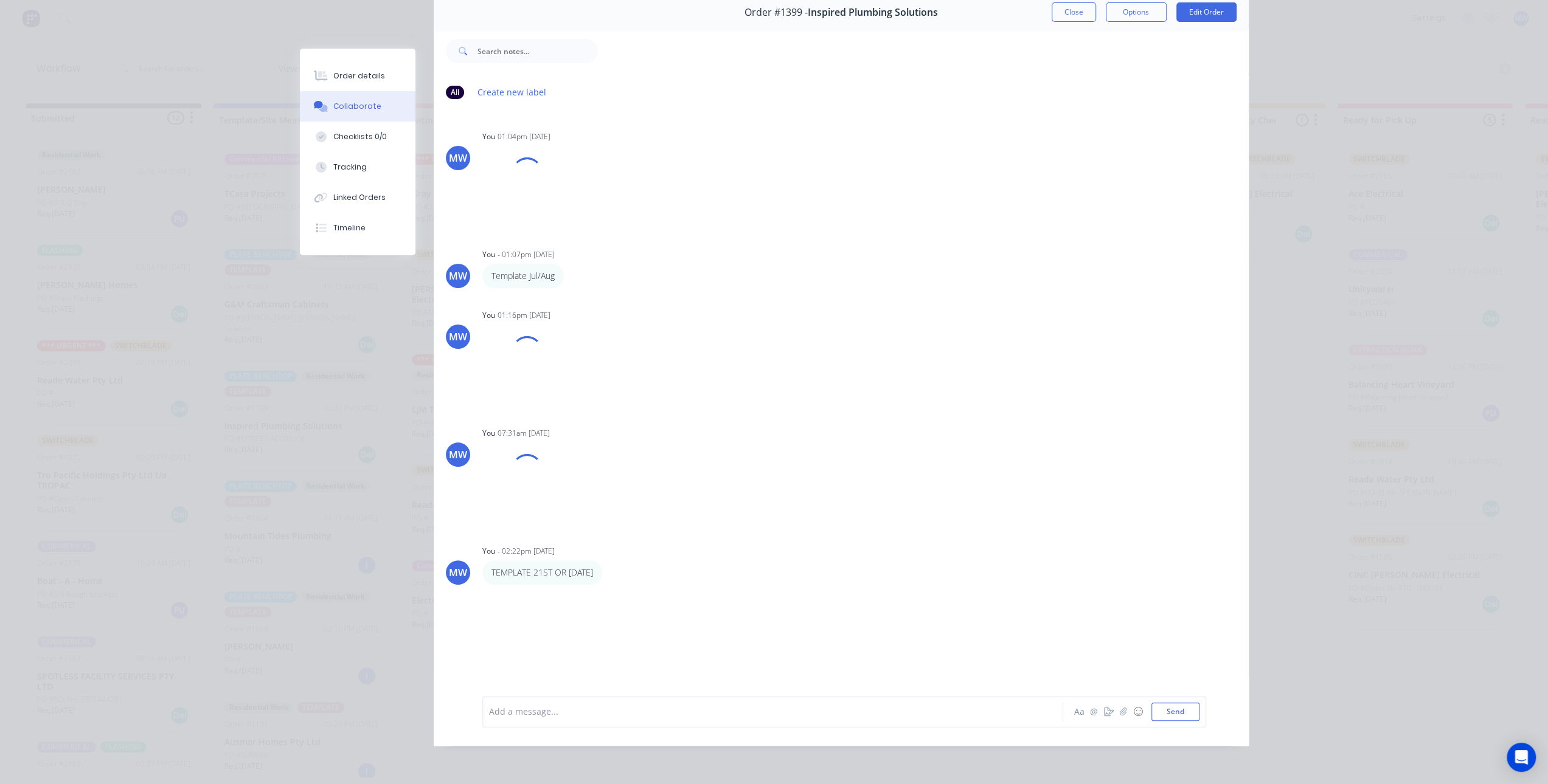
scroll to position [63, 0]
click at [617, 716] on div at bounding box center [756, 711] width 532 height 13
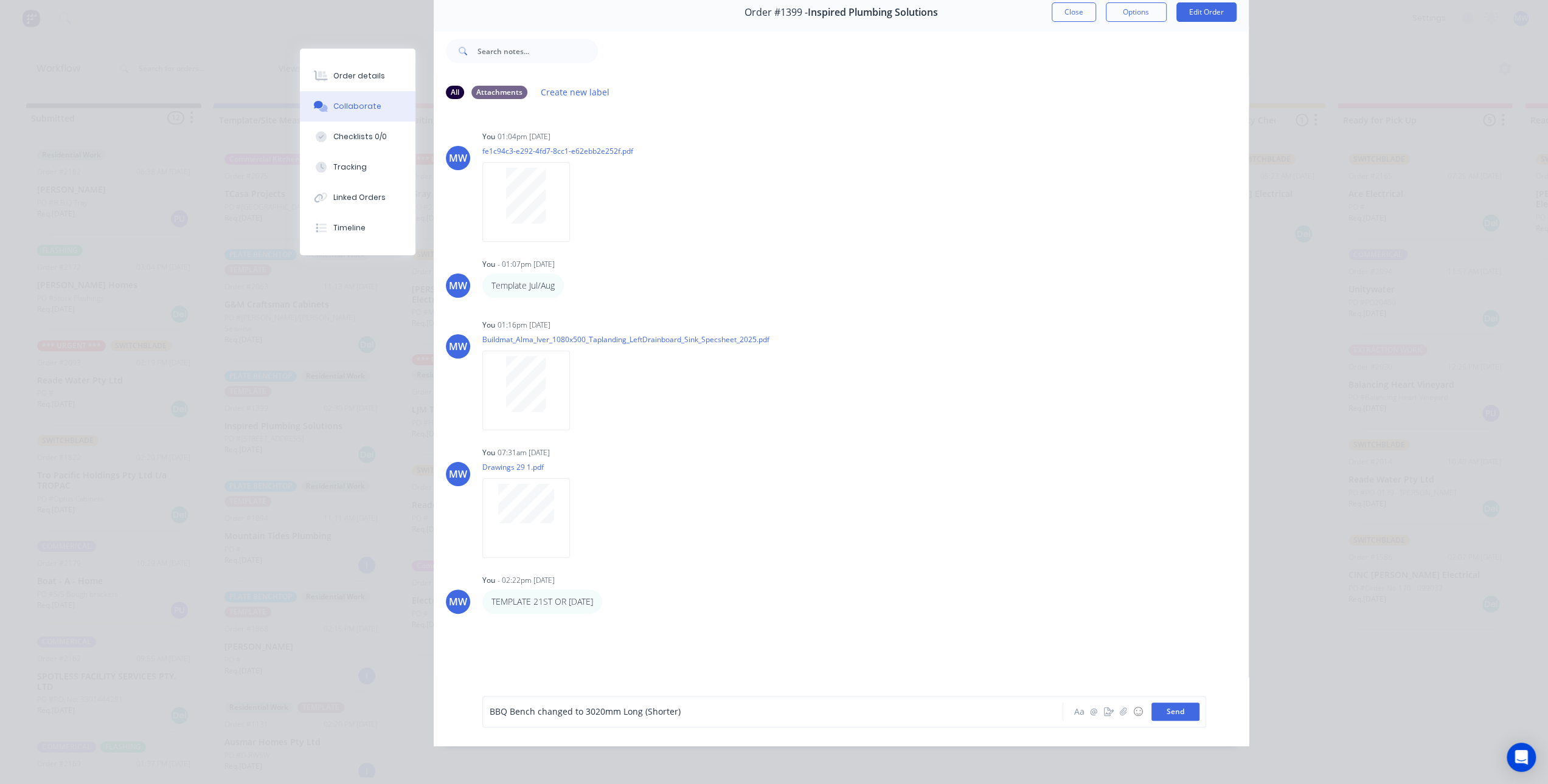
click at [1181, 719] on button "Send" at bounding box center [1176, 712] width 48 height 18
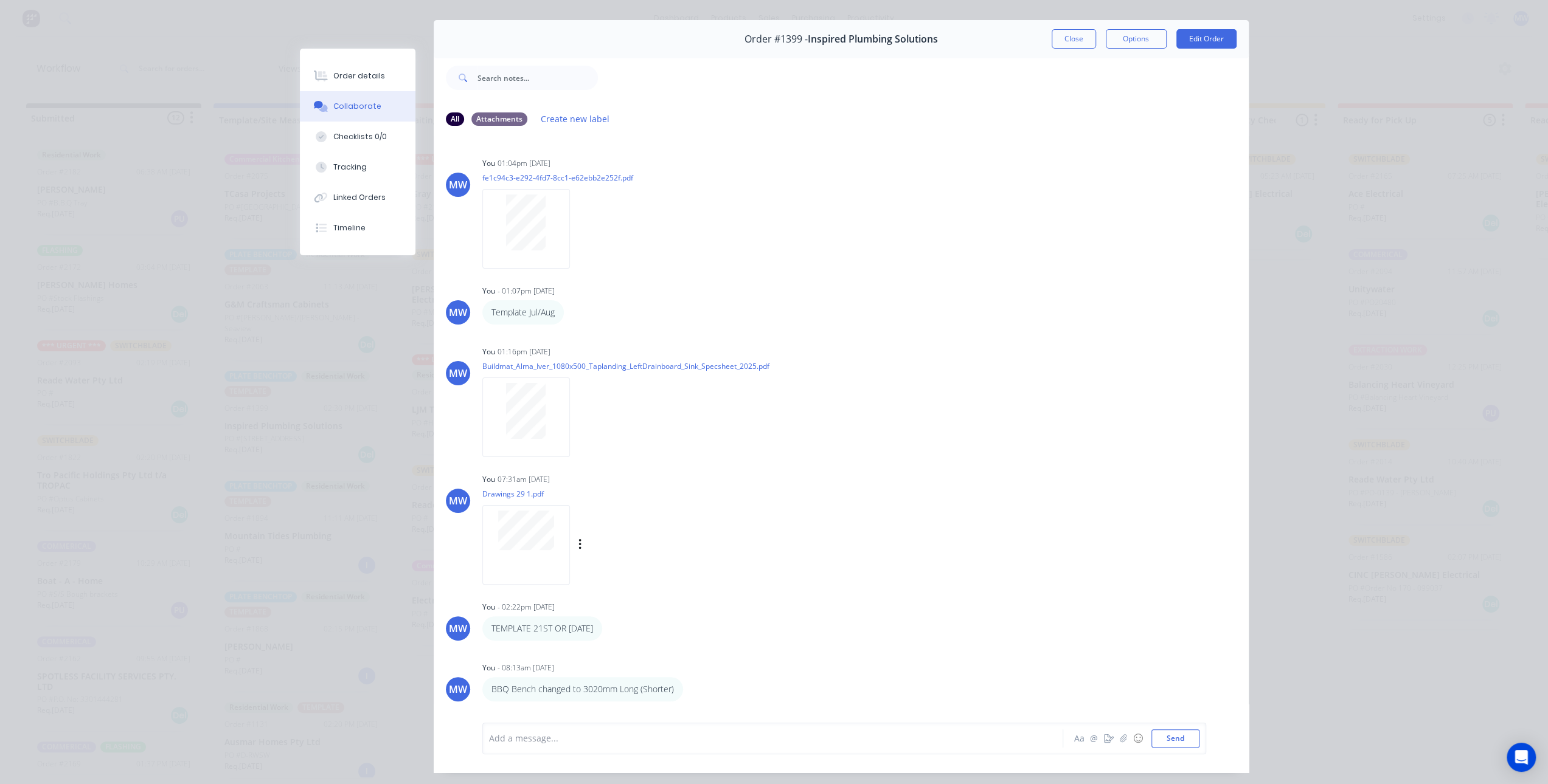
scroll to position [0, 0]
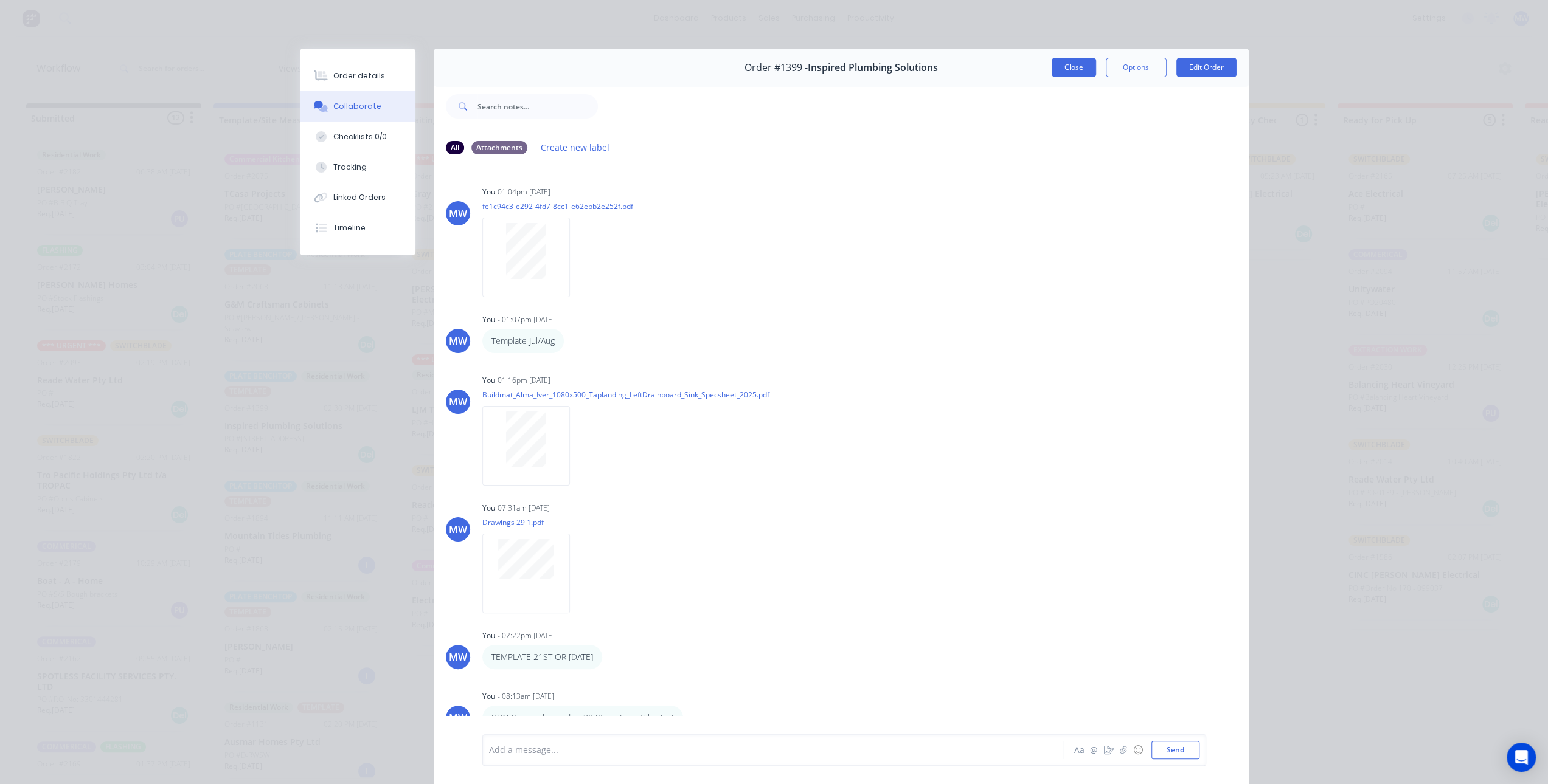
click at [1067, 67] on button "Close" at bounding box center [1073, 67] width 44 height 20
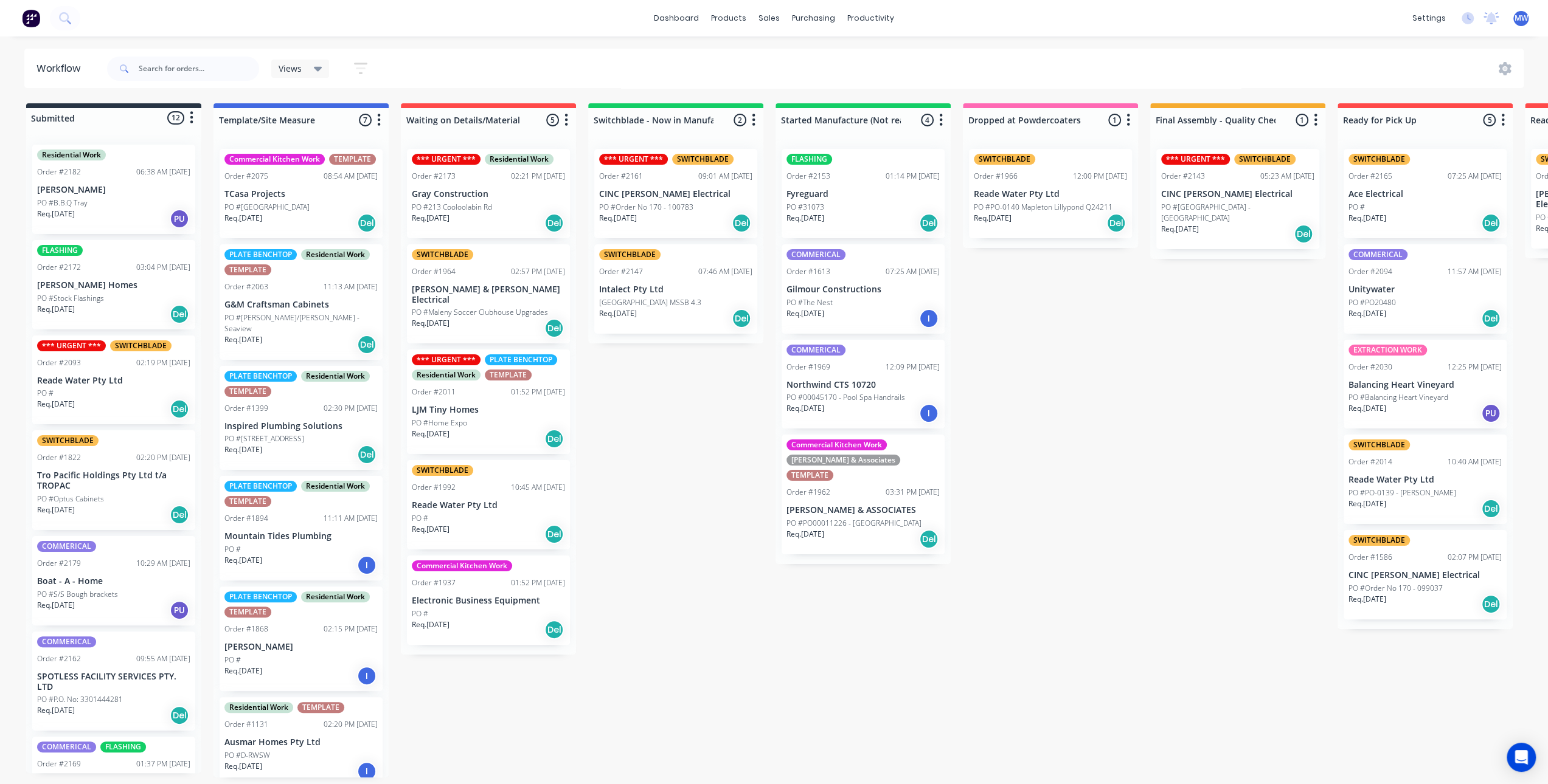
click at [643, 441] on div "Submitted 12 Status colour #273444 hex #273444 Save Cancel Summaries Total orde…" at bounding box center [1005, 440] width 2029 height 675
click at [695, 440] on div "Submitted 12 Status colour #273444 hex #273444 Save Cancel Summaries Total orde…" at bounding box center [1005, 440] width 2029 height 675
click at [658, 524] on div "Submitted 12 Status colour #273444 hex #273444 Save Cancel Summaries Total orde…" at bounding box center [1005, 440] width 2029 height 675
